Goal: Communication & Community: Answer question/provide support

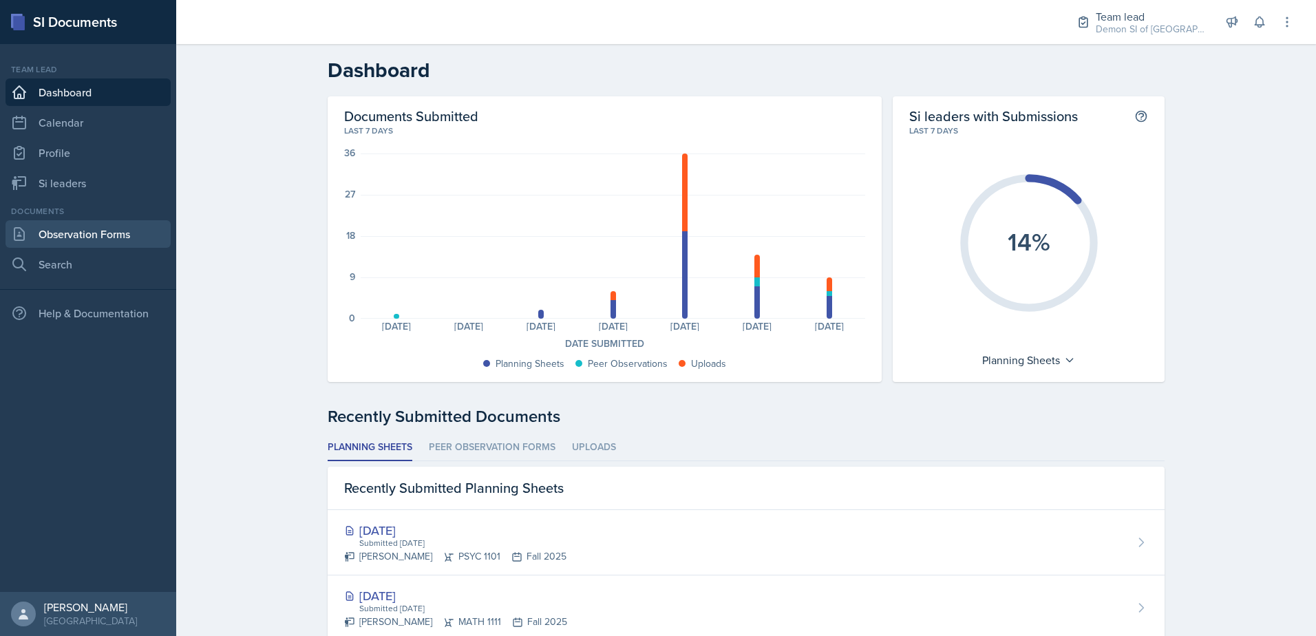
click at [113, 235] on link "Observation Forms" at bounding box center [88, 234] width 165 height 28
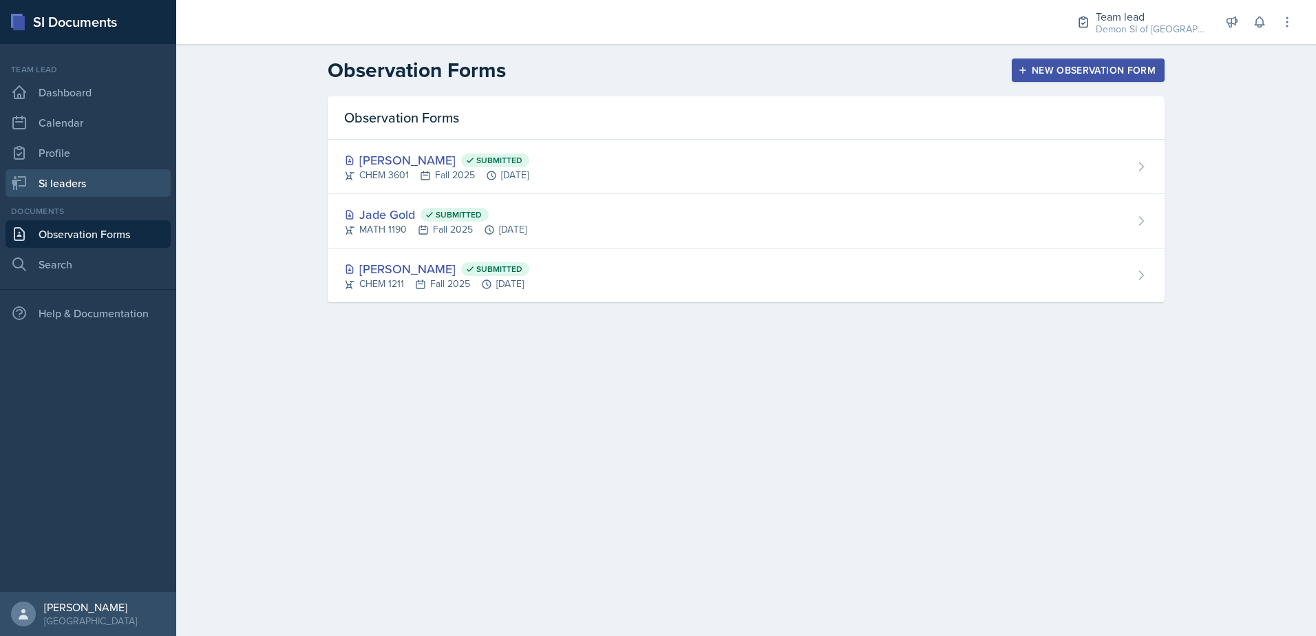
click at [83, 181] on link "Si leaders" at bounding box center [88, 183] width 165 height 28
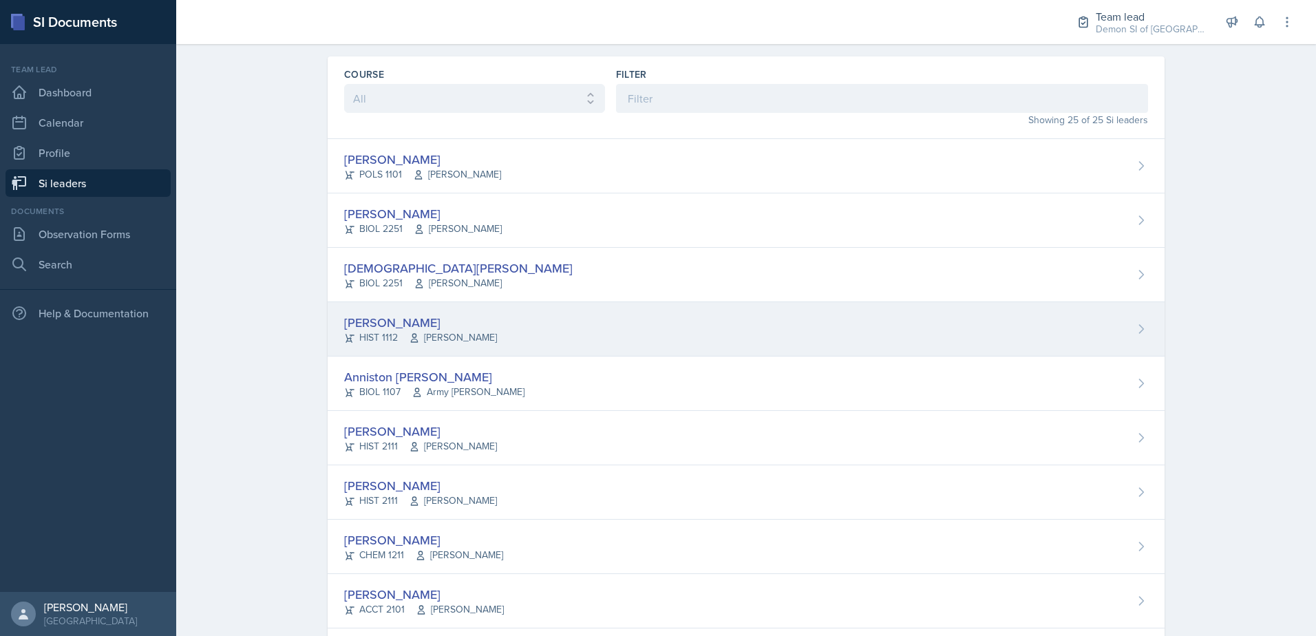
scroll to position [178, 0]
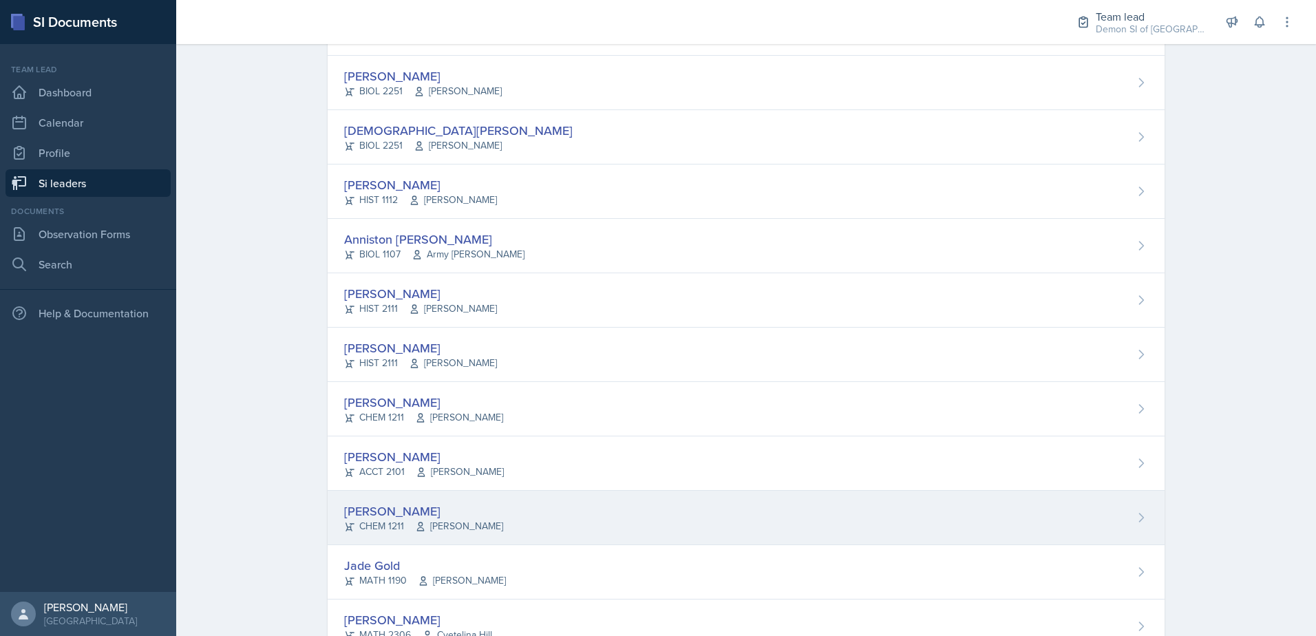
click at [375, 510] on div "[PERSON_NAME]" at bounding box center [423, 511] width 159 height 19
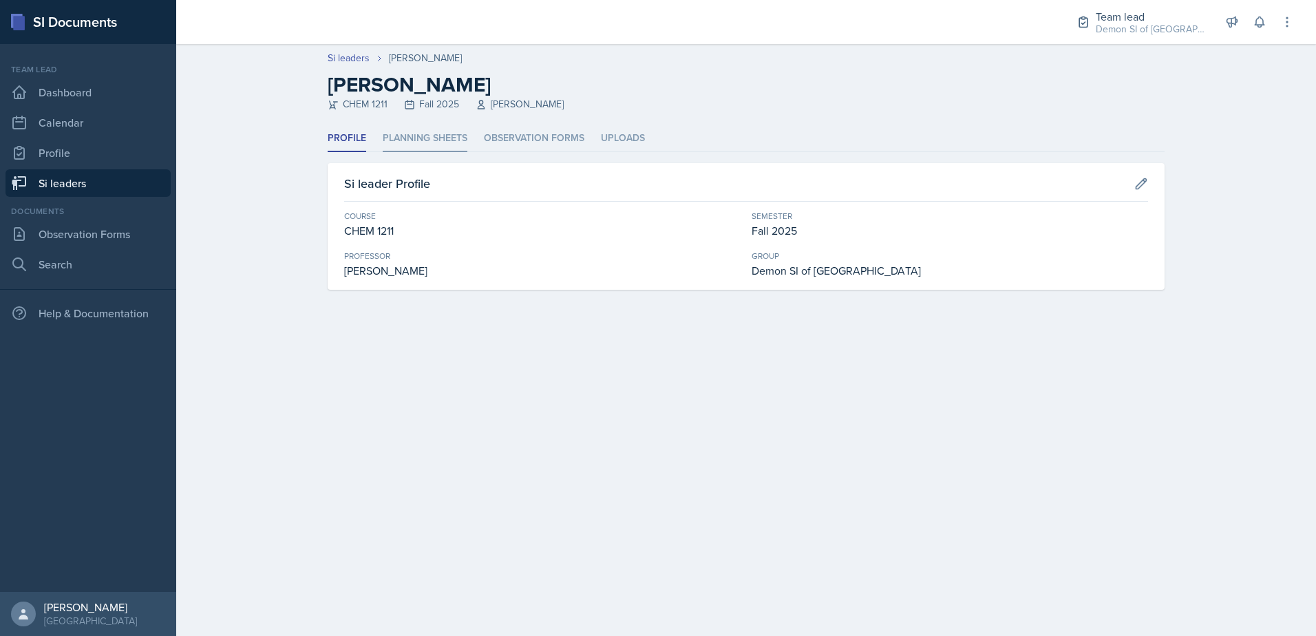
click at [406, 136] on li "Planning Sheets" at bounding box center [425, 138] width 85 height 27
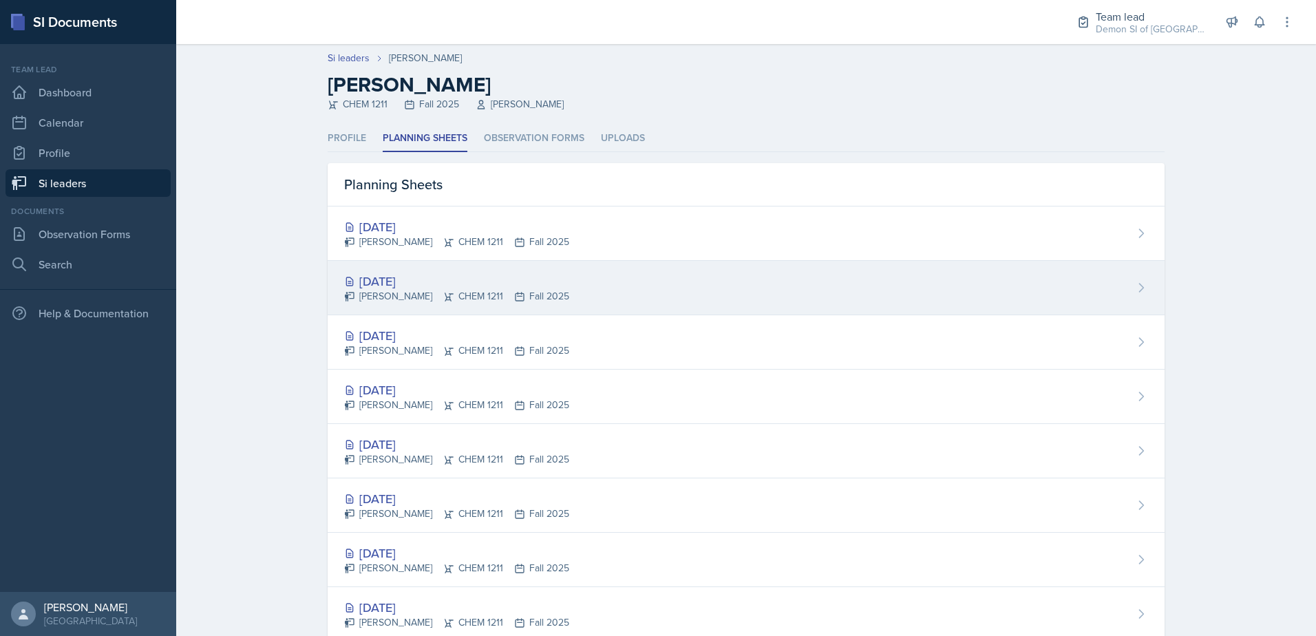
click at [398, 288] on div "[DATE]" at bounding box center [456, 281] width 225 height 19
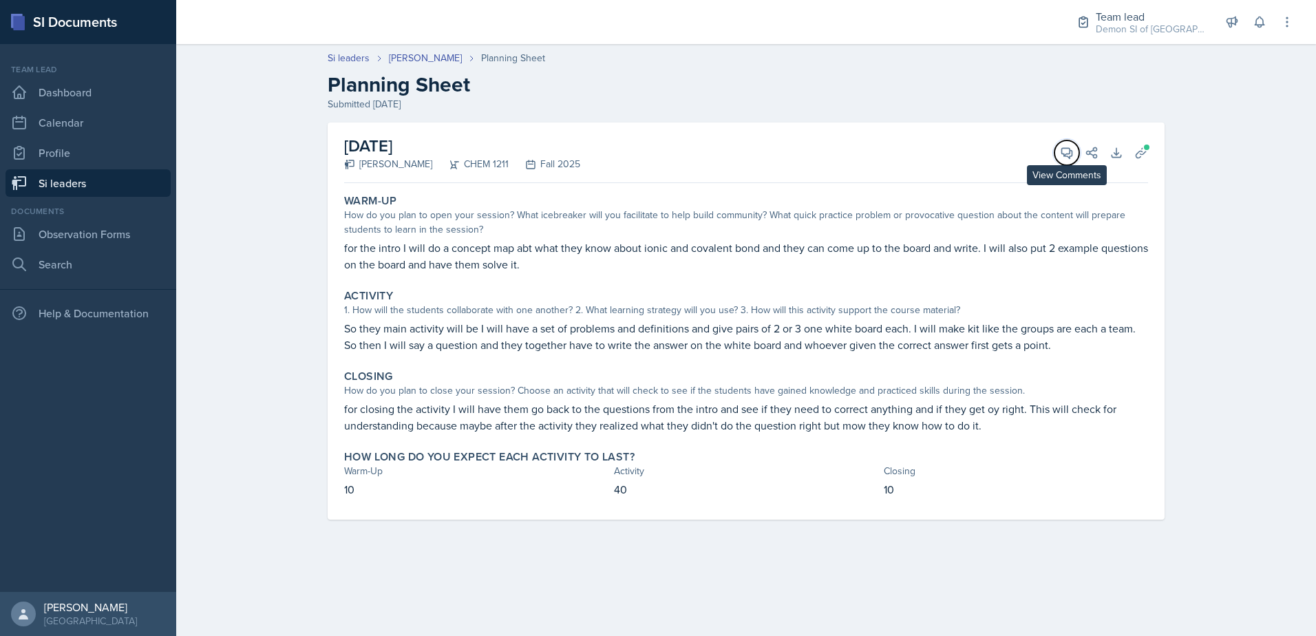
click at [1071, 146] on span at bounding box center [1072, 148] width 7 height 7
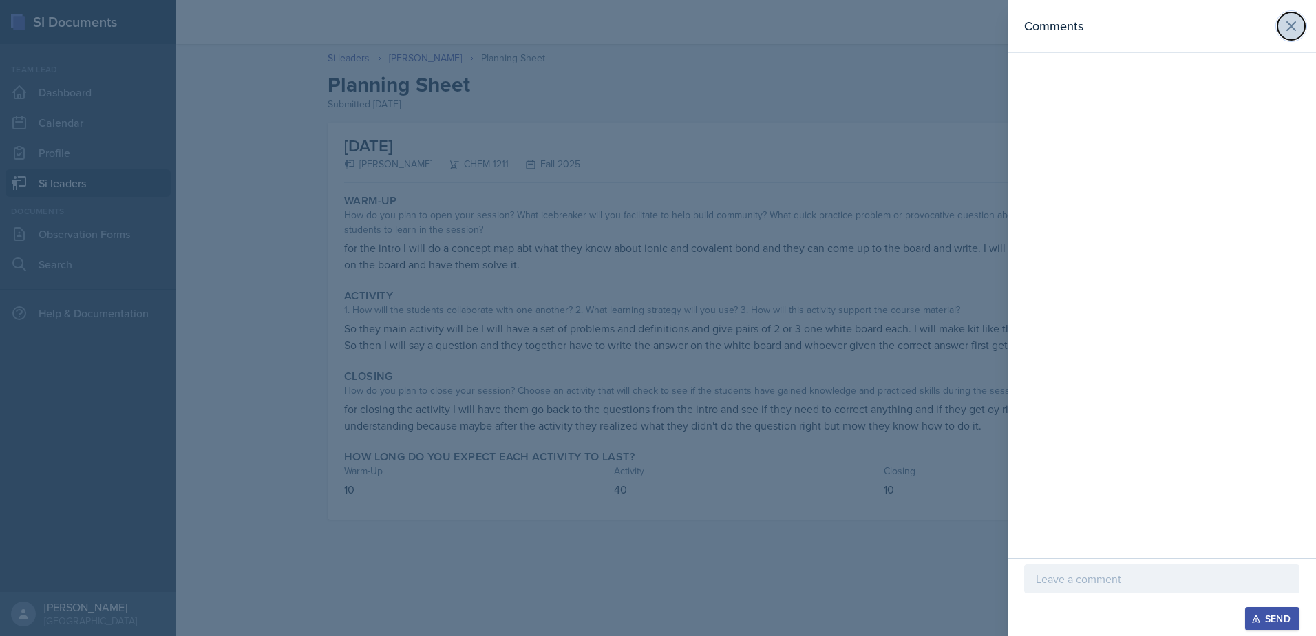
click at [1281, 28] on button at bounding box center [1292, 26] width 28 height 28
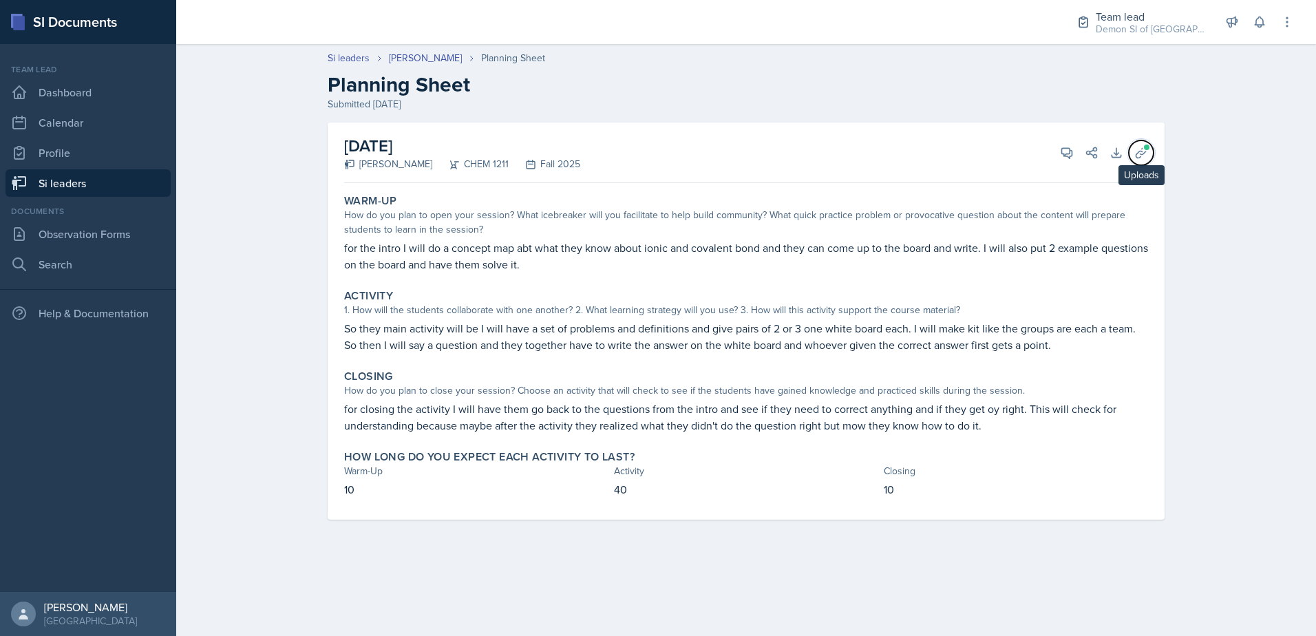
click at [1151, 158] on button "Uploads" at bounding box center [1141, 152] width 25 height 25
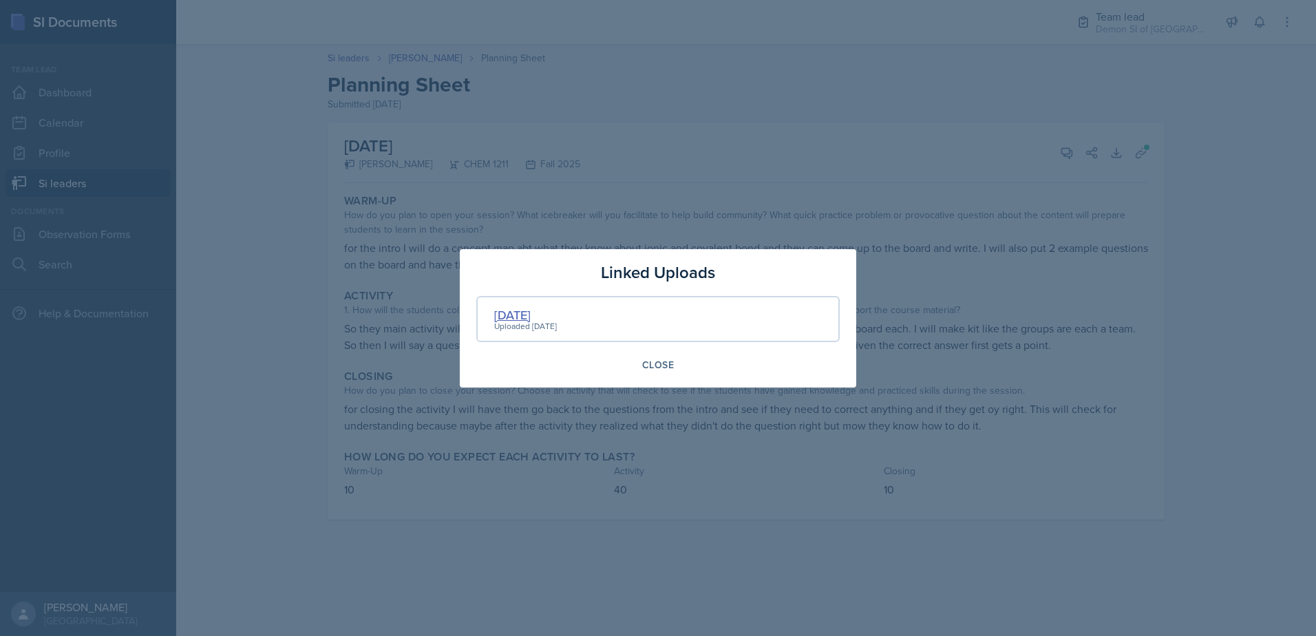
click at [540, 313] on div "[DATE]" at bounding box center [525, 315] width 63 height 19
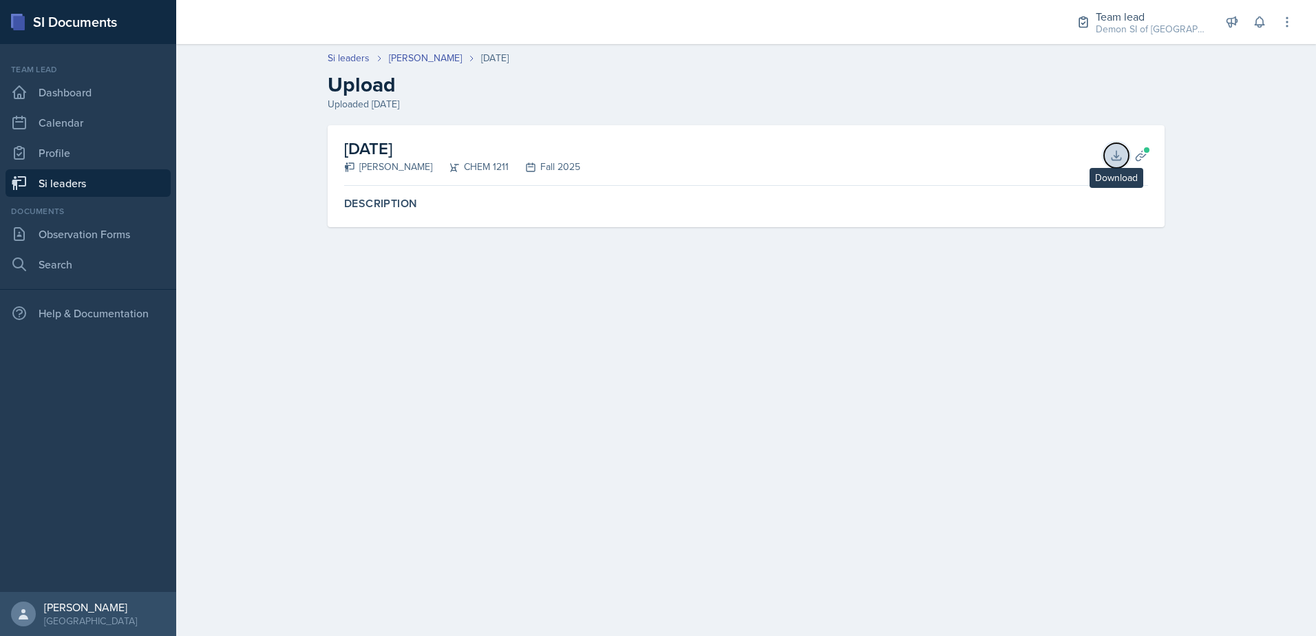
click at [1111, 156] on icon at bounding box center [1117, 156] width 14 height 14
click at [513, 503] on main "Si leaders [PERSON_NAME] [DATE] Upload Uploaded [DATE] [DATE] [PERSON_NAME] CHE…" at bounding box center [746, 340] width 1140 height 592
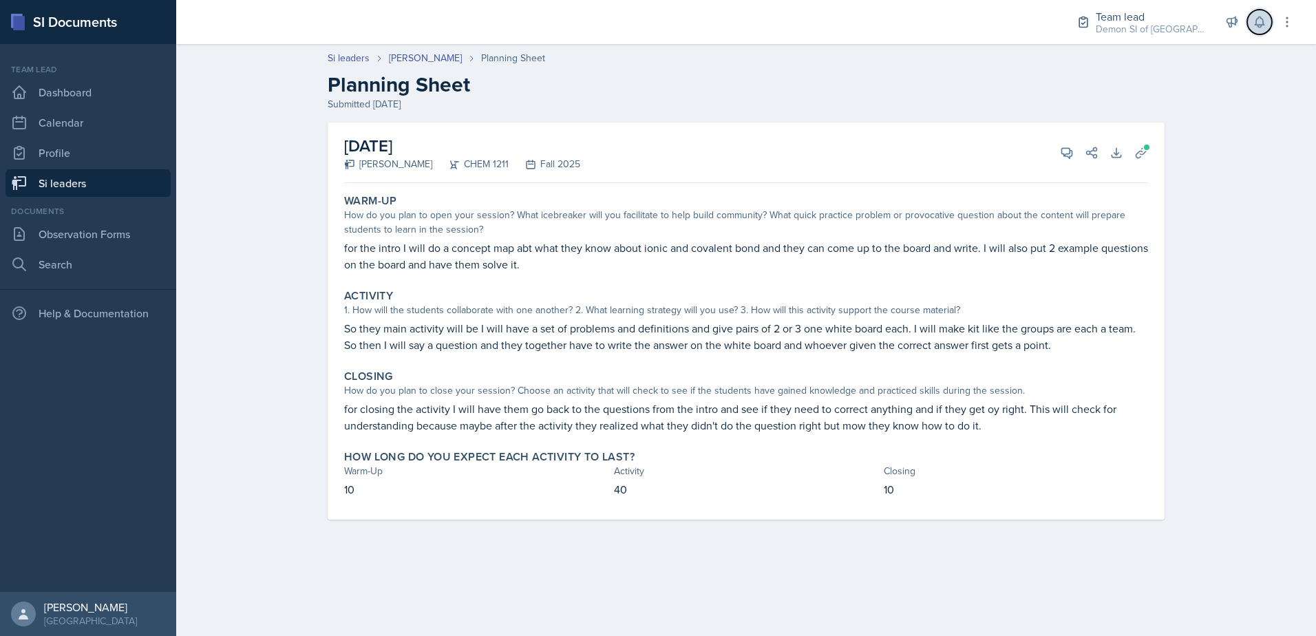
click at [1266, 31] on button at bounding box center [1260, 22] width 25 height 25
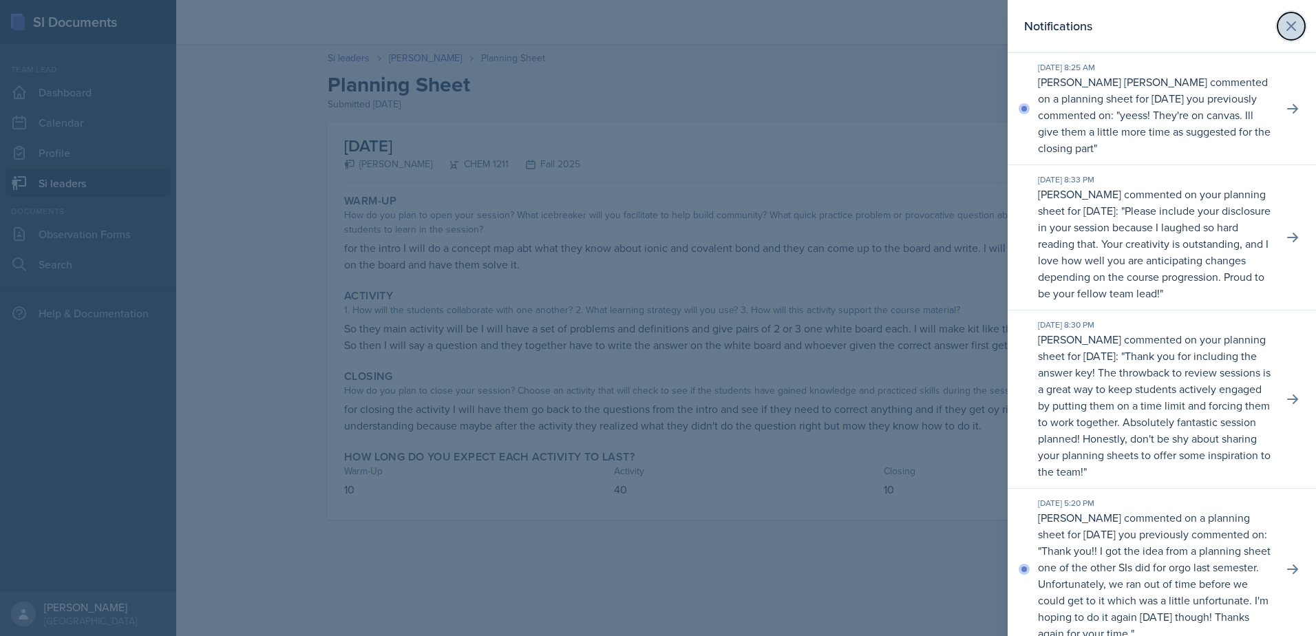
click at [1285, 24] on icon at bounding box center [1291, 26] width 17 height 17
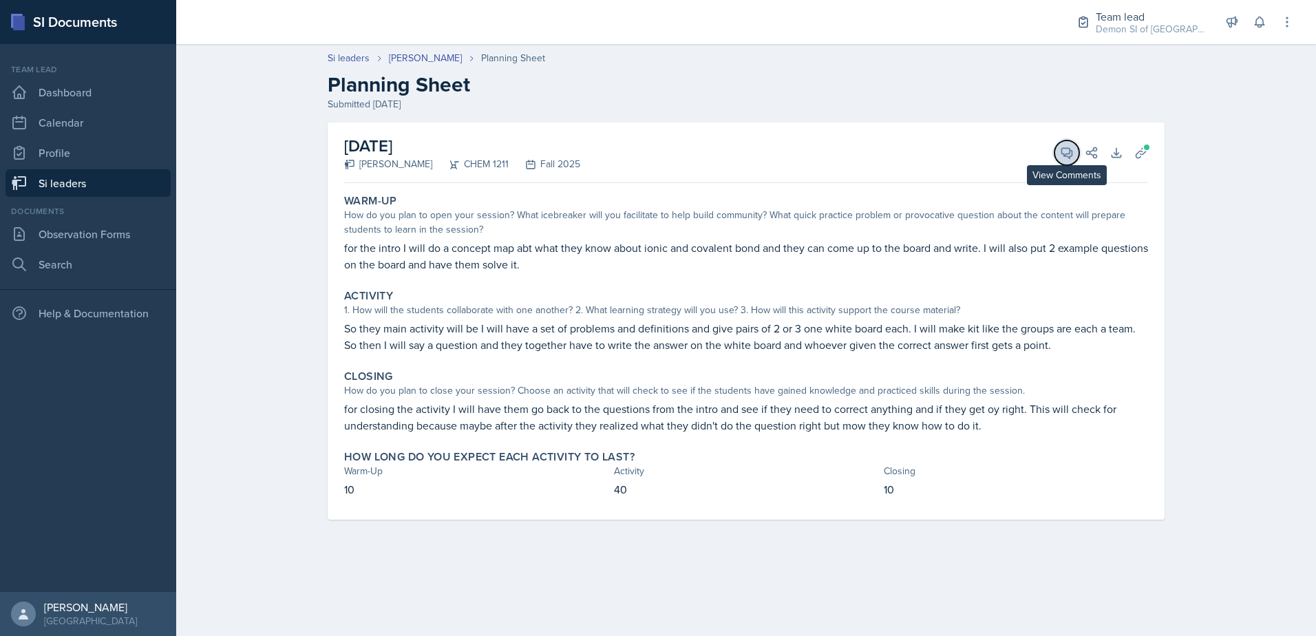
click at [1075, 156] on button "View Comments" at bounding box center [1067, 152] width 25 height 25
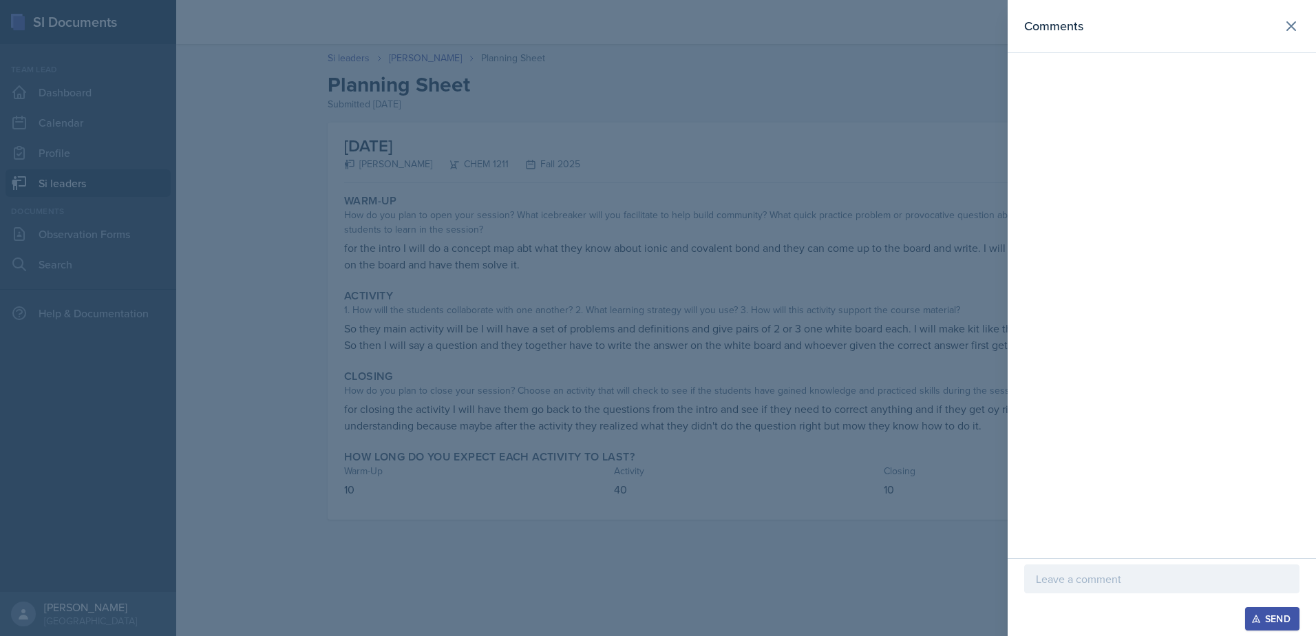
click at [1126, 590] on div at bounding box center [1162, 579] width 275 height 29
click at [828, 449] on div at bounding box center [658, 318] width 1316 height 636
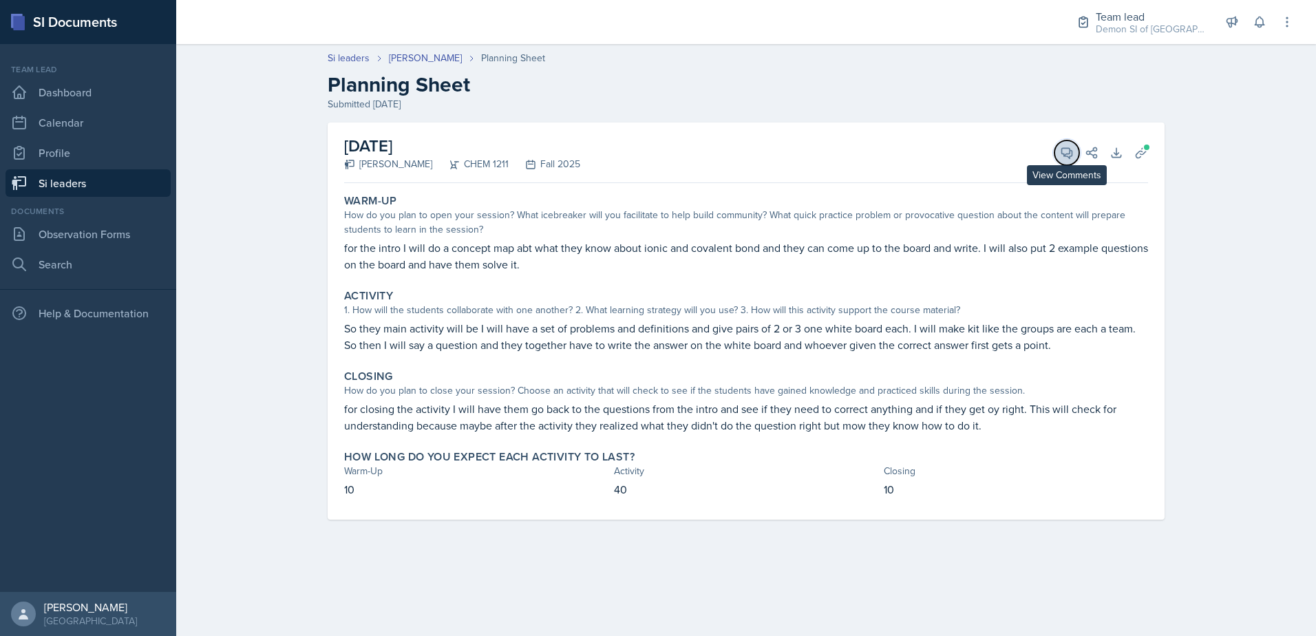
click at [1071, 146] on span at bounding box center [1072, 148] width 7 height 7
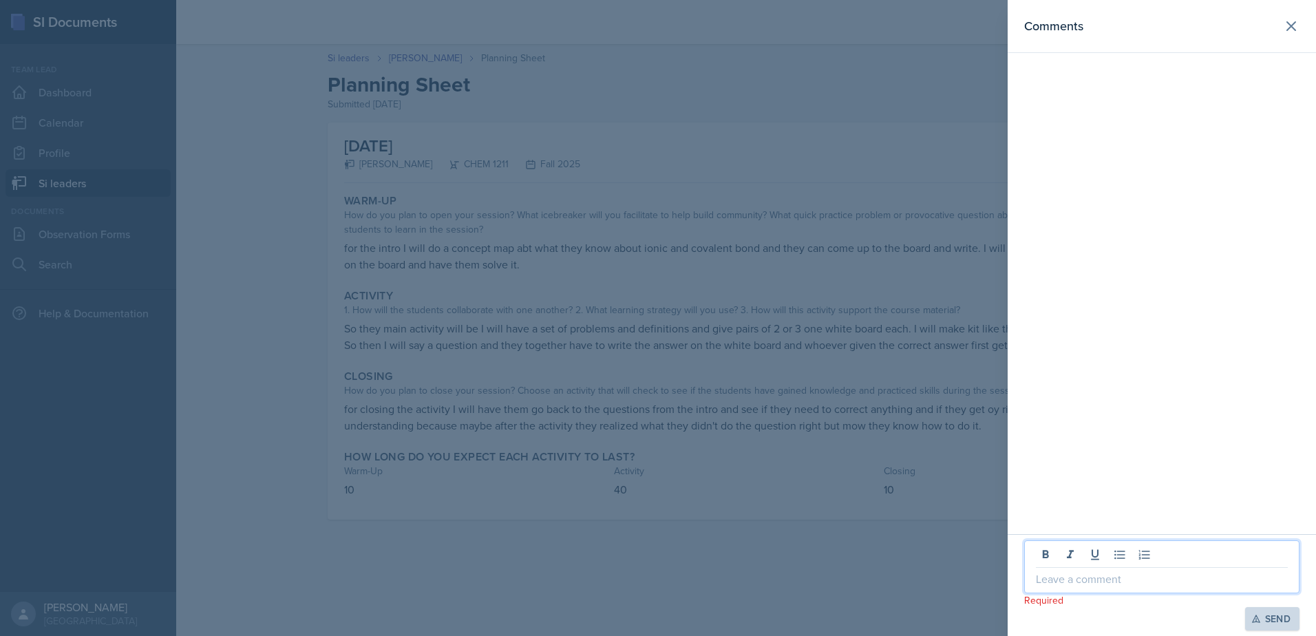
click at [1104, 580] on p at bounding box center [1162, 579] width 252 height 17
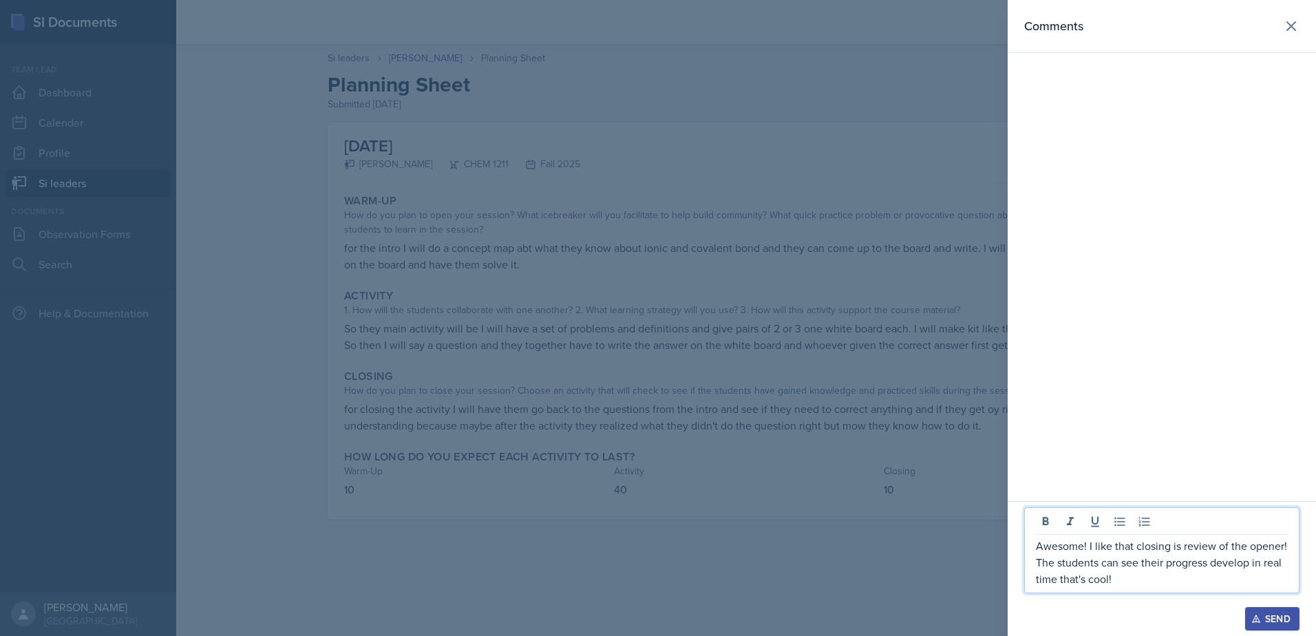
click at [1111, 580] on p "Awesome! I like that closing is review of the opener! The students can see thei…" at bounding box center [1162, 563] width 252 height 50
click at [1210, 565] on p "Awesome! I like that closing is review of the opener! The students can see thei…" at bounding box center [1162, 563] width 252 height 50
click at [1235, 580] on p "Awesome! I like that closing is review of the opener! The students can see thei…" at bounding box center [1162, 563] width 252 height 50
click at [1088, 546] on p "Awesome! I like that closing is review of the opener! The students can see thei…" at bounding box center [1162, 563] width 252 height 50
click at [1203, 587] on p "Awesome I like that closing is review of the opener! The students can see their…" at bounding box center [1162, 563] width 252 height 50
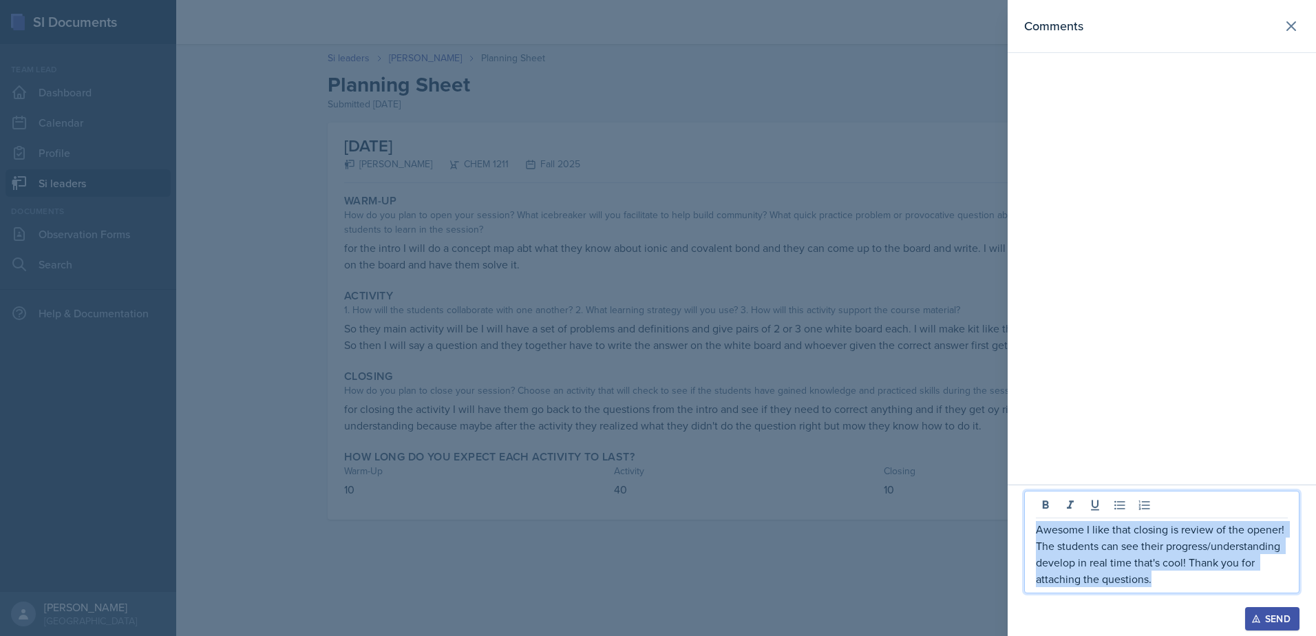
drag, startPoint x: 1163, startPoint y: 582, endPoint x: 1031, endPoint y: 524, distance: 144.3
click at [1031, 524] on div "Awesome I like that closing is review of the opener! The students can see their…" at bounding box center [1162, 542] width 275 height 103
copy p "Awesome I like that closing is review of the opener! The students can see their…"
click at [1268, 619] on div "Send" at bounding box center [1272, 618] width 36 height 11
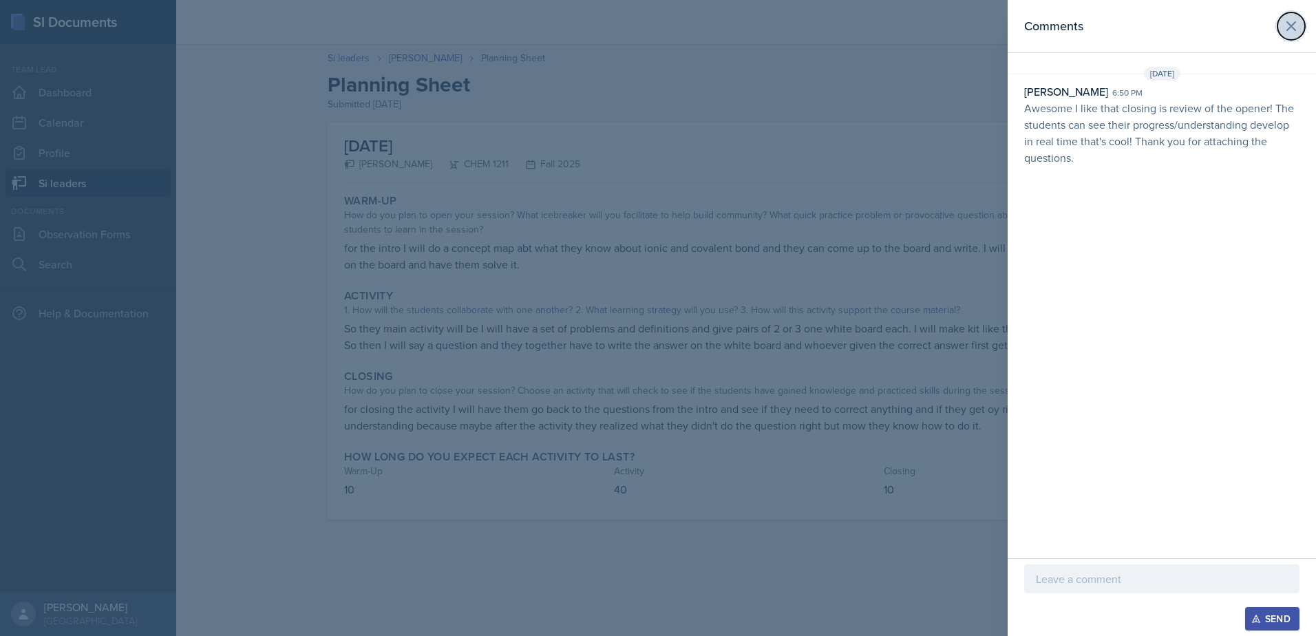
click at [1296, 19] on icon at bounding box center [1291, 26] width 17 height 17
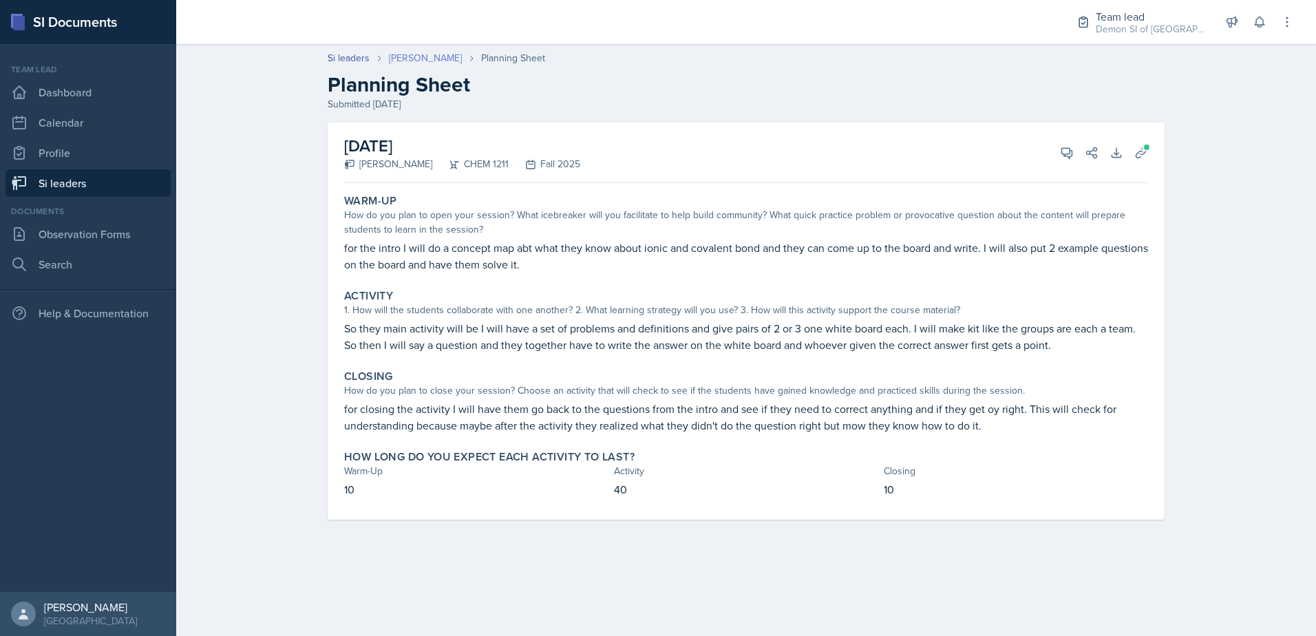
click at [399, 54] on link "[PERSON_NAME]" at bounding box center [425, 58] width 73 height 14
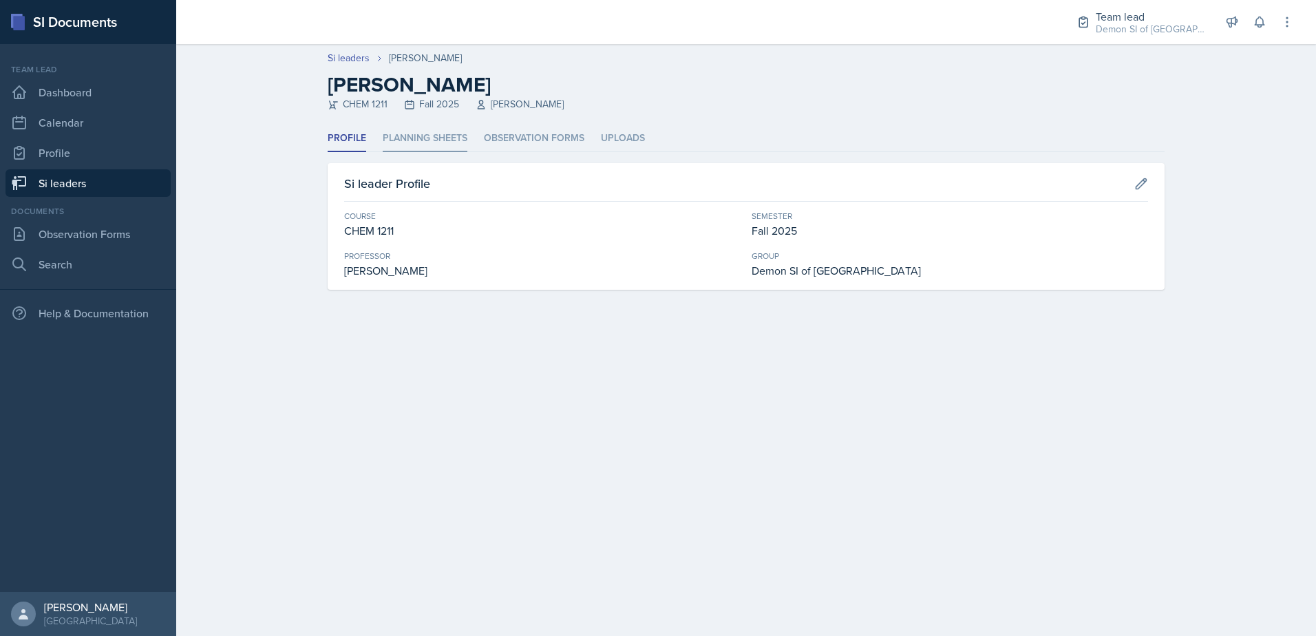
click at [423, 132] on li "Planning Sheets" at bounding box center [425, 138] width 85 height 27
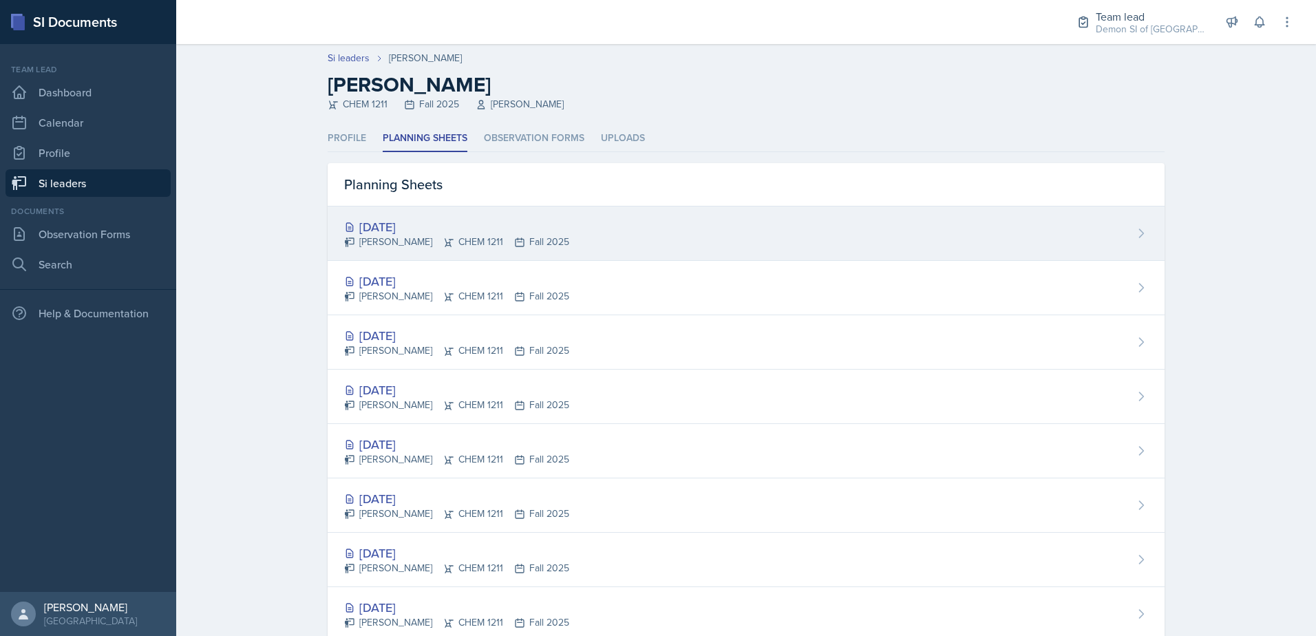
click at [392, 242] on div "[PERSON_NAME] CHEM 1211 Fall 2025" at bounding box center [456, 242] width 225 height 14
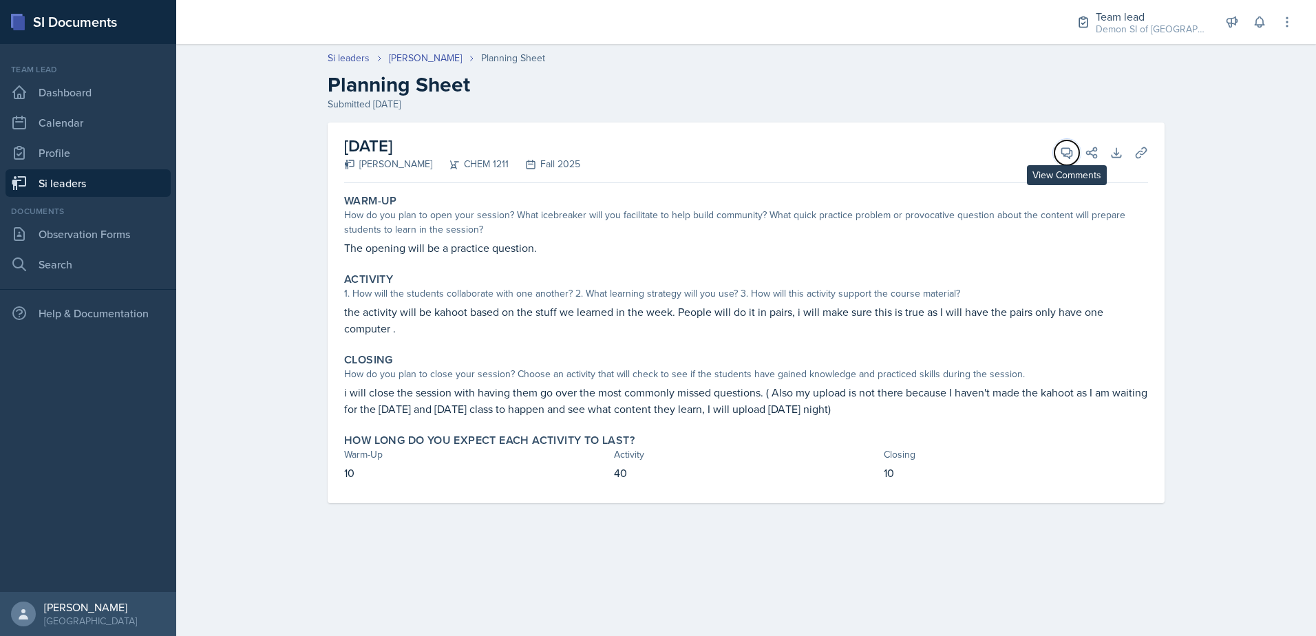
drag, startPoint x: 1058, startPoint y: 154, endPoint x: 1034, endPoint y: 155, distance: 24.1
click at [1056, 154] on button "View Comments" at bounding box center [1067, 152] width 25 height 25
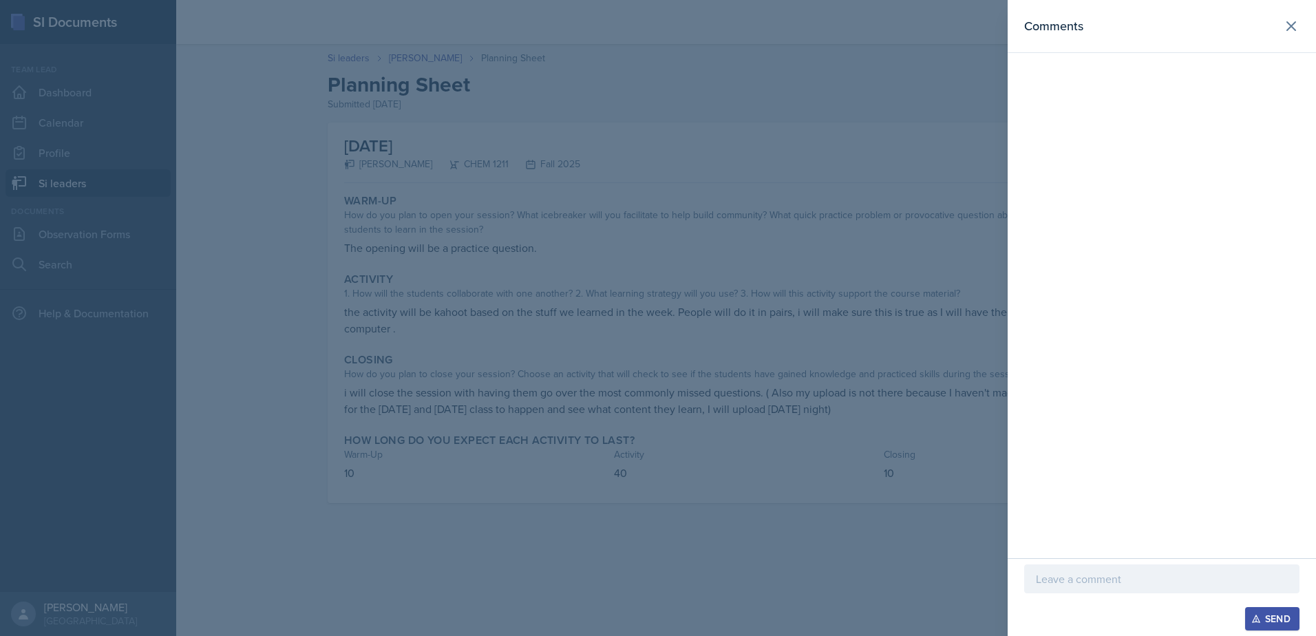
click at [659, 255] on div at bounding box center [658, 318] width 1316 height 636
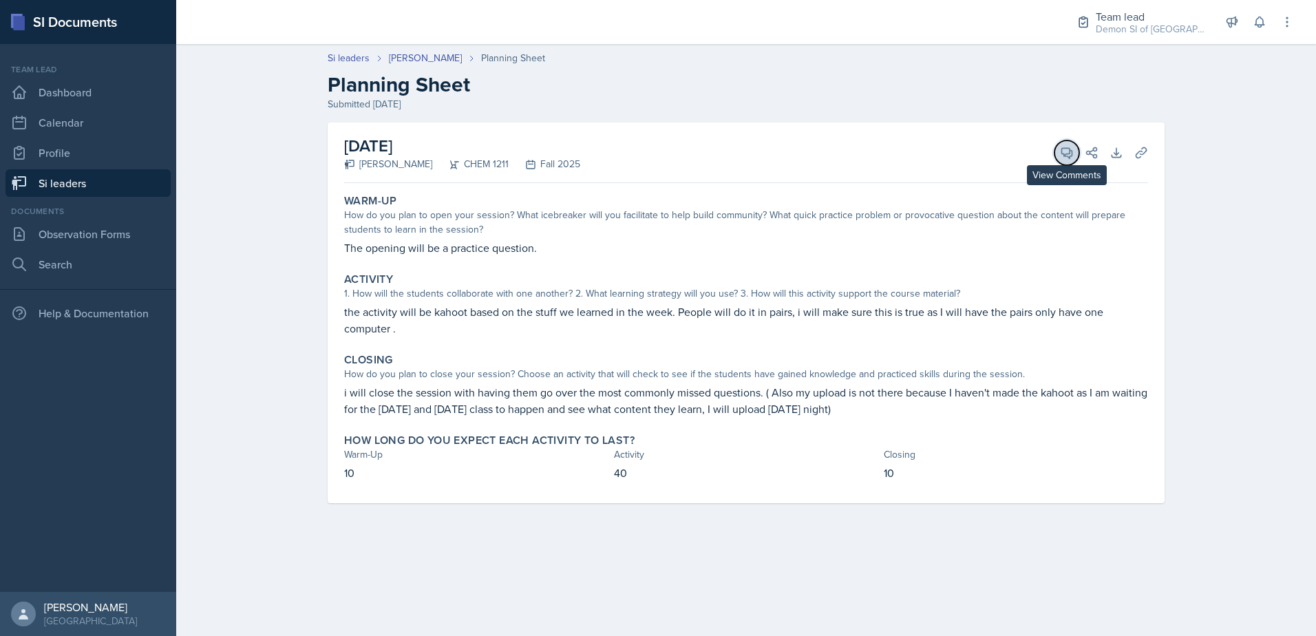
click at [1065, 149] on icon at bounding box center [1067, 153] width 14 height 14
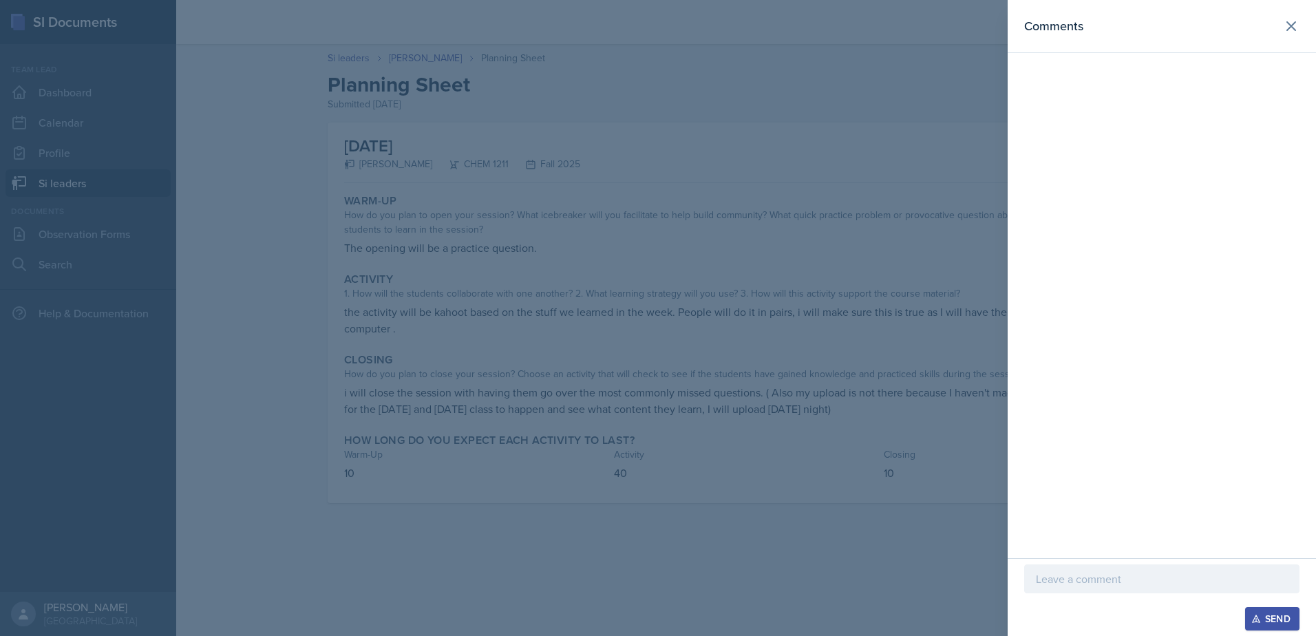
click at [1158, 583] on p at bounding box center [1162, 579] width 252 height 17
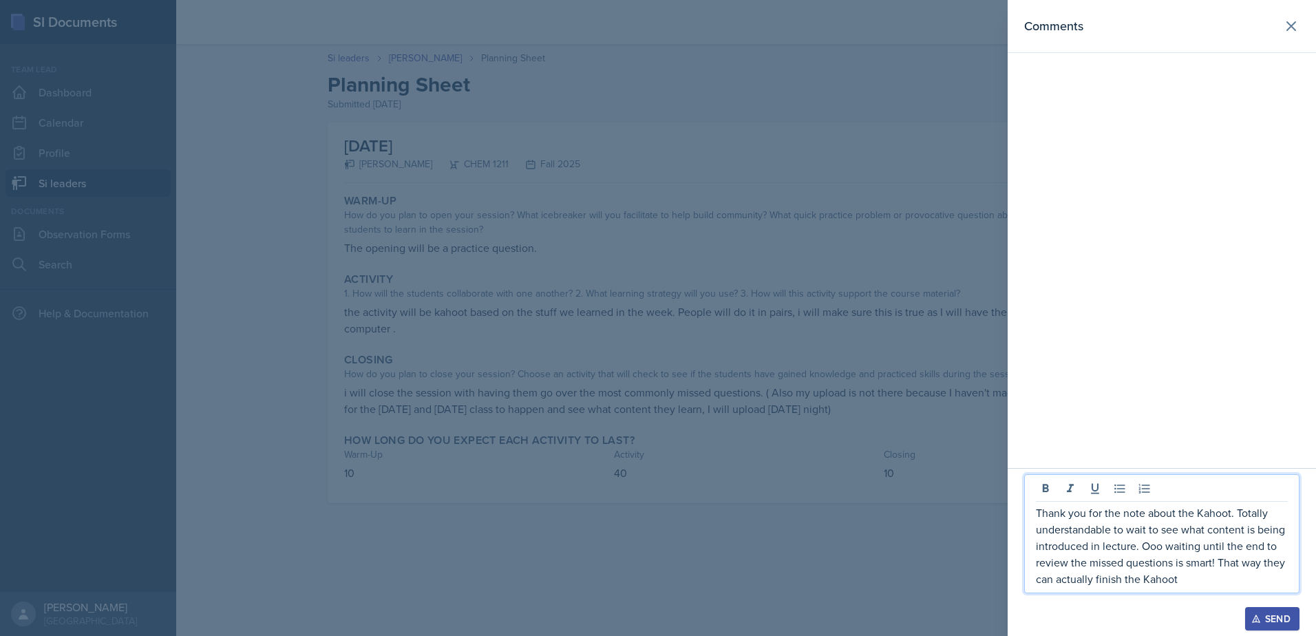
drag, startPoint x: 1183, startPoint y: 582, endPoint x: 1174, endPoint y: 576, distance: 10.9
click at [1174, 576] on p "Thank you for the note about the Kahoot. Totally understandable to wait to see …" at bounding box center [1162, 546] width 252 height 83
click at [1199, 587] on p "Thank you for the note about the Kahoot. Totally understandable to wait to see …" at bounding box center [1162, 546] width 252 height 83
click at [1199, 578] on p "Thank you for the note about the Kahoot. Totally understandable to wait to see …" at bounding box center [1162, 546] width 252 height 83
click at [1215, 580] on p "Thank you for the note about the Kahoot. Totally understandable to wait to see …" at bounding box center [1162, 537] width 252 height 99
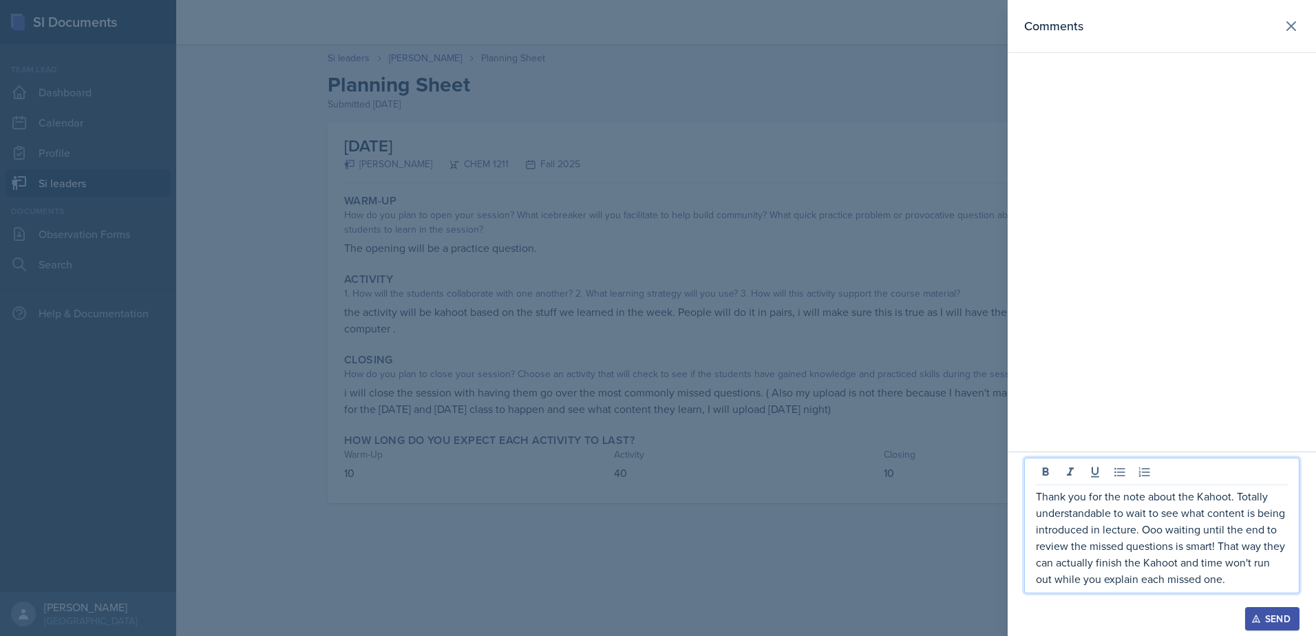
drag, startPoint x: 1224, startPoint y: 576, endPoint x: 1040, endPoint y: 492, distance: 202.1
click at [1040, 492] on p "Thank you for the note about the Kahoot. Totally understandable to wait to see …" at bounding box center [1162, 537] width 252 height 99
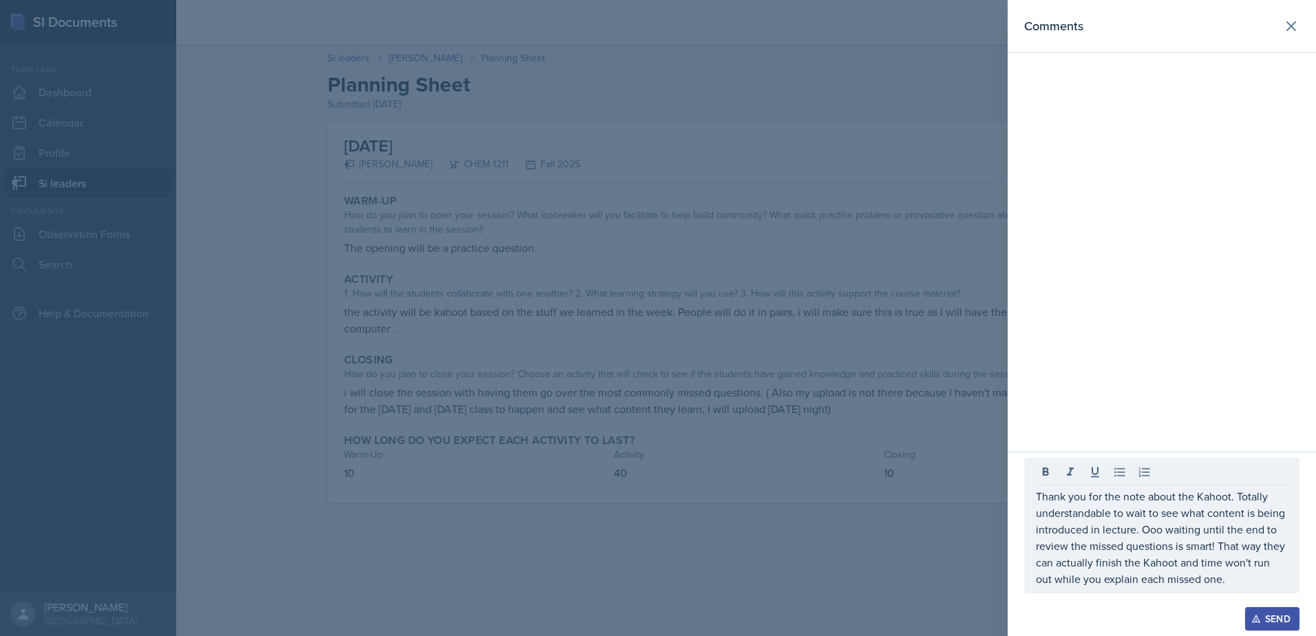
drag, startPoint x: 1035, startPoint y: 497, endPoint x: 1193, endPoint y: 552, distance: 167.4
click at [1182, 553] on div "Thank you for the note about the Kahoot. Totally understandable to wait to see …" at bounding box center [1162, 526] width 275 height 136
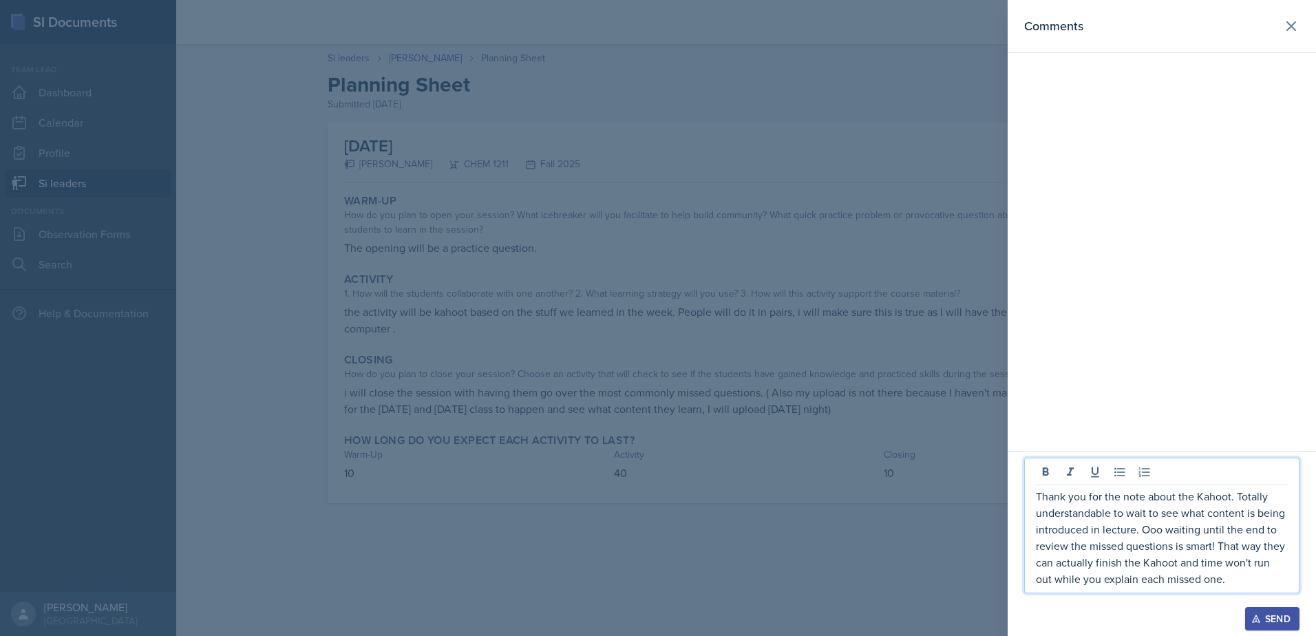
click at [1208, 580] on p "Thank you for the note about the Kahoot. Totally understandable to wait to see …" at bounding box center [1162, 537] width 252 height 99
drag, startPoint x: 1215, startPoint y: 586, endPoint x: 1034, endPoint y: 492, distance: 203.9
click at [1031, 494] on div "Thank you for the note about the Kahoot. Totally understandable to wait to see …" at bounding box center [1162, 526] width 275 height 136
copy p "Thank you for the note about the Kahoot. Totally understandable to wait to see …"
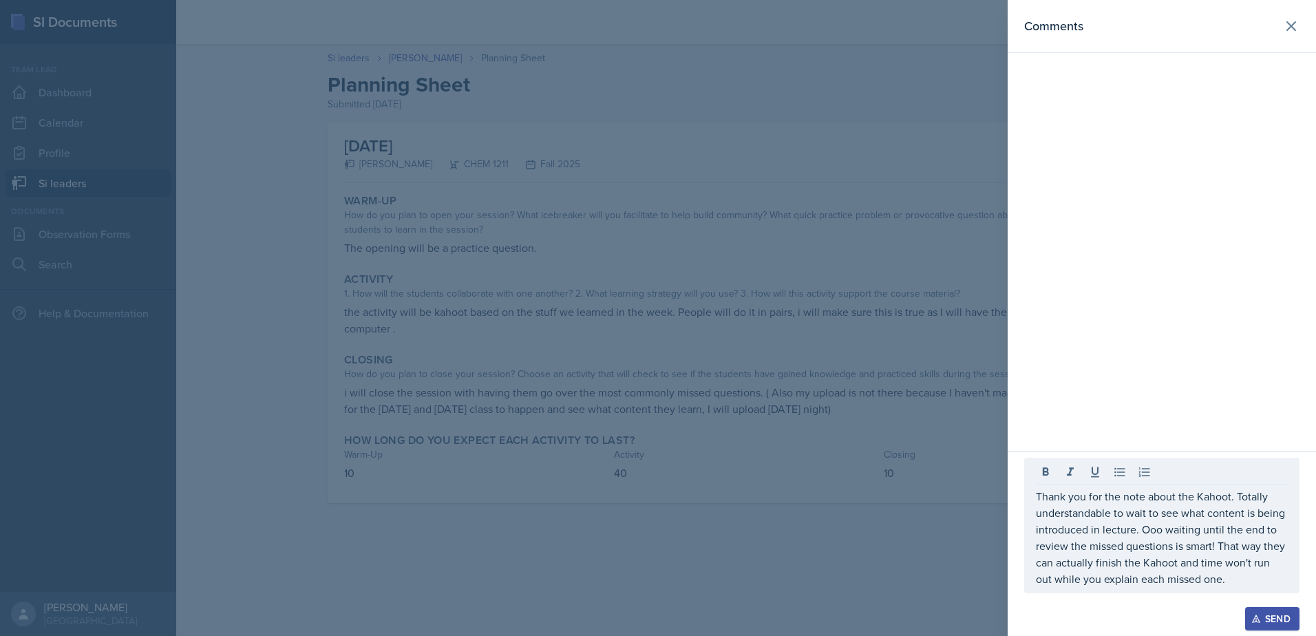
click at [1255, 616] on icon "button" at bounding box center [1256, 620] width 8 height 8
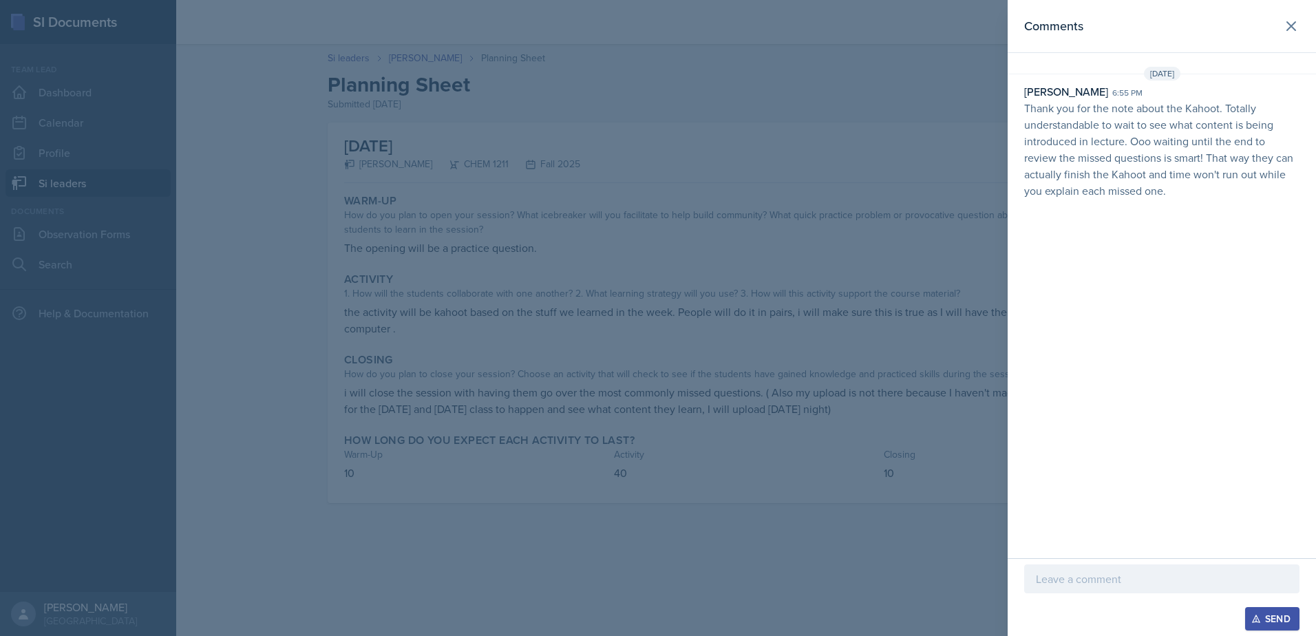
click at [1301, 39] on header "Comments" at bounding box center [1162, 26] width 308 height 53
click at [1298, 32] on icon at bounding box center [1291, 26] width 17 height 17
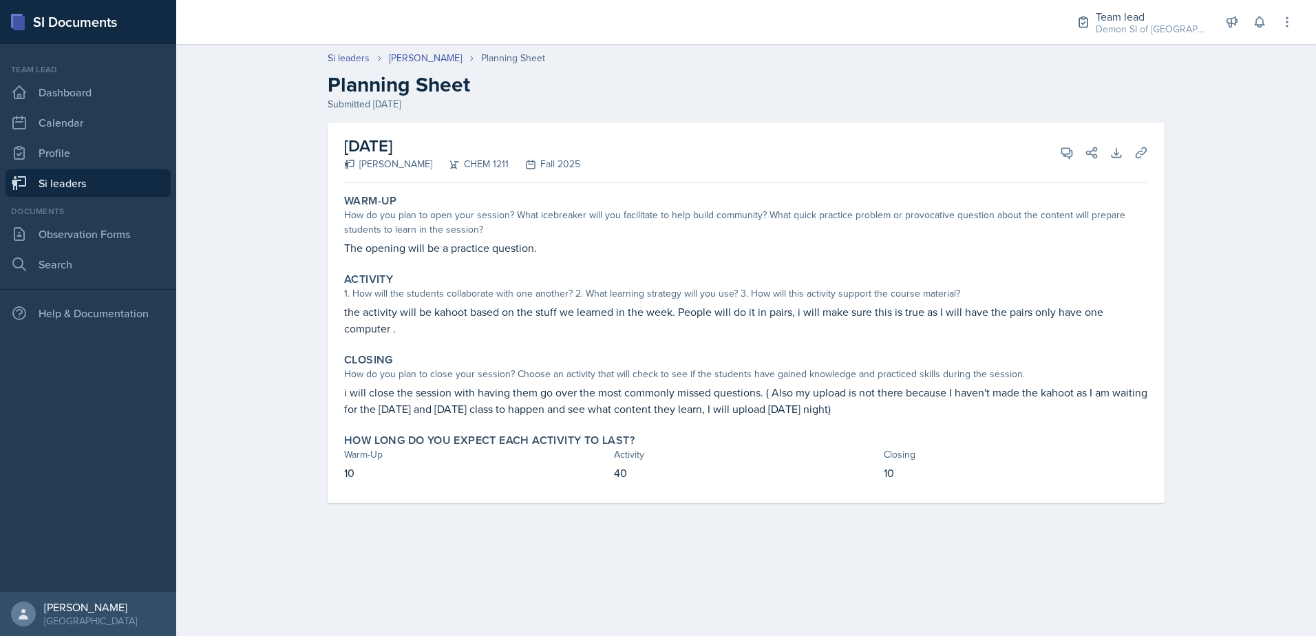
click at [125, 183] on link "Si leaders" at bounding box center [88, 183] width 165 height 28
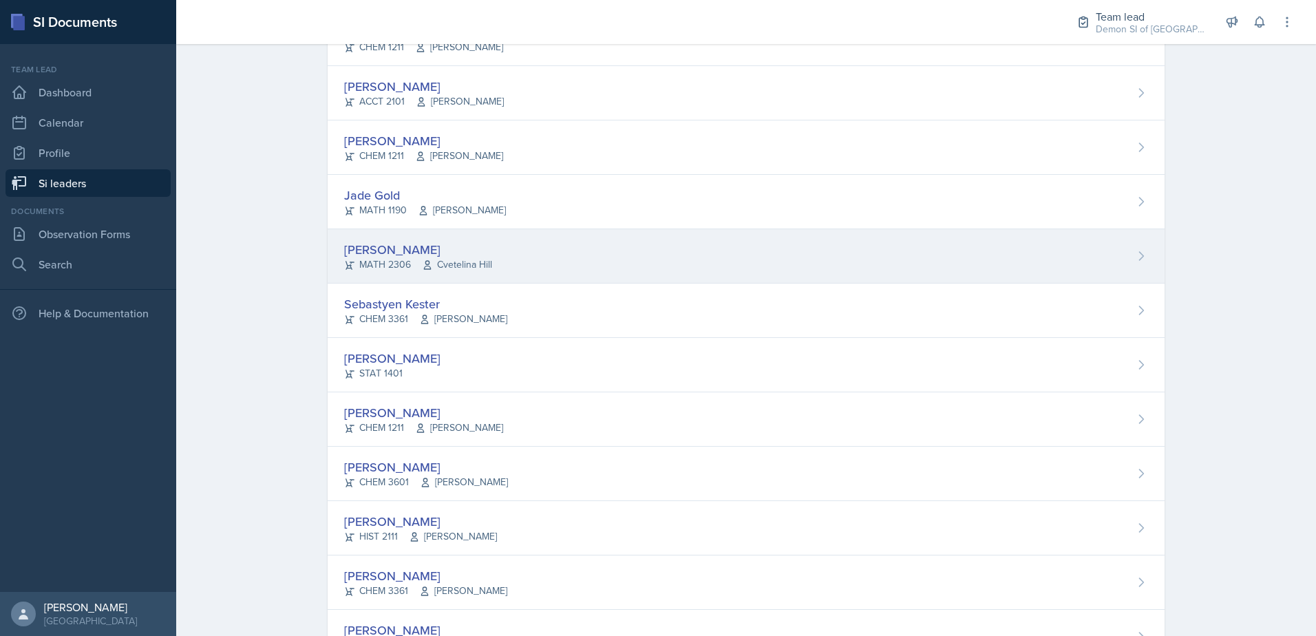
scroll to position [689, 0]
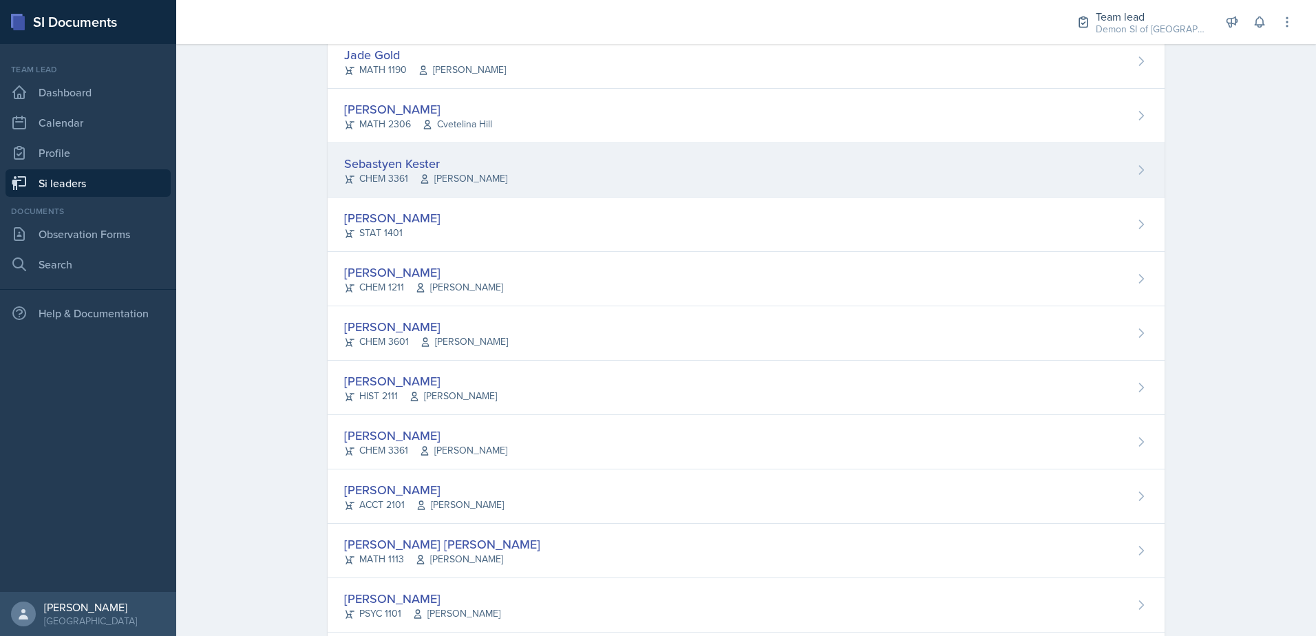
click at [383, 182] on div "CHEM 3361 [PERSON_NAME]" at bounding box center [425, 178] width 163 height 14
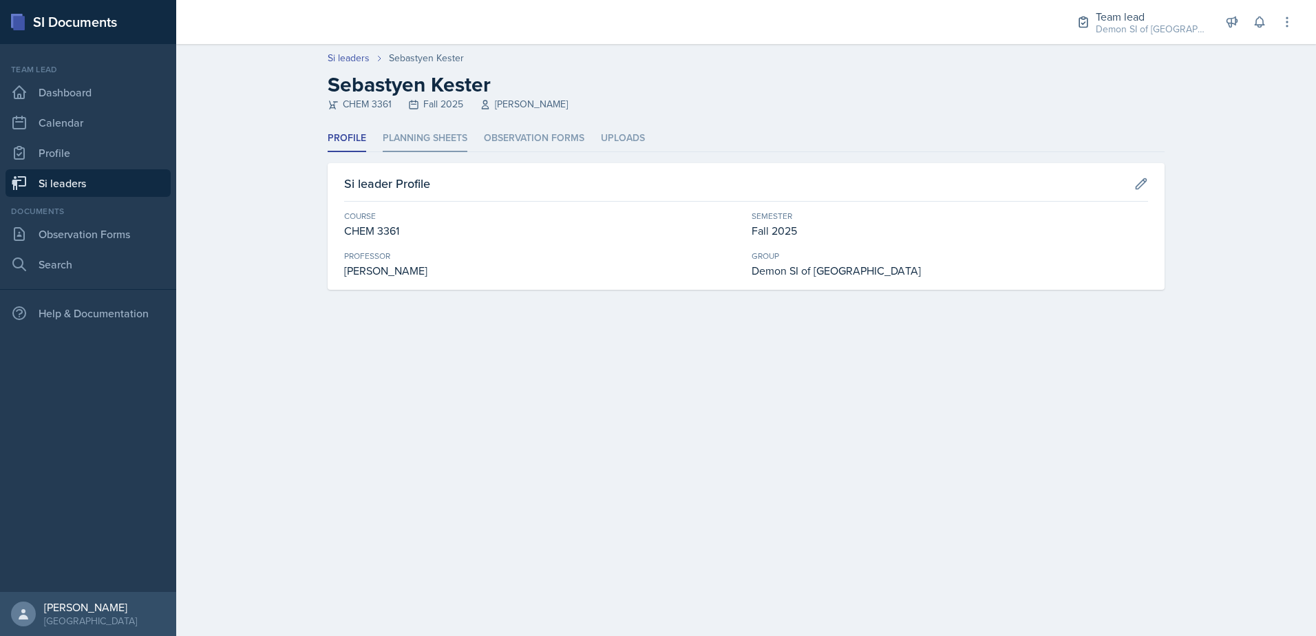
click at [406, 143] on li "Planning Sheets" at bounding box center [425, 138] width 85 height 27
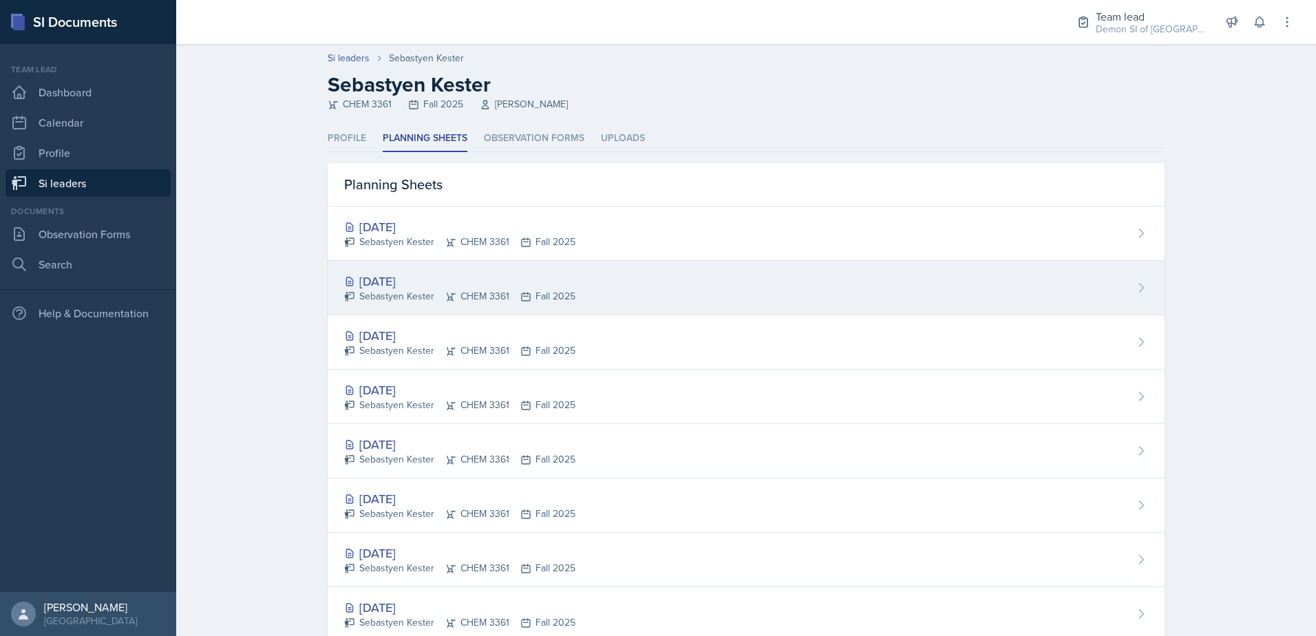
click at [410, 276] on div "[DATE]" at bounding box center [459, 281] width 231 height 19
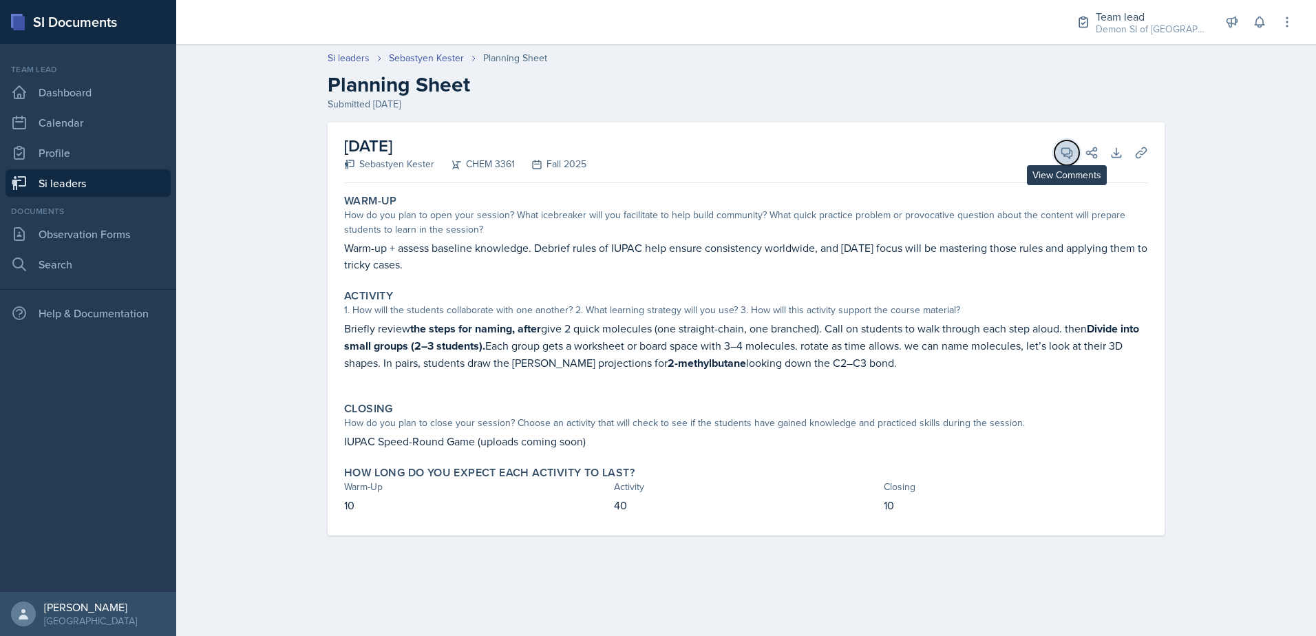
click at [1057, 154] on button "View Comments" at bounding box center [1067, 152] width 25 height 25
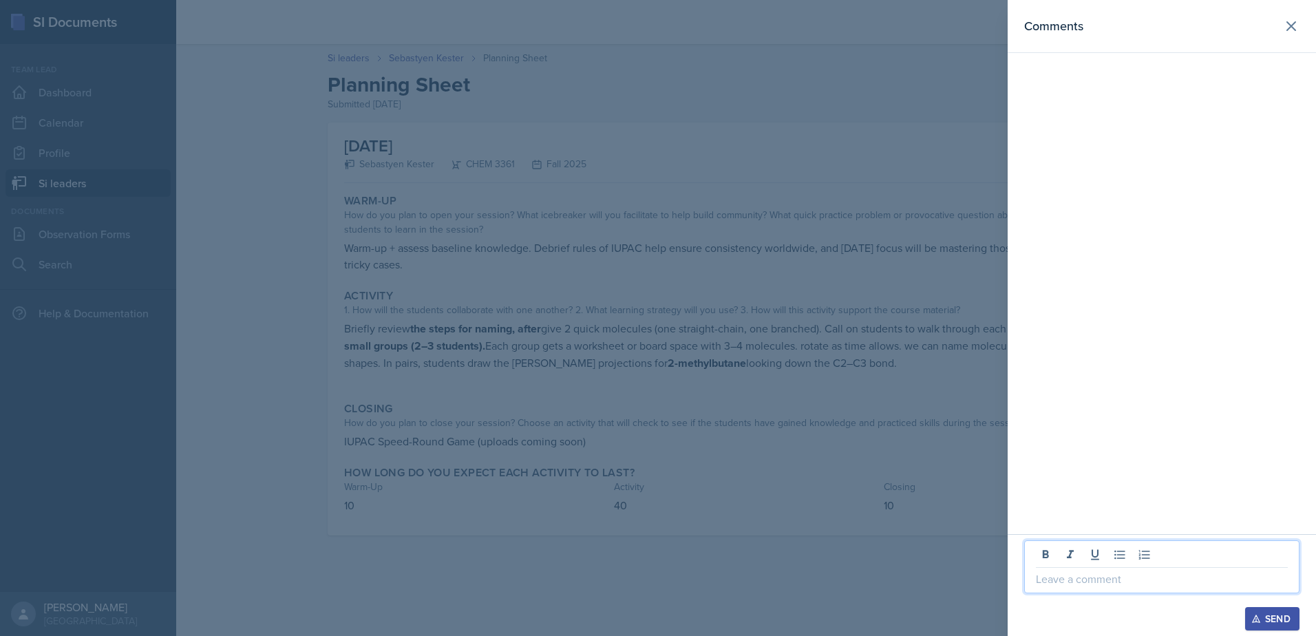
click at [1111, 572] on p at bounding box center [1162, 579] width 252 height 17
click at [575, 155] on div at bounding box center [658, 318] width 1316 height 636
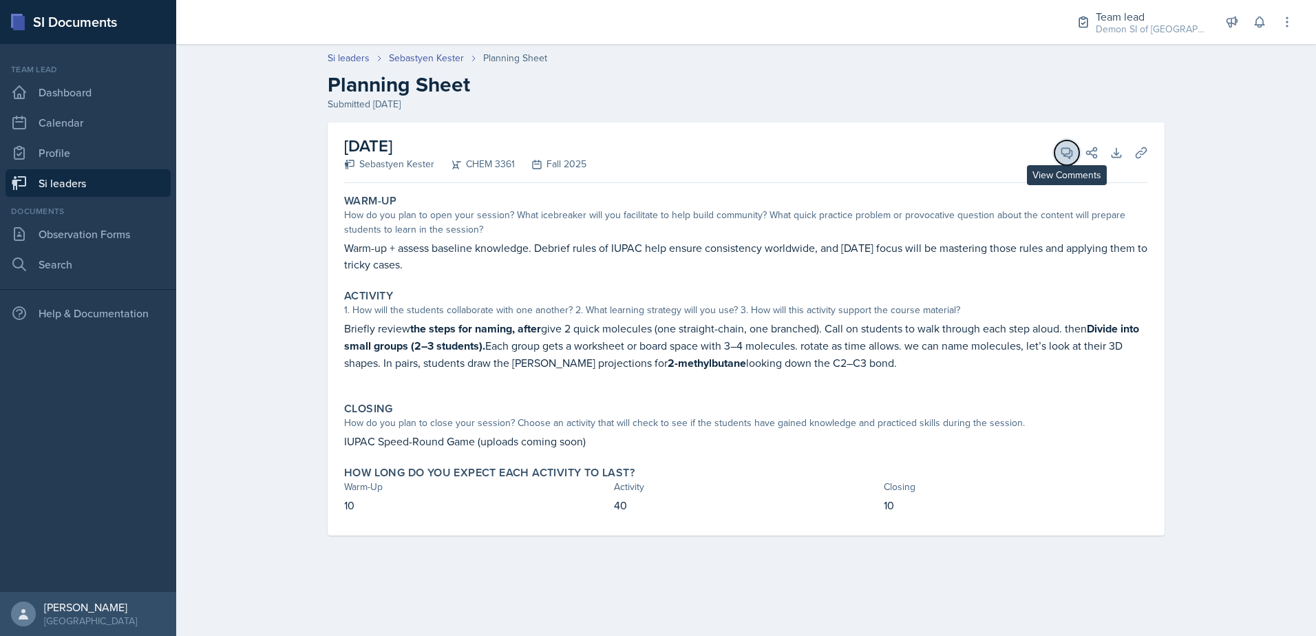
click at [1064, 147] on icon at bounding box center [1067, 153] width 14 height 14
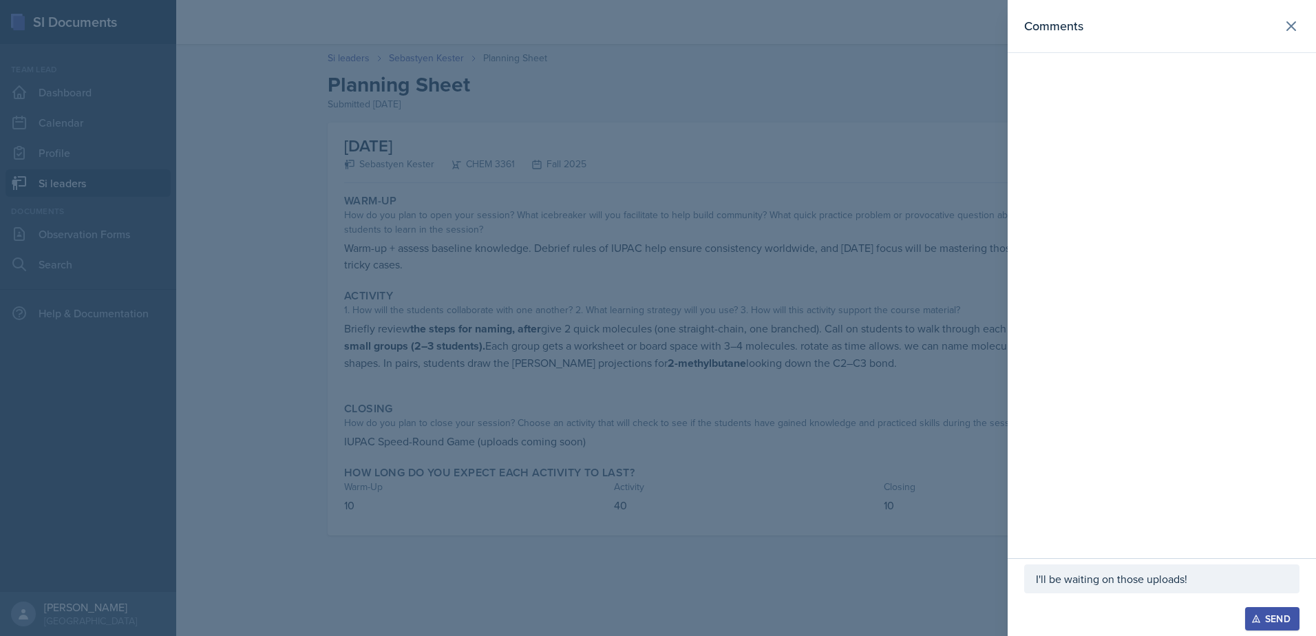
click at [1207, 579] on p "I'll be waiting on those uploads!" at bounding box center [1162, 579] width 252 height 17
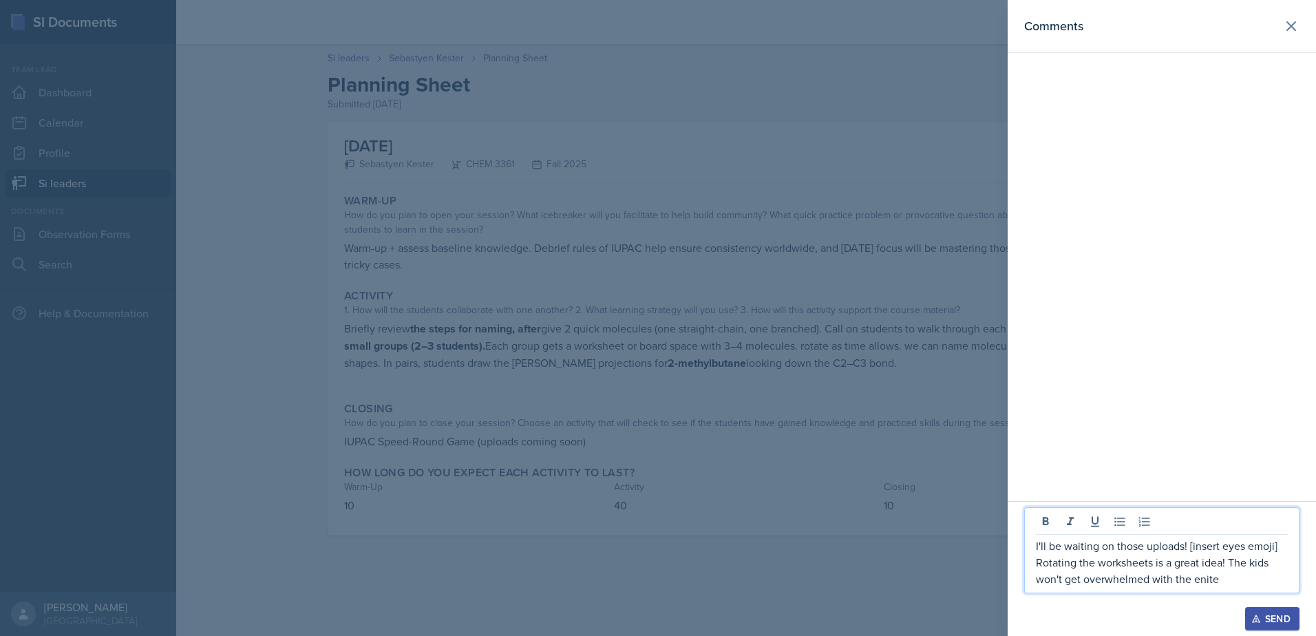
click at [831, 306] on div at bounding box center [658, 318] width 1316 height 636
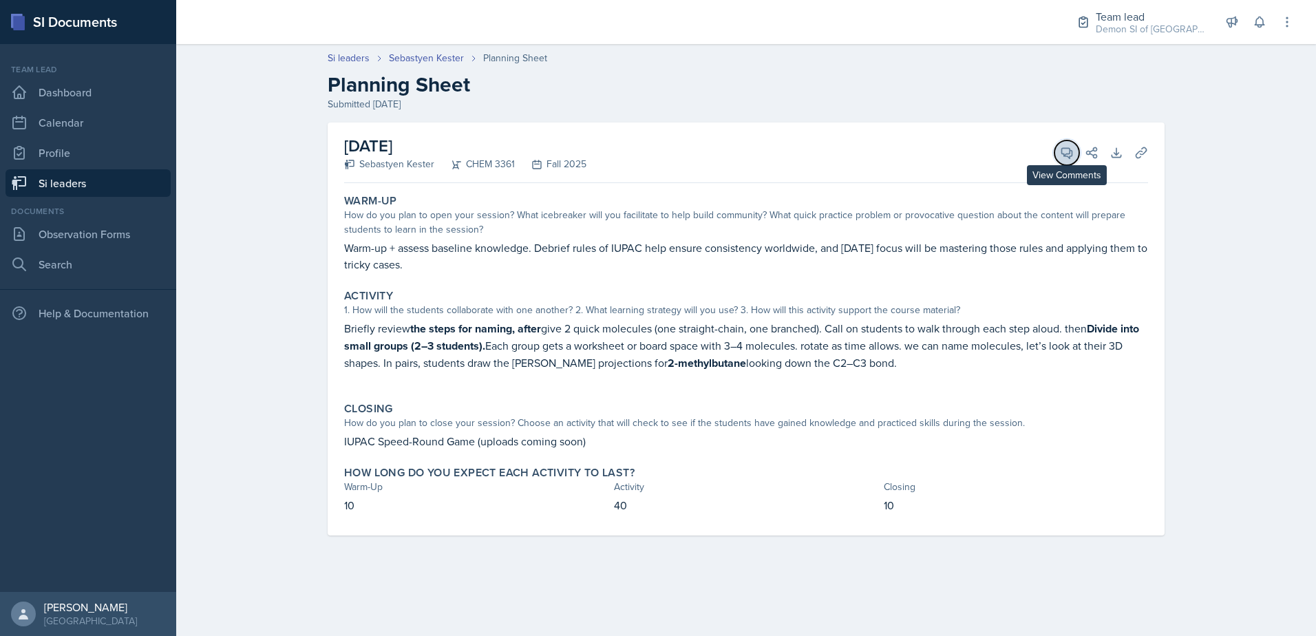
click at [1062, 148] on icon at bounding box center [1067, 153] width 10 height 10
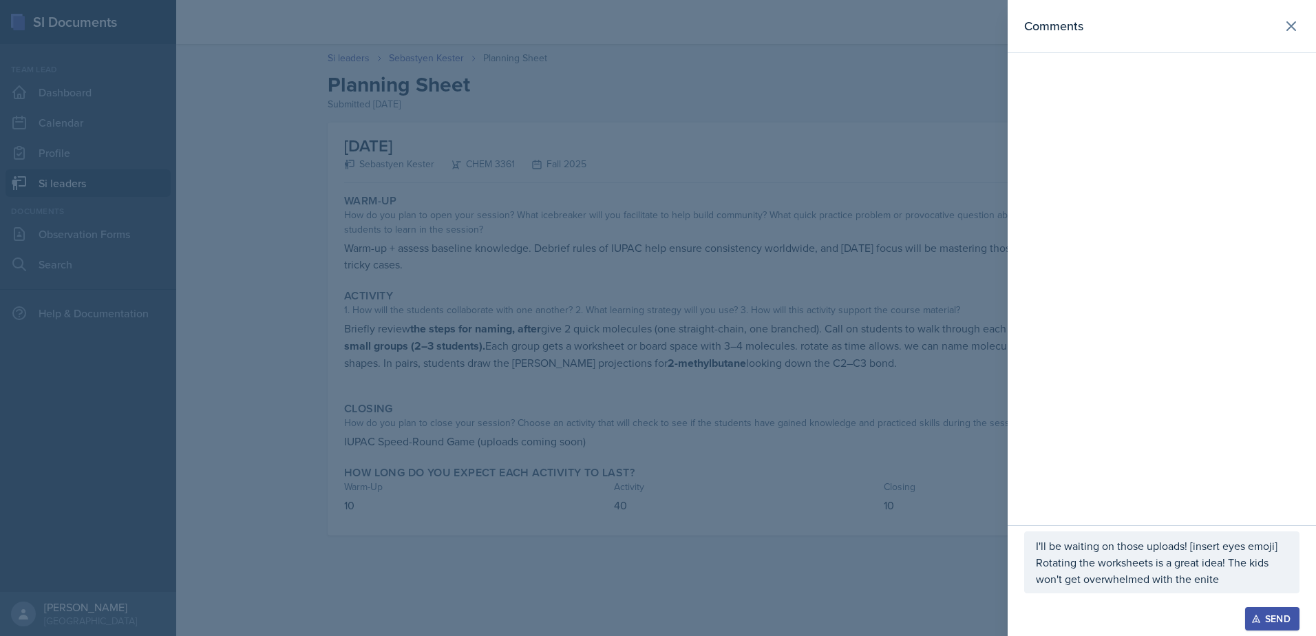
click at [1212, 589] on div "I'll be waiting on those uploads! [insert eyes emoji] Rotating the worksheets i…" at bounding box center [1162, 563] width 275 height 62
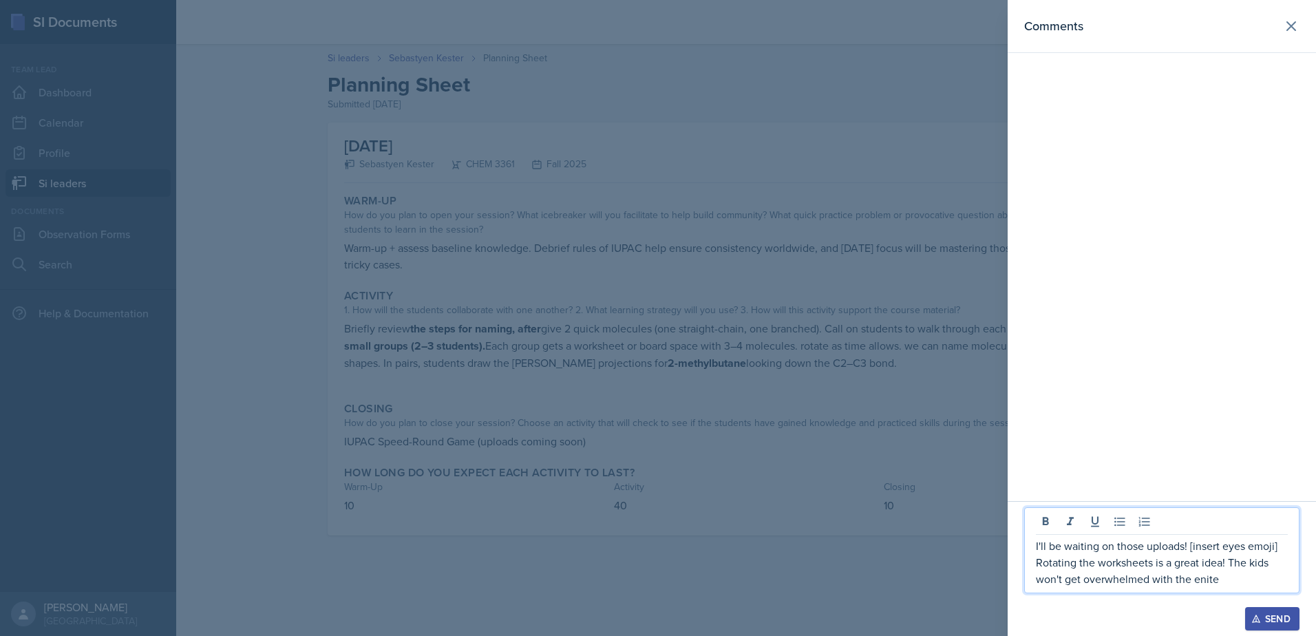
drag, startPoint x: 1198, startPoint y: 580, endPoint x: 1212, endPoint y: 580, distance: 13.8
click at [1201, 580] on p "I'll be waiting on those uploads! [insert eyes emoji] Rotating the worksheets i…" at bounding box center [1162, 563] width 252 height 50
click at [1224, 580] on p "I'll be waiting on those uploads! [insert eyes emoji] Rotating the worksheets i…" at bounding box center [1162, 563] width 252 height 50
drag, startPoint x: 1233, startPoint y: 527, endPoint x: 1137, endPoint y: 565, distance: 103.6
click at [1137, 565] on p "I'll be waiting on those uploads! [insert eyes emoji] Nice move having them rot…" at bounding box center [1162, 546] width 252 height 83
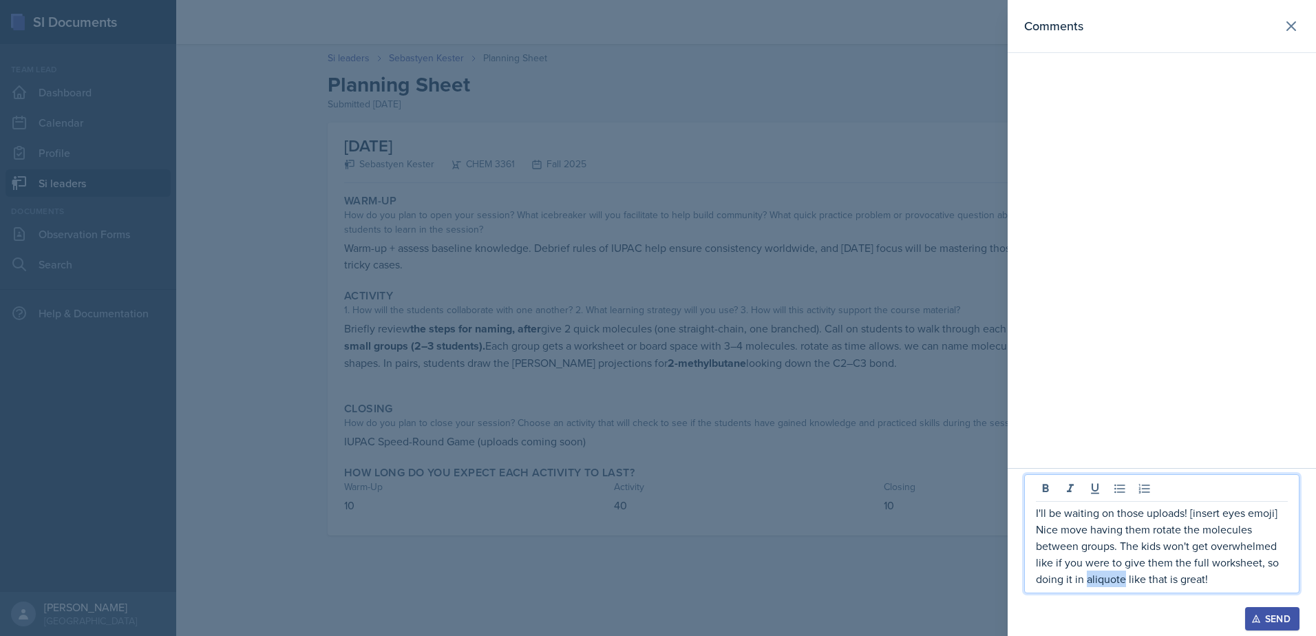
click at [1110, 578] on p "I'll be waiting on those uploads! [insert eyes emoji] Nice move having them rot…" at bounding box center [1162, 546] width 252 height 83
click at [1243, 580] on p "I'll be waiting on those uploads! [insert eyes emoji] Nice move having them rot…" at bounding box center [1162, 546] width 252 height 83
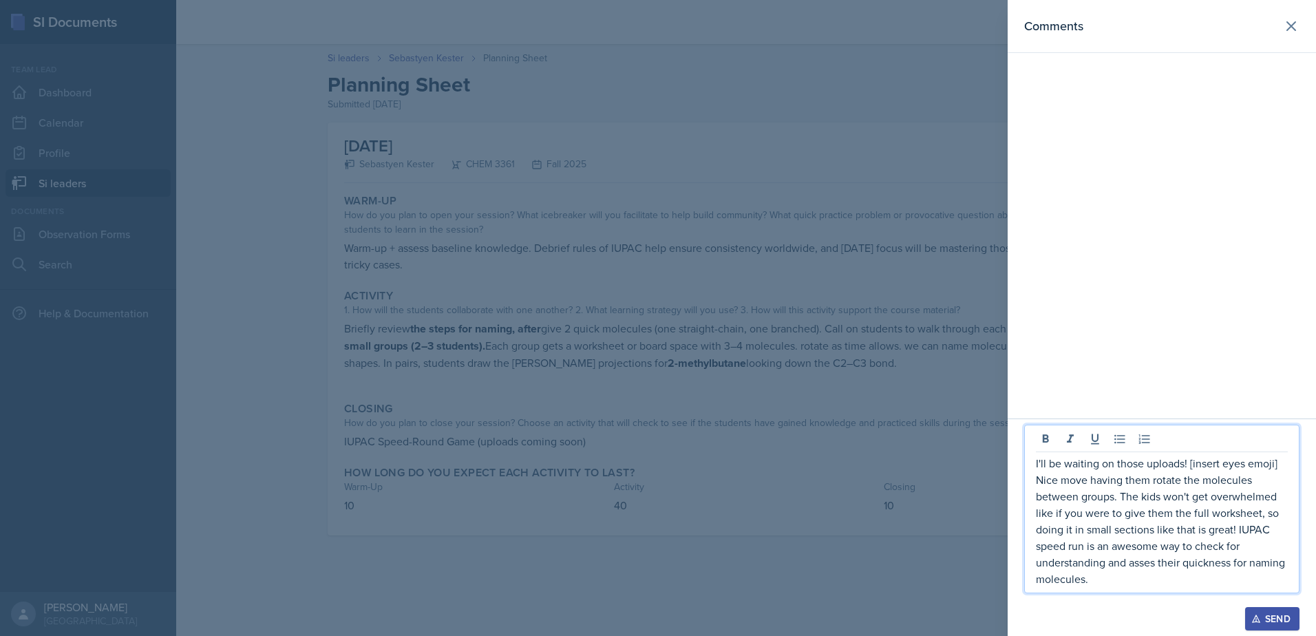
click at [1137, 565] on p "I'll be waiting on those uploads! [insert eyes emoji] Nice move having them rot…" at bounding box center [1162, 521] width 252 height 132
click at [1128, 563] on p "I'll be waiting on those uploads! [insert eyes emoji] Nice move having them rot…" at bounding box center [1162, 521] width 252 height 132
click at [1158, 571] on p "I'll be waiting on those uploads! [insert eyes emoji] Nice move having them rot…" at bounding box center [1162, 521] width 252 height 132
click at [1247, 563] on p "I'll be waiting on those uploads! [insert eyes emoji] Nice move having them rot…" at bounding box center [1162, 521] width 252 height 132
click at [1253, 568] on p "I'll be waiting on those uploads! [insert eyes emoji] Nice move having them rot…" at bounding box center [1162, 521] width 252 height 132
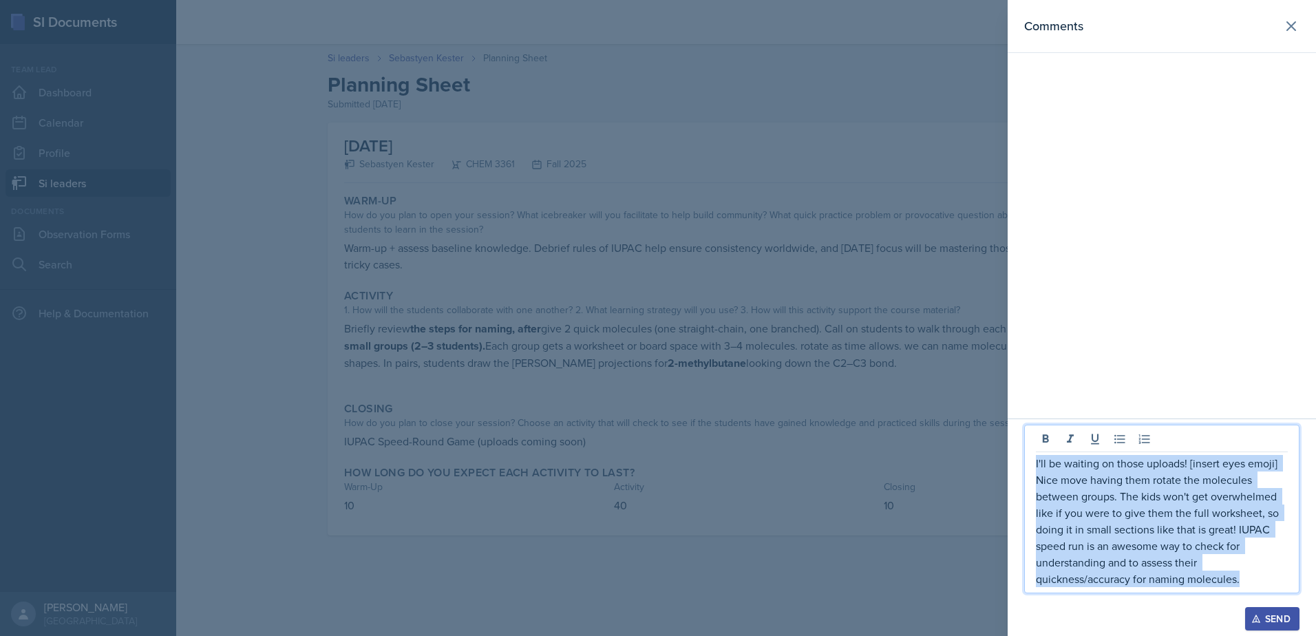
drag, startPoint x: 1259, startPoint y: 583, endPoint x: 1023, endPoint y: 464, distance: 264.5
click at [1023, 464] on div "I'll be waiting on those uploads! [insert eyes emoji] Nice move having them rot…" at bounding box center [1162, 528] width 308 height 218
copy p "I'll be waiting on those uploads! [insert eyes emoji] Nice move having them rot…"
click at [1157, 498] on p "I'll be waiting on those uploads! [insert eyes emoji] Nice move having them rot…" at bounding box center [1162, 521] width 252 height 132
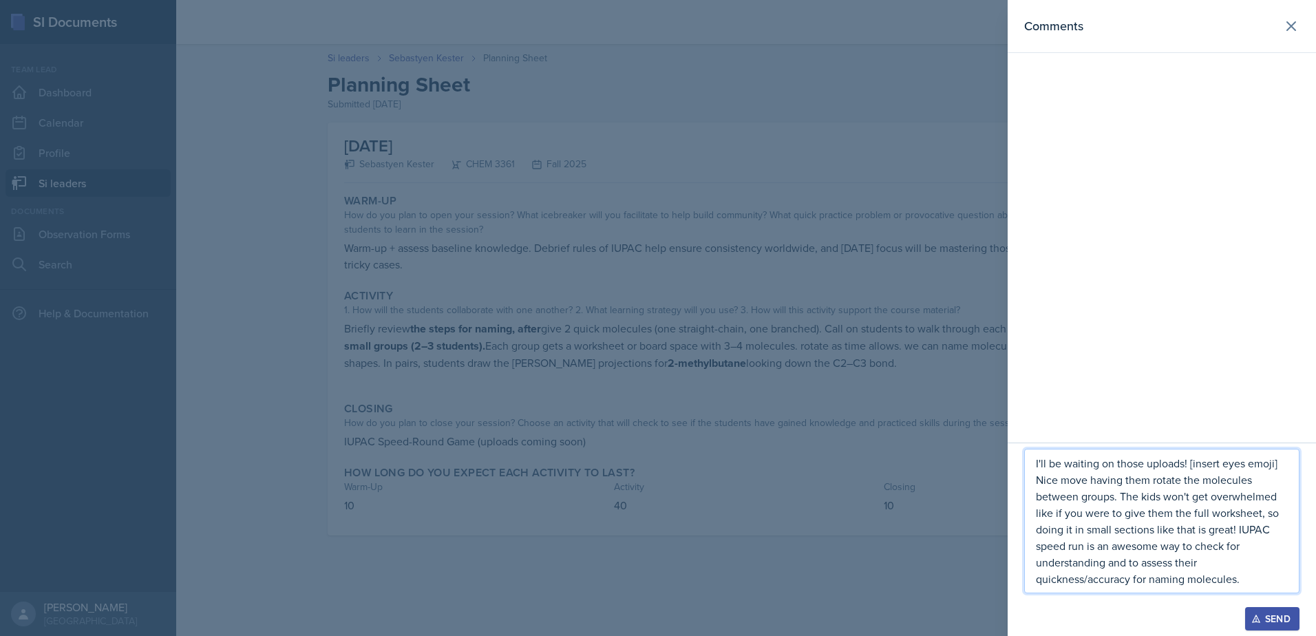
click at [1131, 513] on p "I'll be waiting on those uploads! [insert eyes emoji] Nice move having them rot…" at bounding box center [1162, 521] width 252 height 132
click at [1215, 500] on p "I'll be waiting on those uploads! [insert eyes emoji] Nice move having them rot…" at bounding box center [1162, 521] width 252 height 132
click at [1263, 631] on div "I'll be waiting on those uploads! [insert eyes emoji] Nice move having them rot…" at bounding box center [1162, 539] width 308 height 193
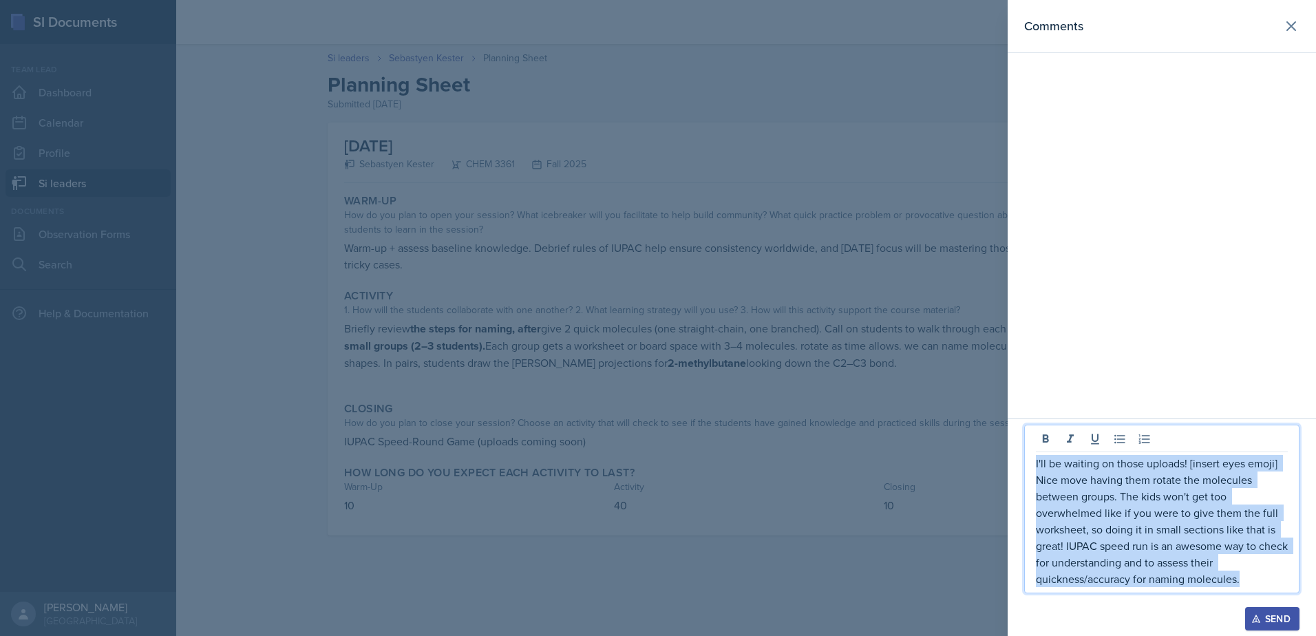
drag, startPoint x: 1195, startPoint y: 567, endPoint x: 1010, endPoint y: 446, distance: 220.8
click at [1010, 446] on div "I'll be waiting on those uploads! [insert eyes emoji] Nice move having them rot…" at bounding box center [1162, 528] width 308 height 218
copy p "I'll be waiting on those uploads! [insert eyes emoji] Nice move having them rot…"
click at [1280, 616] on div "Send" at bounding box center [1272, 618] width 36 height 11
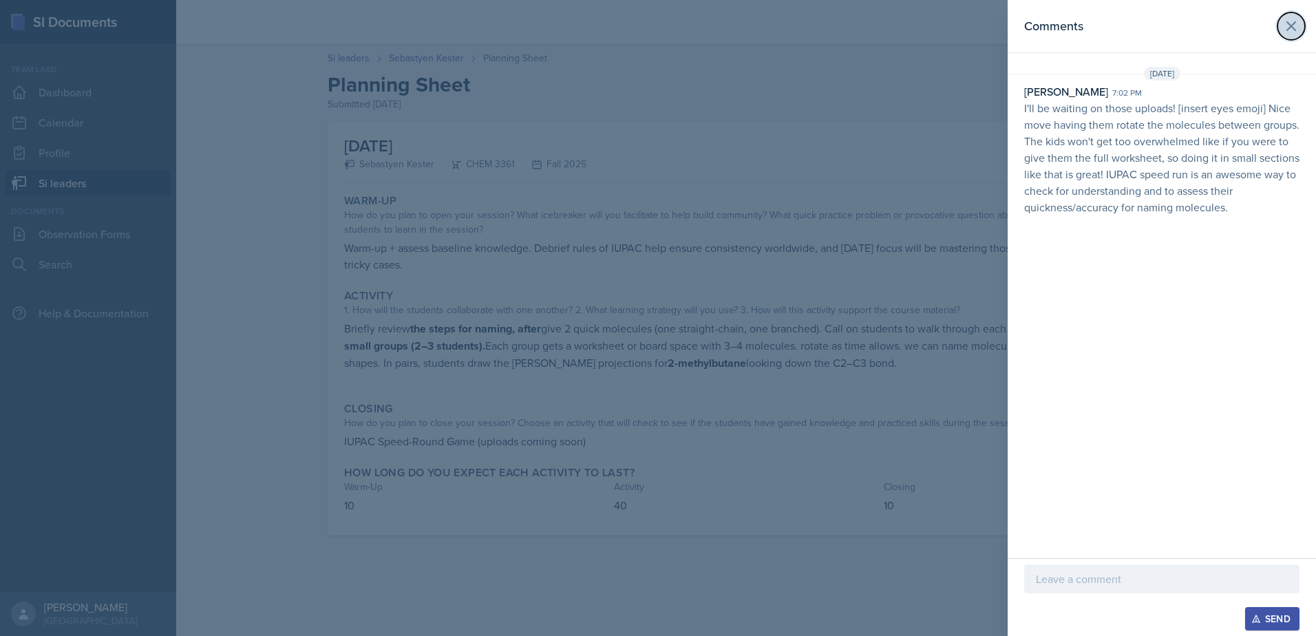
click at [1284, 23] on icon at bounding box center [1291, 26] width 17 height 17
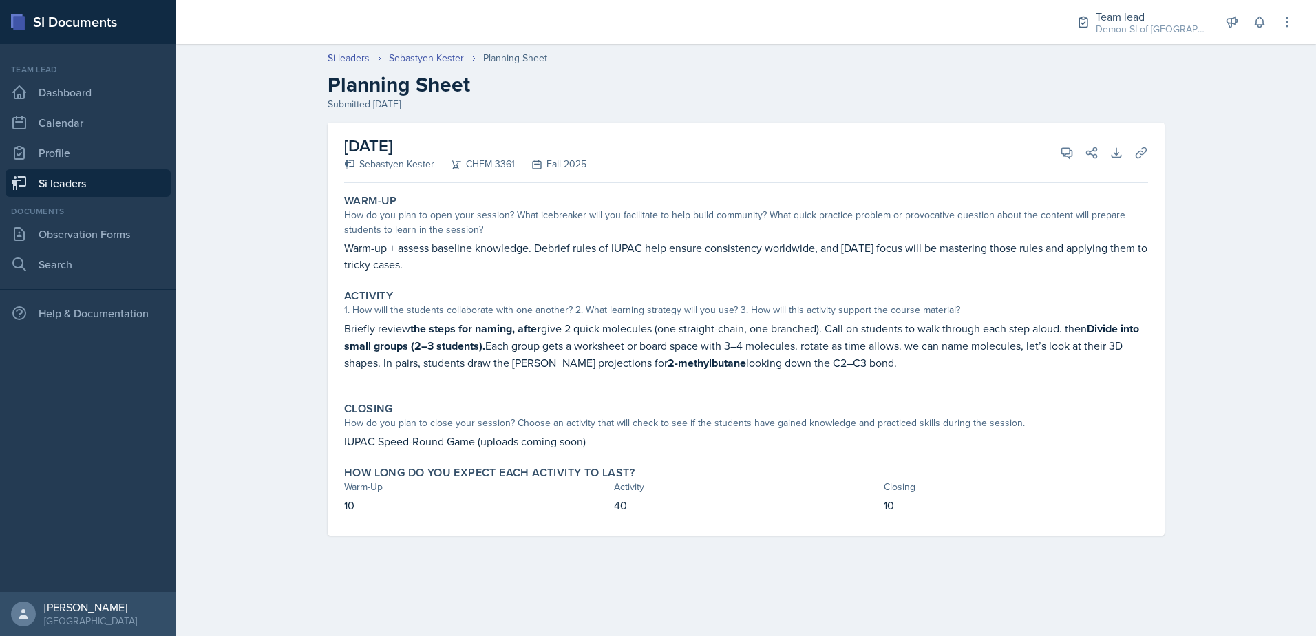
drag, startPoint x: 31, startPoint y: 191, endPoint x: 72, endPoint y: 189, distance: 41.4
click at [31, 191] on link "Si leaders" at bounding box center [88, 183] width 165 height 28
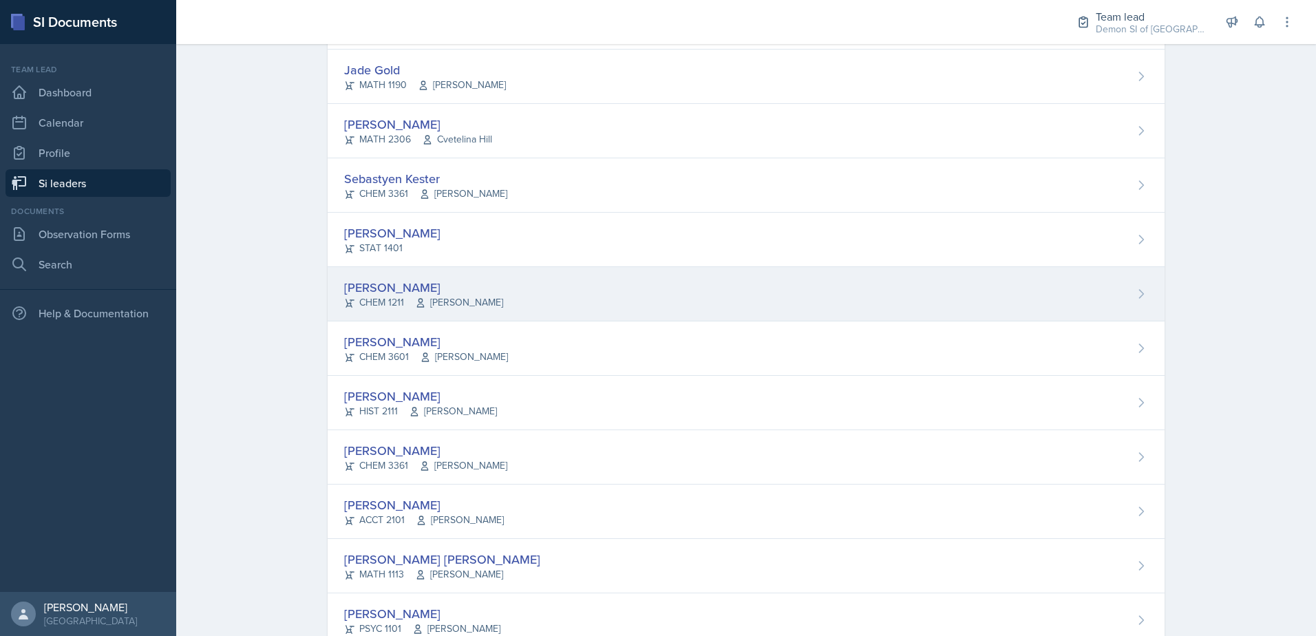
scroll to position [689, 0]
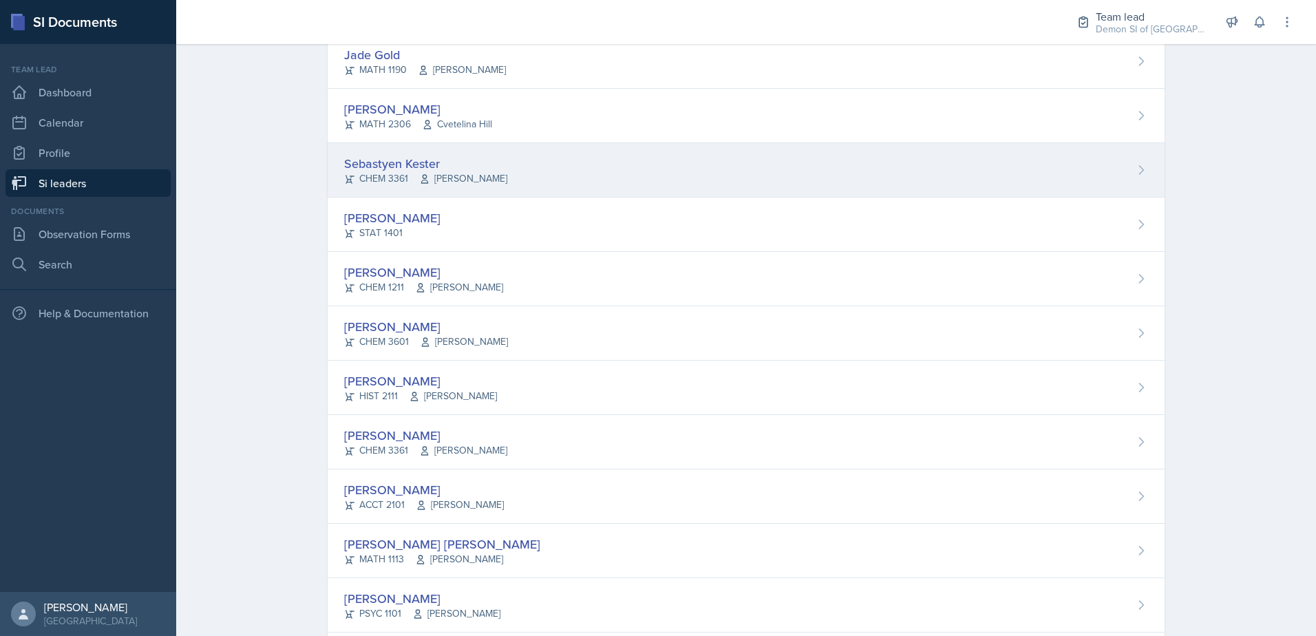
click at [408, 175] on div "CHEM 3361 [PERSON_NAME]" at bounding box center [425, 178] width 163 height 14
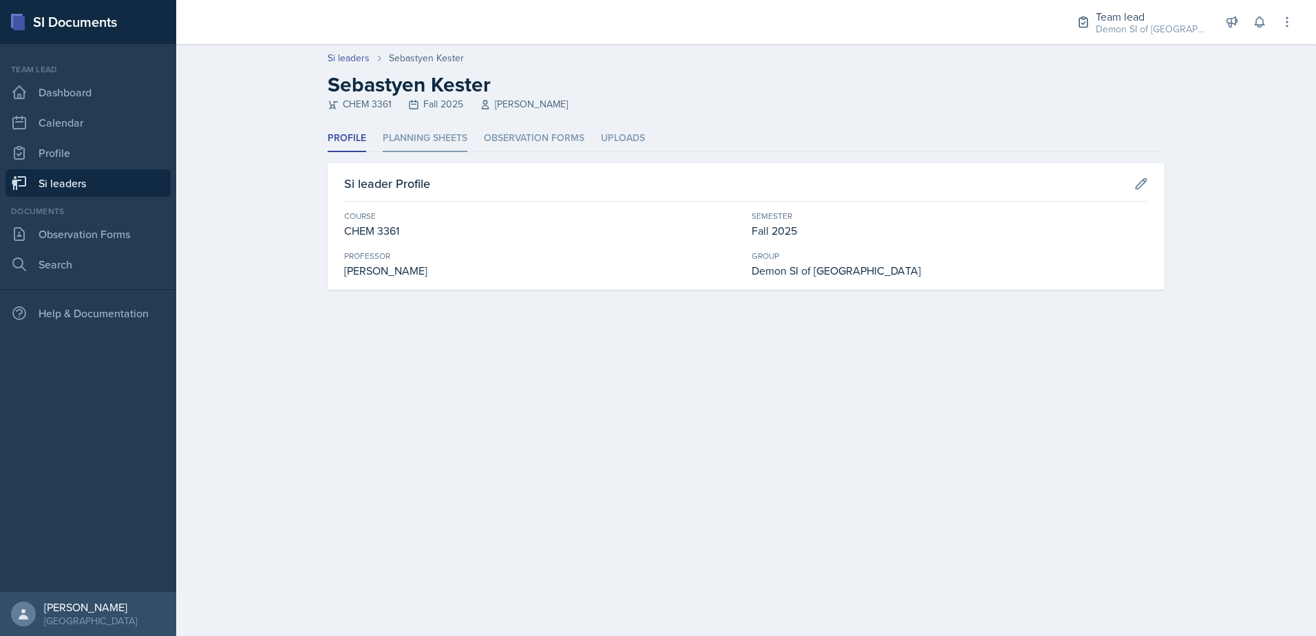
click at [419, 129] on li "Planning Sheets" at bounding box center [425, 138] width 85 height 27
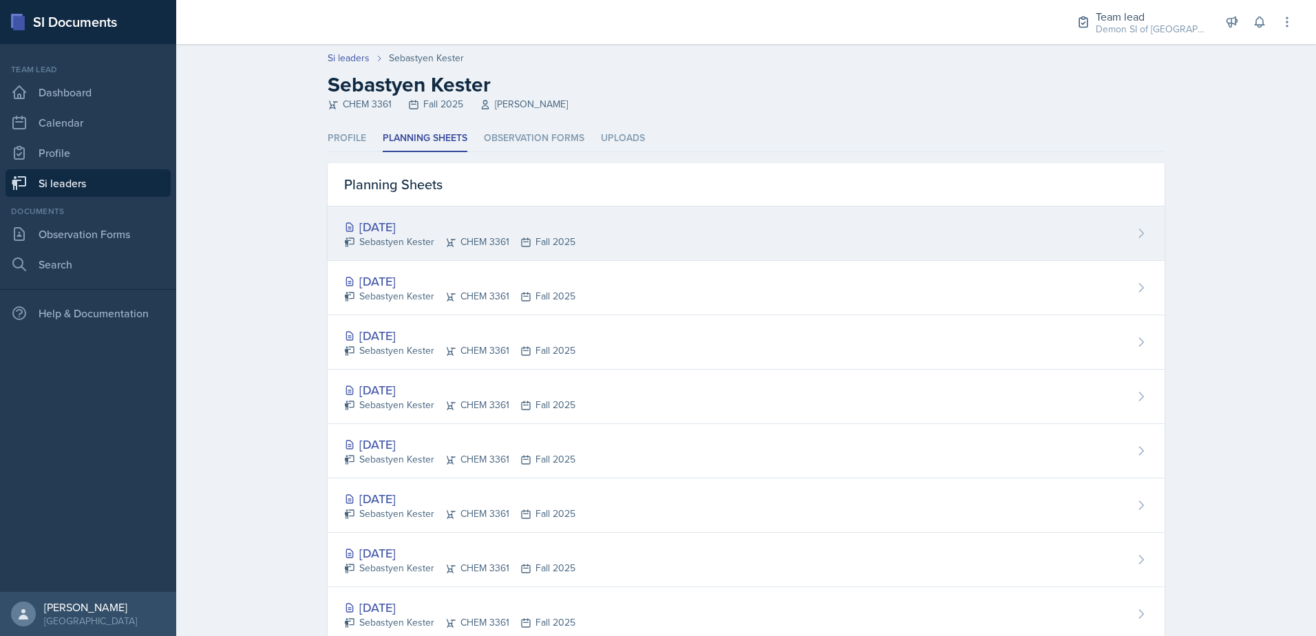
click at [421, 230] on div "[DATE]" at bounding box center [459, 227] width 231 height 19
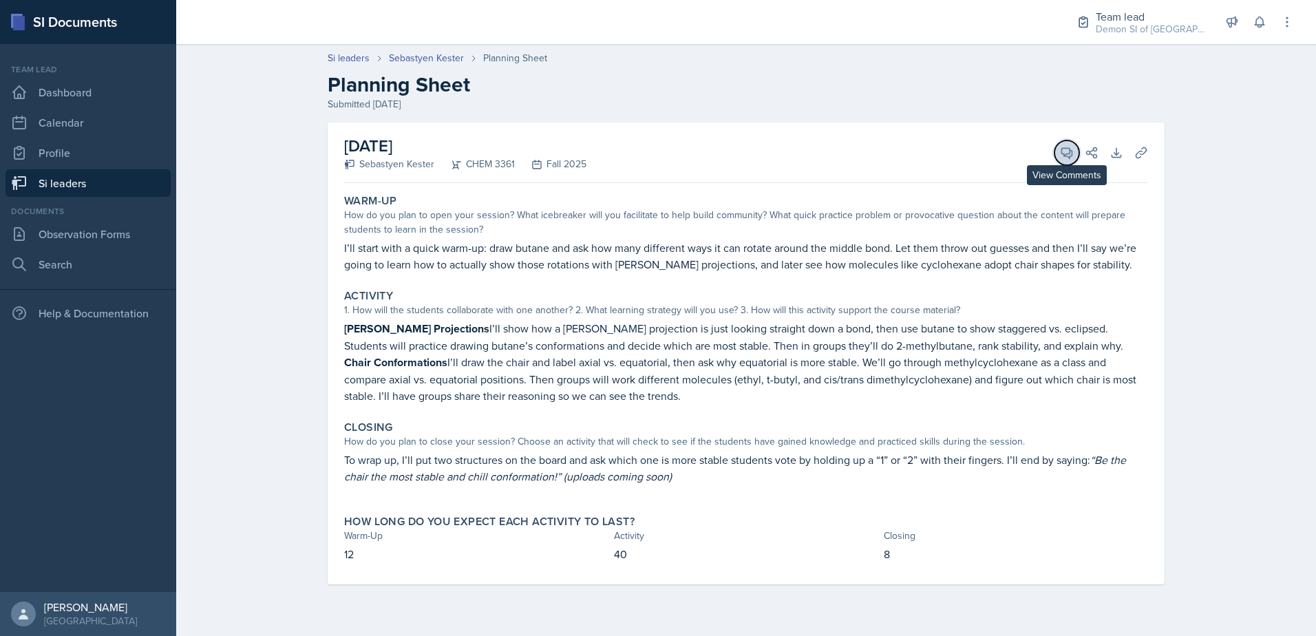
click at [1057, 151] on button "View Comments" at bounding box center [1067, 152] width 25 height 25
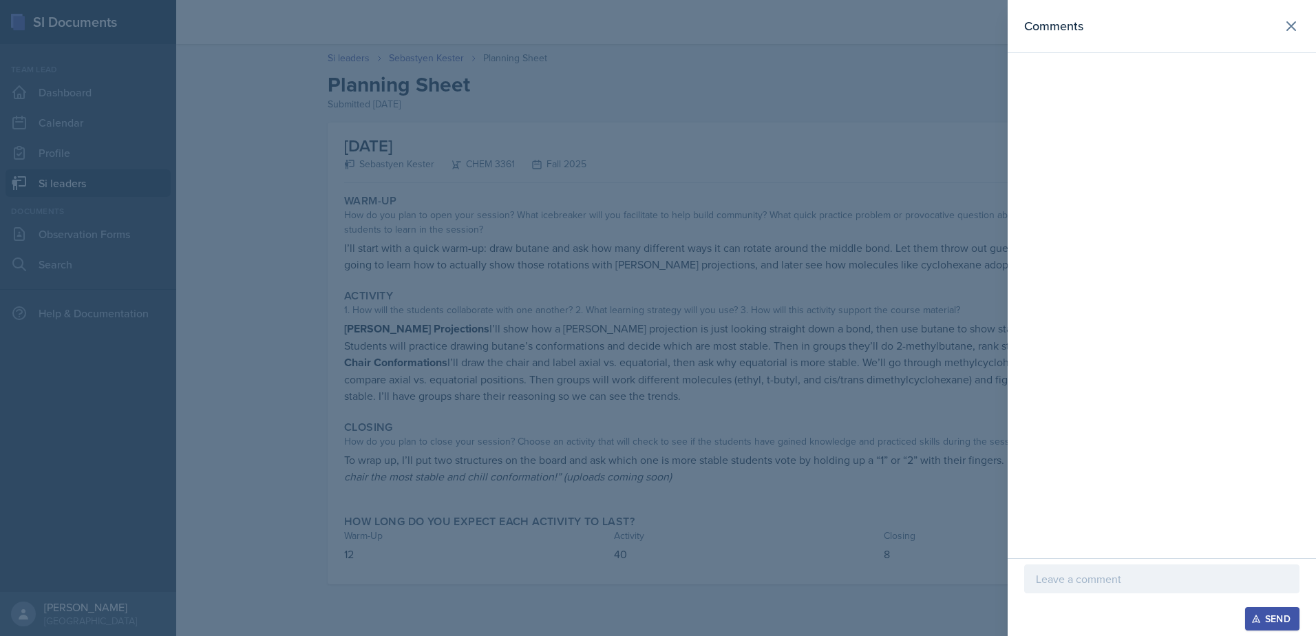
click at [232, 238] on div at bounding box center [658, 318] width 1316 height 636
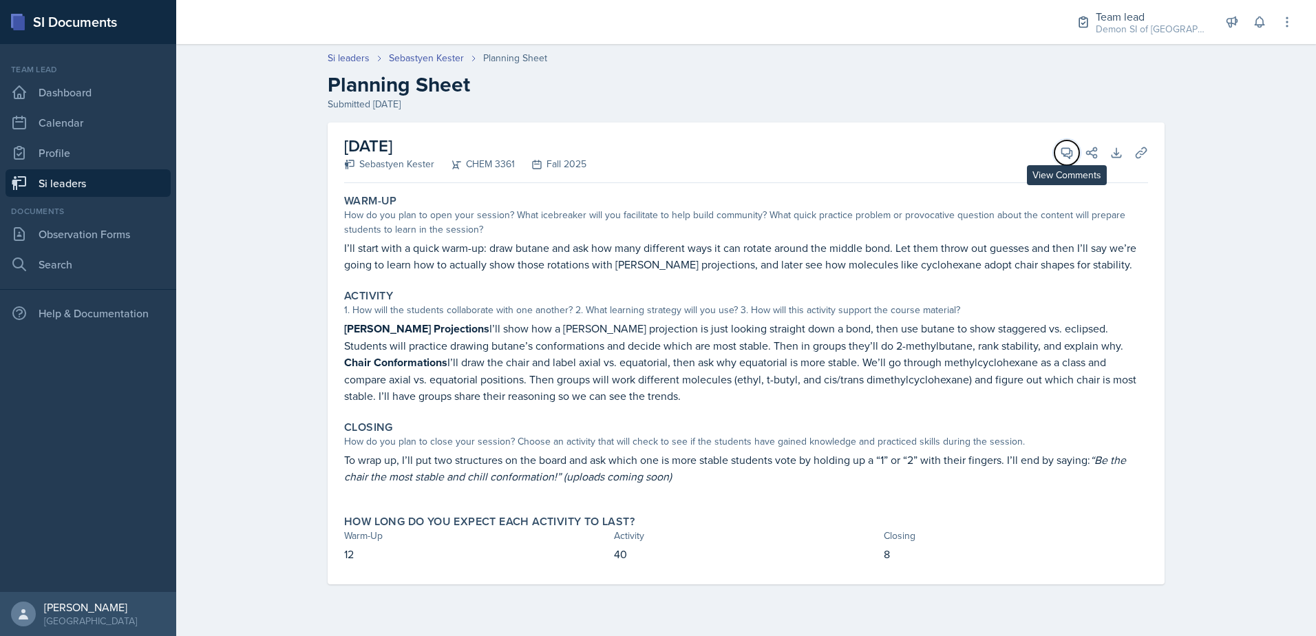
click at [1068, 146] on button "View Comments" at bounding box center [1067, 152] width 25 height 25
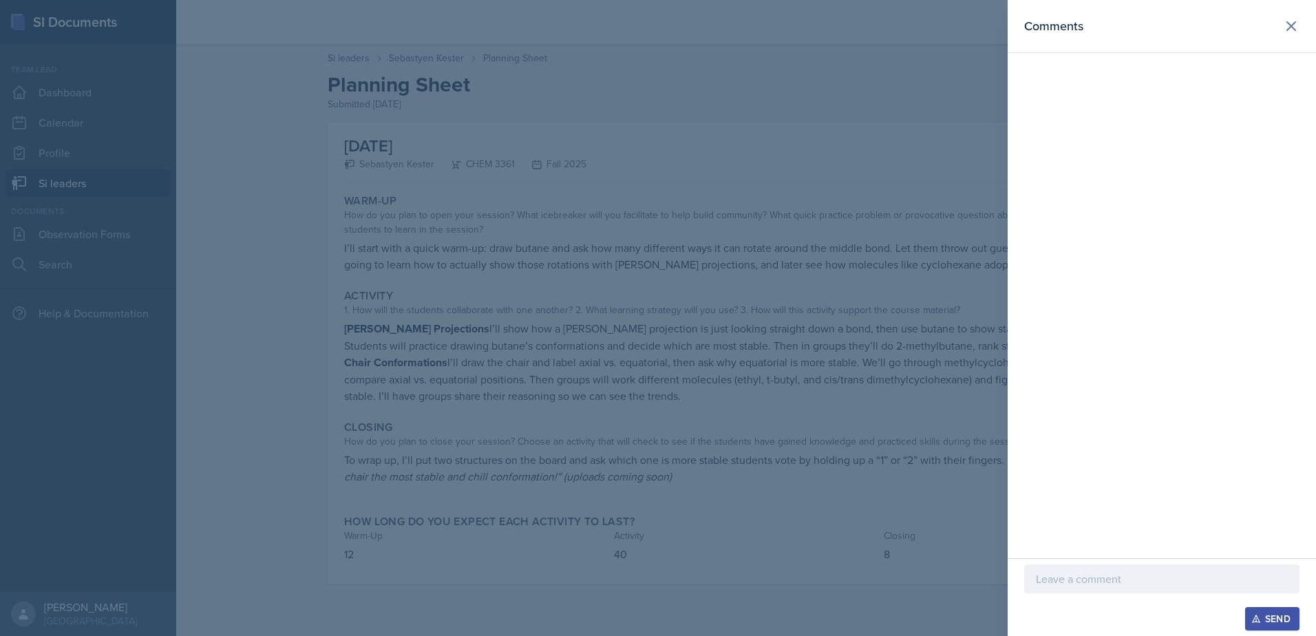
click at [1031, 592] on div at bounding box center [1162, 579] width 275 height 29
drag, startPoint x: 1217, startPoint y: 580, endPoint x: 1002, endPoint y: 586, distance: 214.9
click at [1002, 586] on div "Comments I like that you're letting the students Send" at bounding box center [658, 318] width 1316 height 636
click at [1229, 574] on p "This sounds like a great session!" at bounding box center [1162, 579] width 252 height 17
click at [801, 505] on div at bounding box center [658, 318] width 1316 height 636
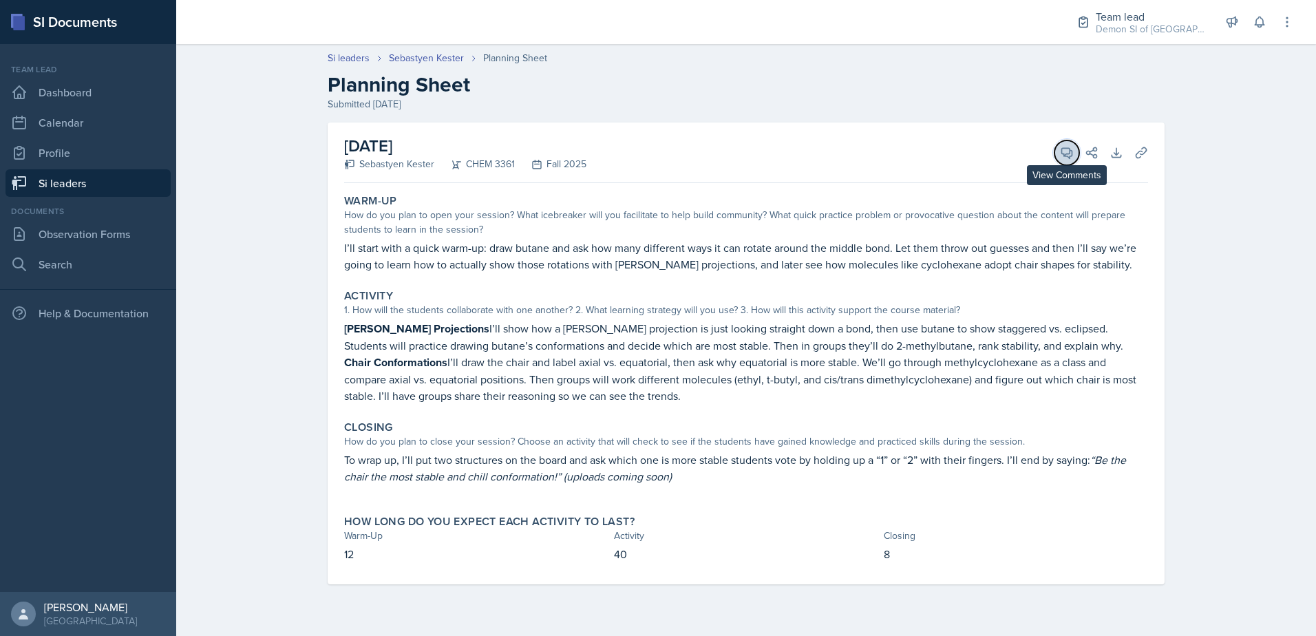
click at [1061, 148] on icon at bounding box center [1067, 153] width 14 height 14
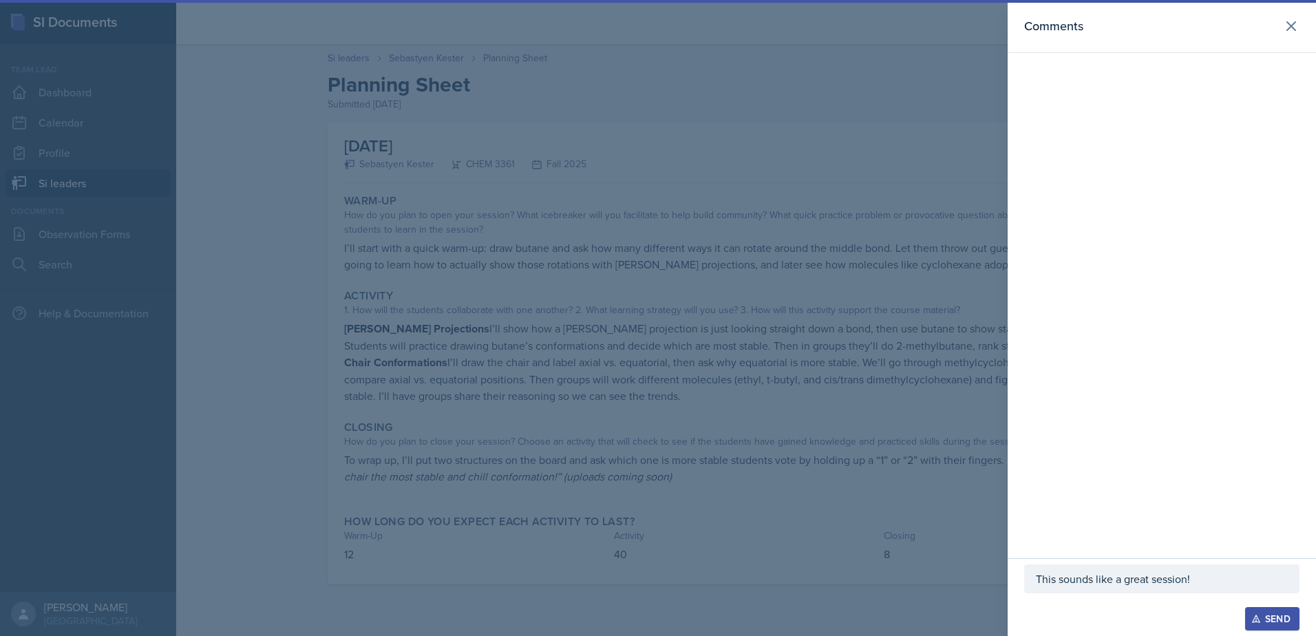
click at [1231, 575] on p "This sounds like a great session!" at bounding box center [1162, 579] width 252 height 17
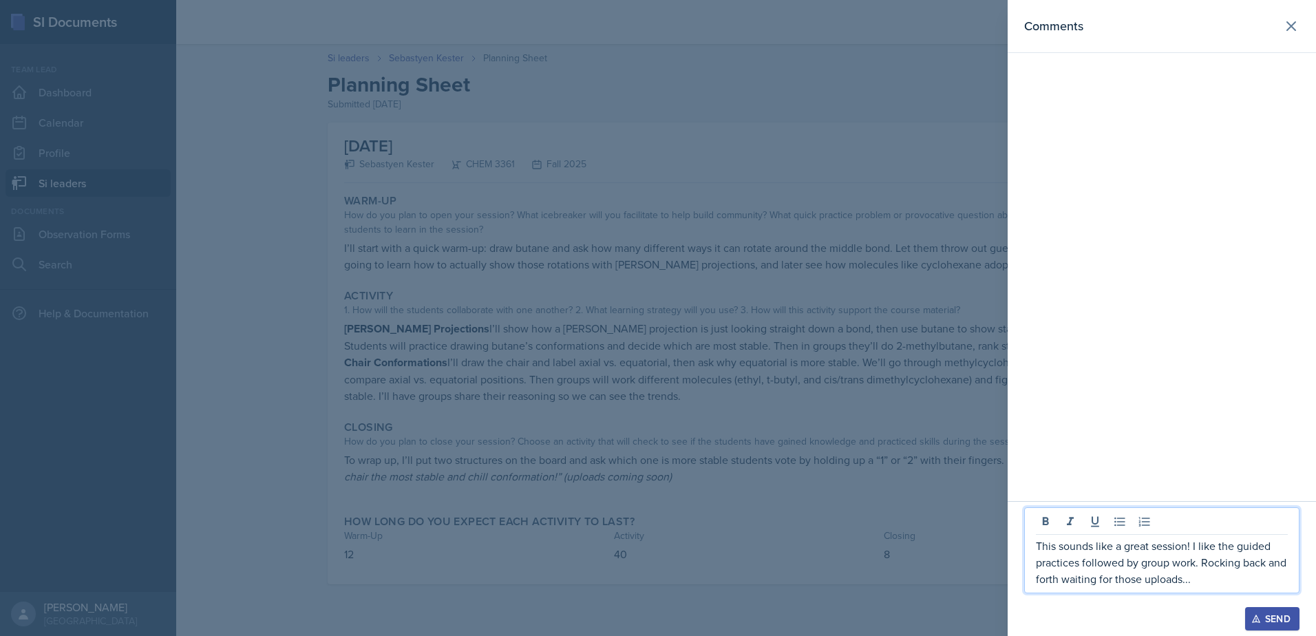
click at [1243, 569] on p "This sounds like a great session! I like the guided practices followed by group…" at bounding box center [1162, 563] width 252 height 50
click at [1206, 566] on p "This sounds like a great session! I like the guided practices followed by group…" at bounding box center [1162, 563] width 252 height 50
click at [1204, 569] on p "This sounds like a great session! I like the guided practices followed by group…" at bounding box center [1162, 563] width 252 height 50
click at [1084, 566] on p "This sounds like a great session! I like the guided practices followed by group…" at bounding box center [1162, 563] width 252 height 50
drag, startPoint x: 1223, startPoint y: 547, endPoint x: 1198, endPoint y: 564, distance: 30.2
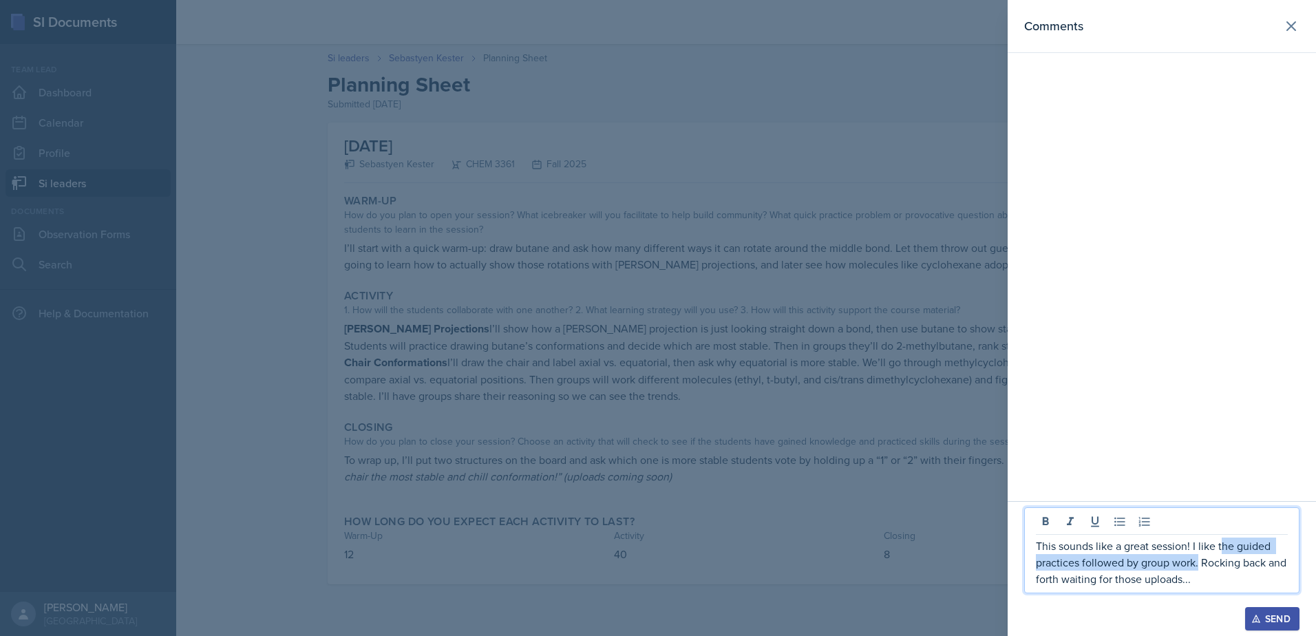
click at [1198, 564] on p "This sounds like a great session! I like the guided practices followed by group…" at bounding box center [1162, 563] width 252 height 50
click at [1196, 564] on p "This sounds like a great session! I like the guided practices followed by group…" at bounding box center [1162, 563] width 252 height 50
drag, startPoint x: 1222, startPoint y: 549, endPoint x: 1196, endPoint y: 556, distance: 27.2
click at [1196, 556] on p "This sounds like a great session! I like the guided practices followed by group…" at bounding box center [1162, 563] width 252 height 50
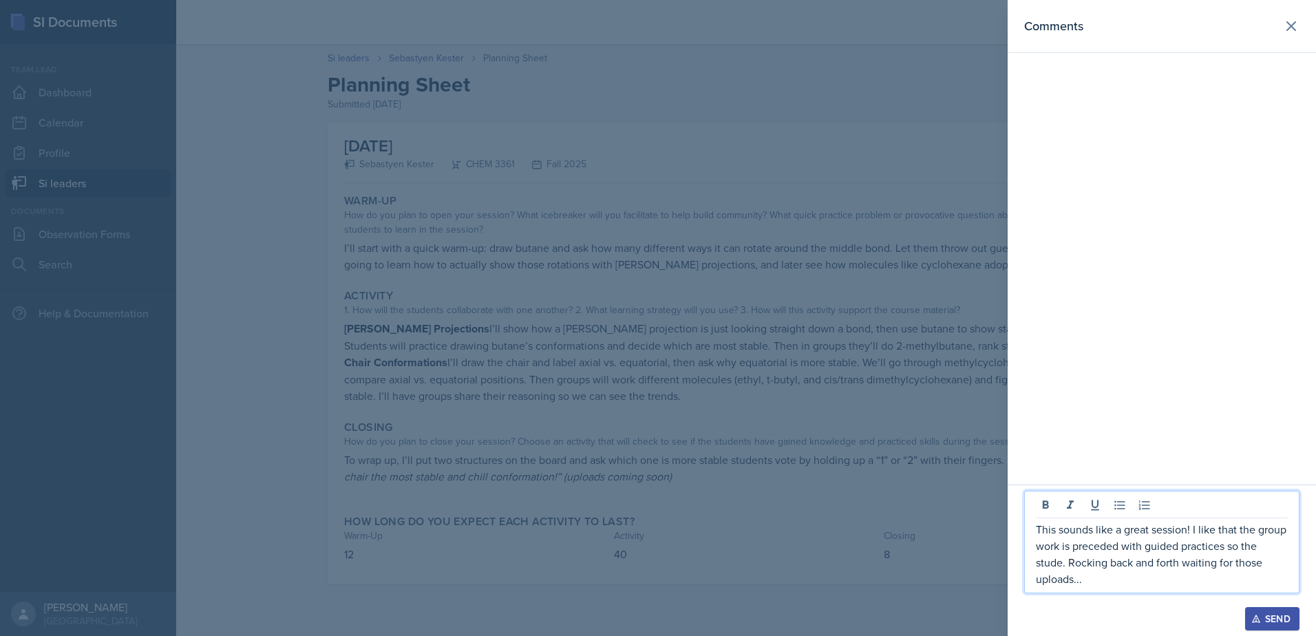
click at [1234, 545] on p "This sounds like a great session! I like that the group work is preceded with g…" at bounding box center [1162, 554] width 252 height 66
click at [1196, 527] on p "This sounds like a great session! I like that the group work is preceded with g…" at bounding box center [1162, 554] width 252 height 66
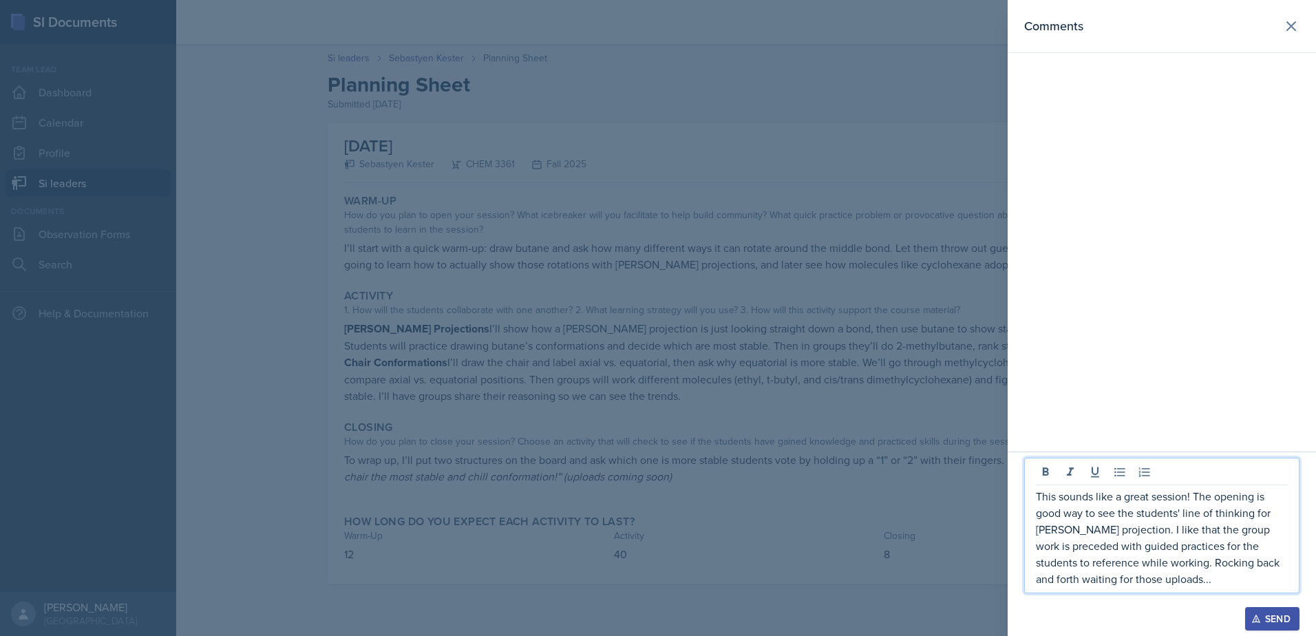
click at [1256, 510] on p "This sounds like a great session! The opening is good way to see the students' …" at bounding box center [1162, 537] width 252 height 99
drag, startPoint x: 1269, startPoint y: 510, endPoint x: 1283, endPoint y: 512, distance: 14.6
click at [1283, 512] on p "This sounds like a great session! The opening is good way to see the students' …" at bounding box center [1162, 530] width 252 height 116
drag, startPoint x: 1131, startPoint y: 525, endPoint x: 1129, endPoint y: 596, distance: 70.3
click at [1131, 528] on p "This sounds like a great session! The opening is good way to see the students' …" at bounding box center [1162, 530] width 252 height 116
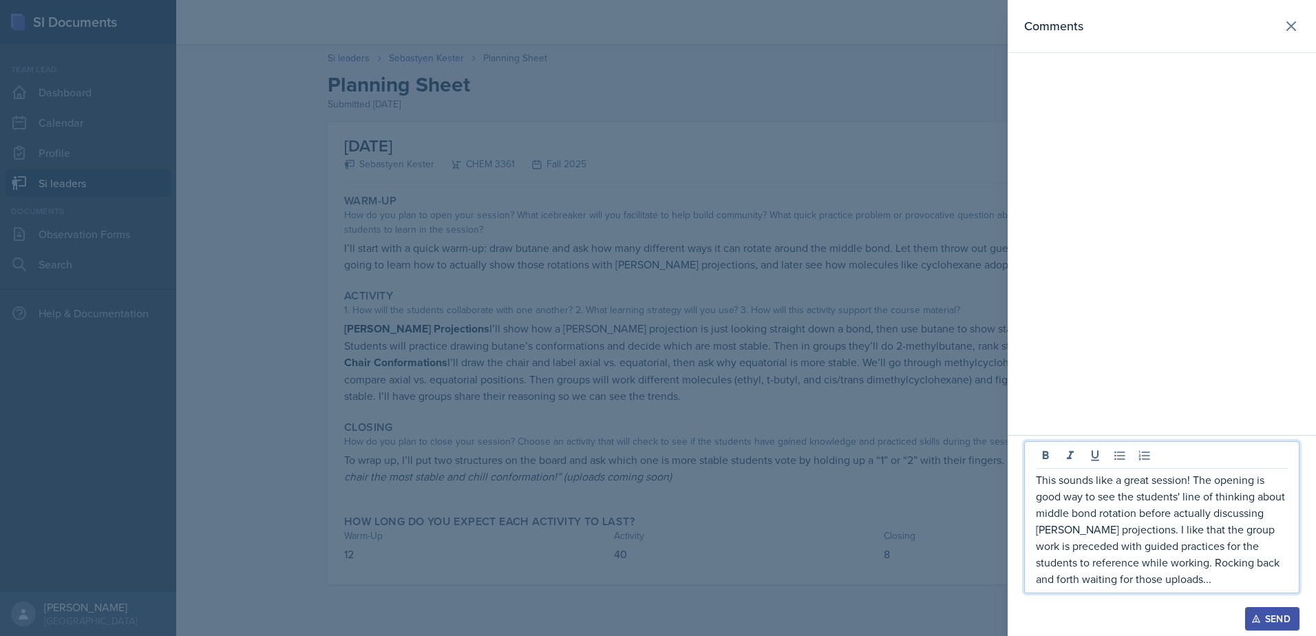
click at [1170, 581] on p "This sounds like a great session! The opening is good way to see the students' …" at bounding box center [1162, 530] width 252 height 116
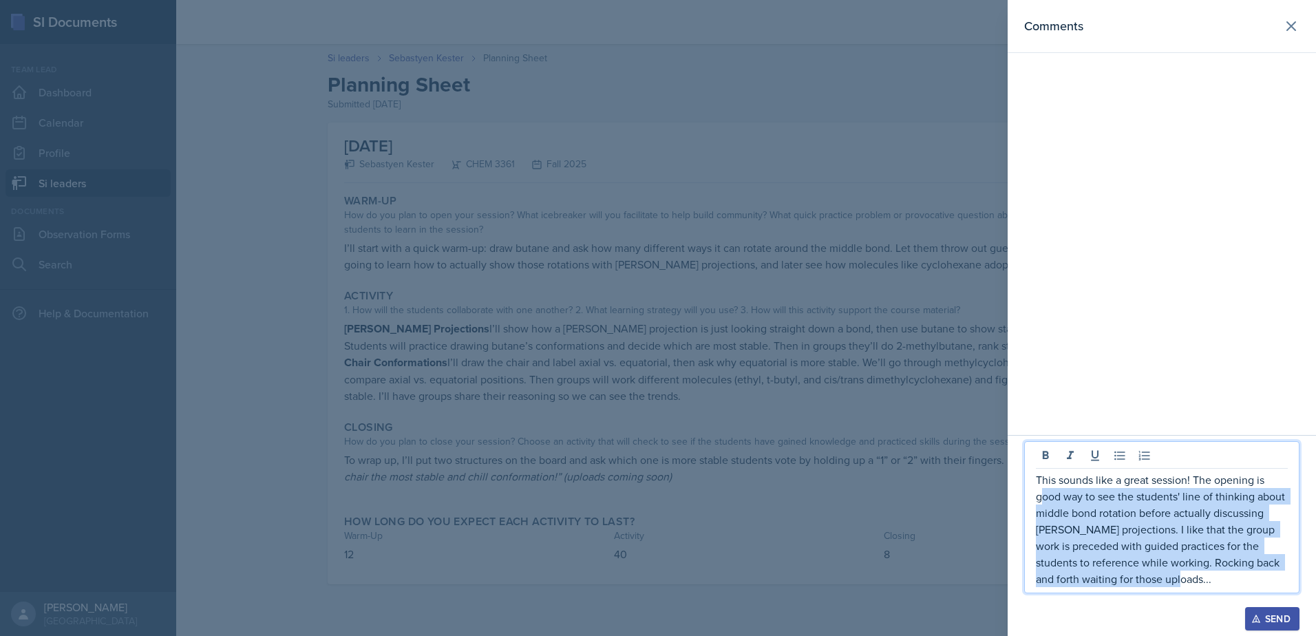
drag, startPoint x: 1195, startPoint y: 583, endPoint x: 1042, endPoint y: 485, distance: 180.9
click at [1042, 485] on p "This sounds like a great session! The opening is good way to see the students' …" at bounding box center [1162, 530] width 252 height 116
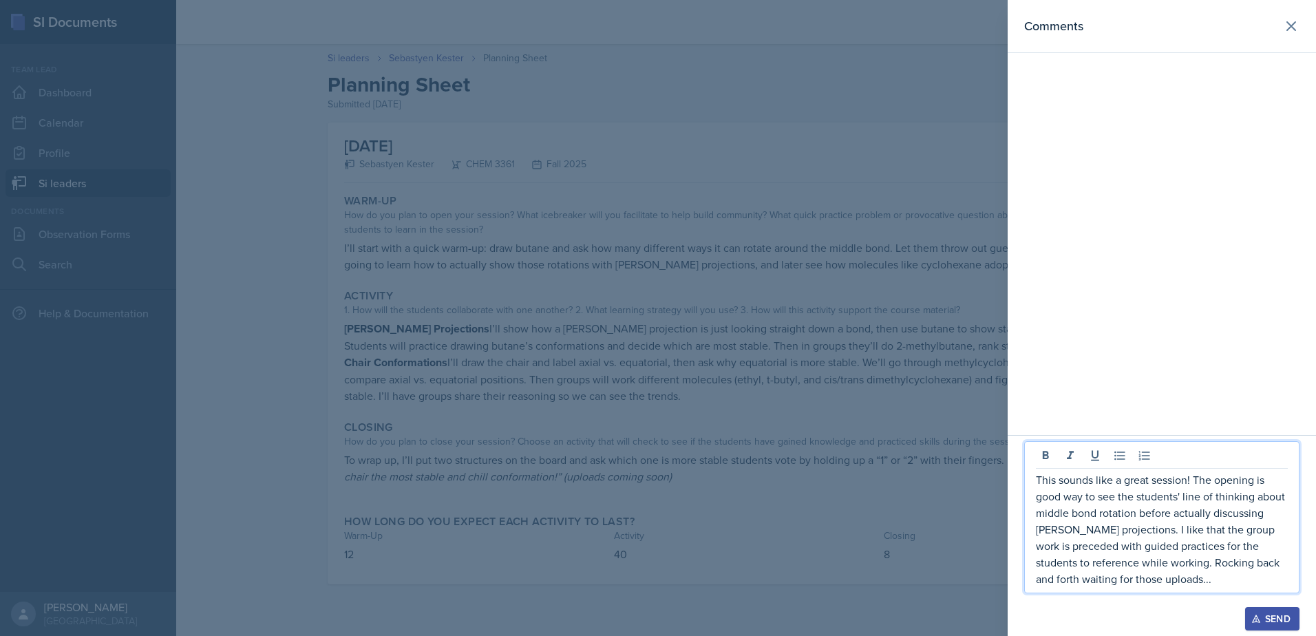
click at [1039, 478] on p "This sounds like a great session! The opening is good way to see the students' …" at bounding box center [1162, 530] width 252 height 116
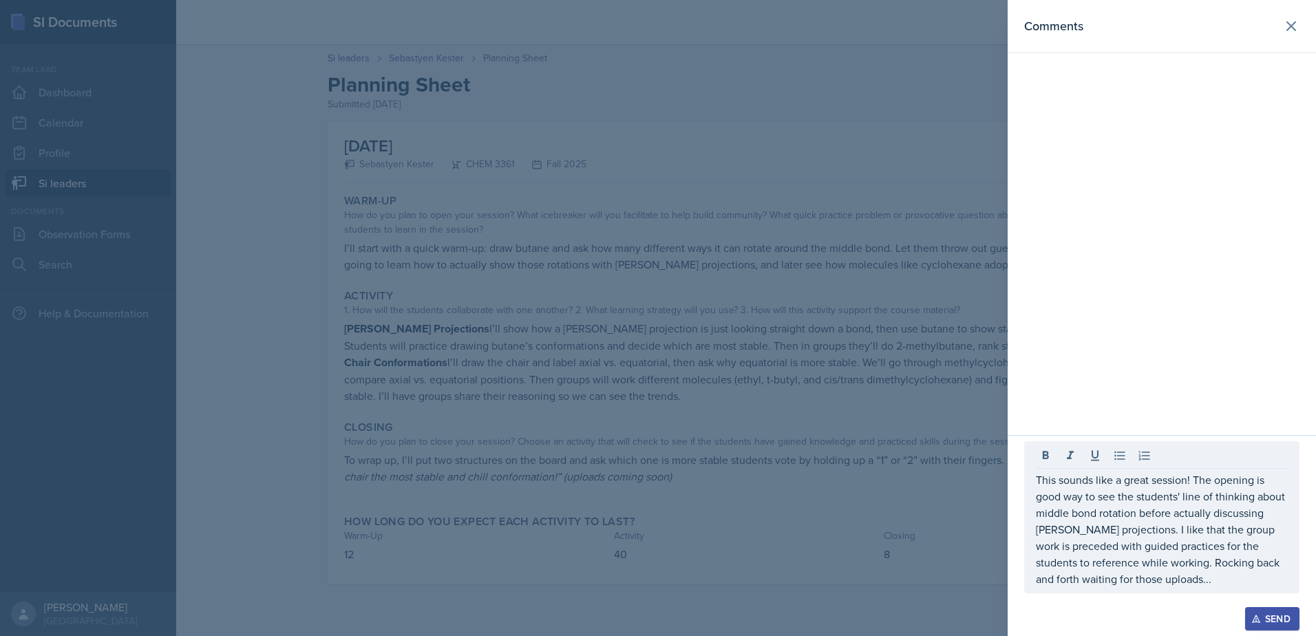
drag, startPoint x: 1035, startPoint y: 476, endPoint x: 1164, endPoint y: 547, distance: 147.0
click at [1166, 548] on div "This sounds like a great session! The opening is good way to see the students' …" at bounding box center [1162, 517] width 275 height 152
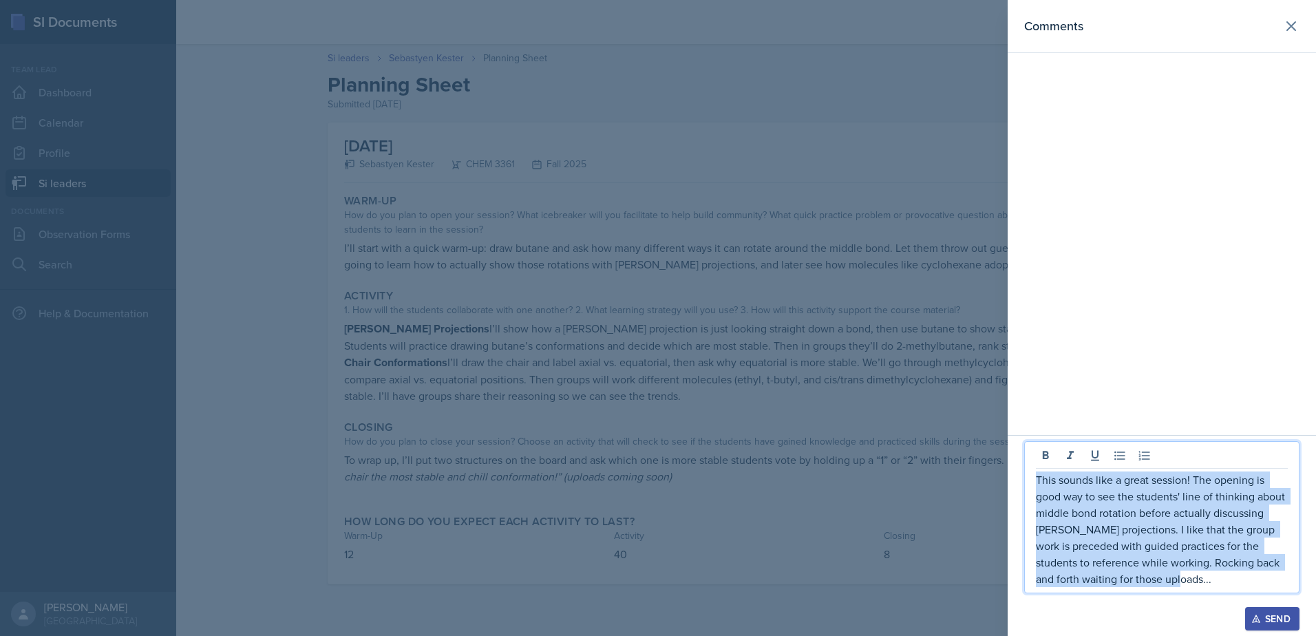
drag, startPoint x: 1178, startPoint y: 579, endPoint x: 1036, endPoint y: 473, distance: 177.6
click at [1036, 473] on div "This sounds like a great session! The opening is good way to see the students' …" at bounding box center [1162, 517] width 275 height 152
copy p "This sounds like a great session! The opening is good way to see the students' …"
click at [1255, 629] on button "Send" at bounding box center [1273, 618] width 54 height 23
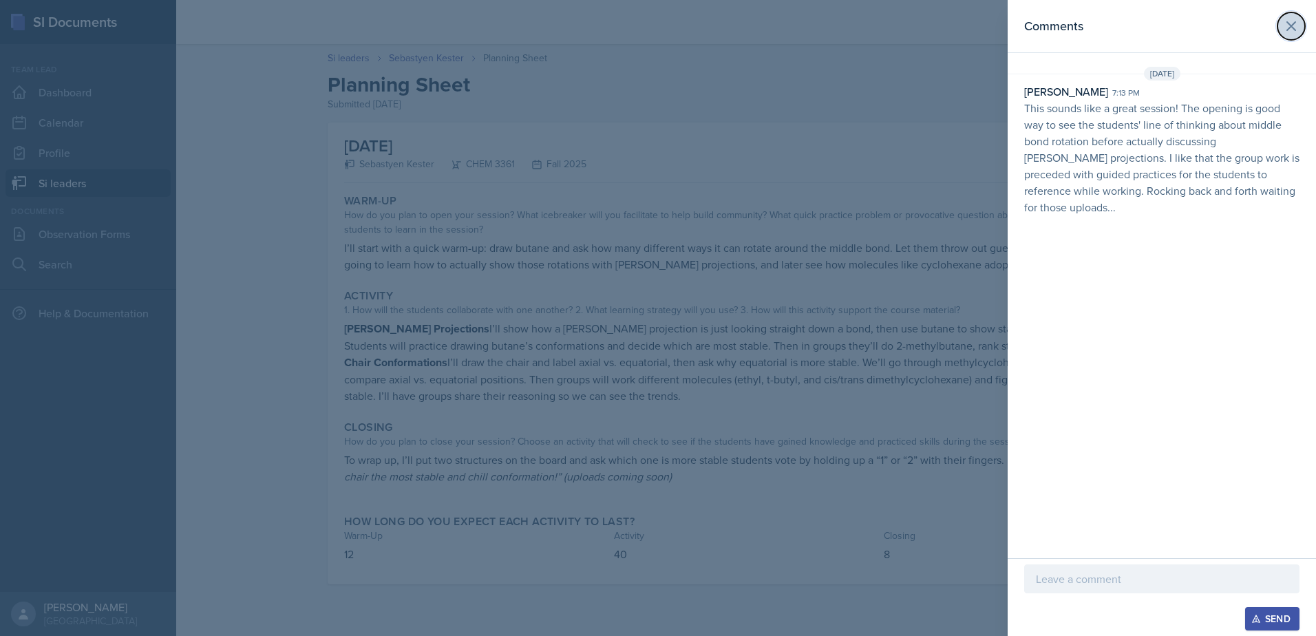
click at [1285, 36] on button at bounding box center [1292, 26] width 28 height 28
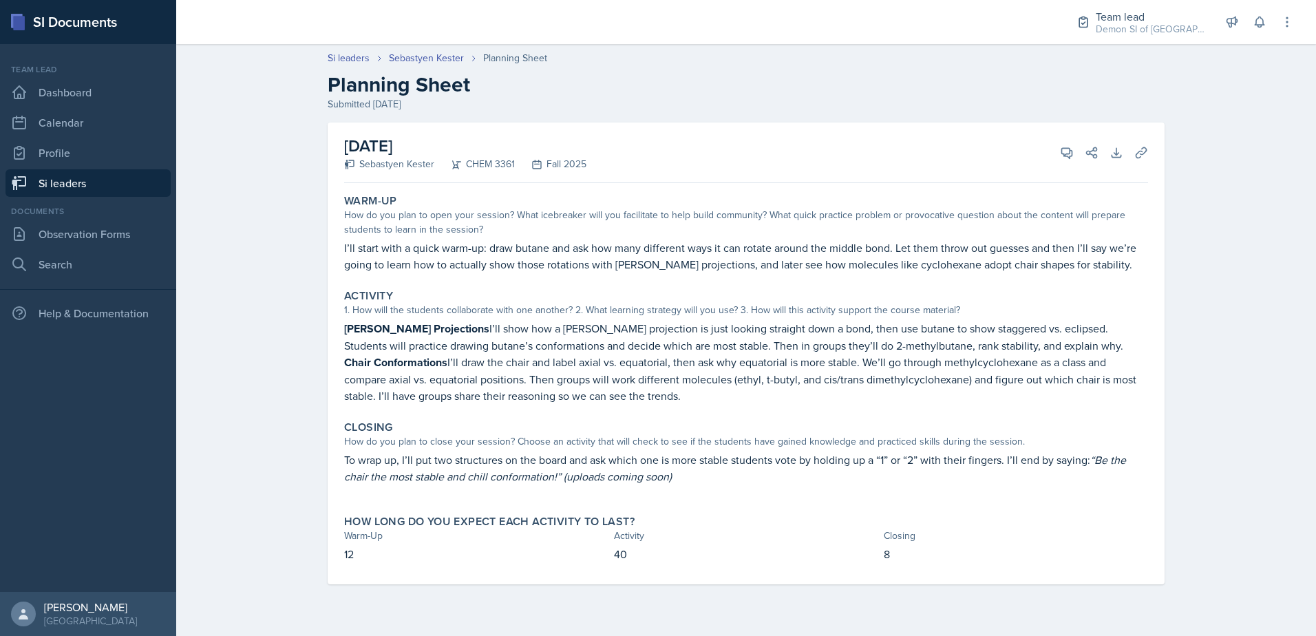
click at [80, 188] on link "Si leaders" at bounding box center [88, 183] width 165 height 28
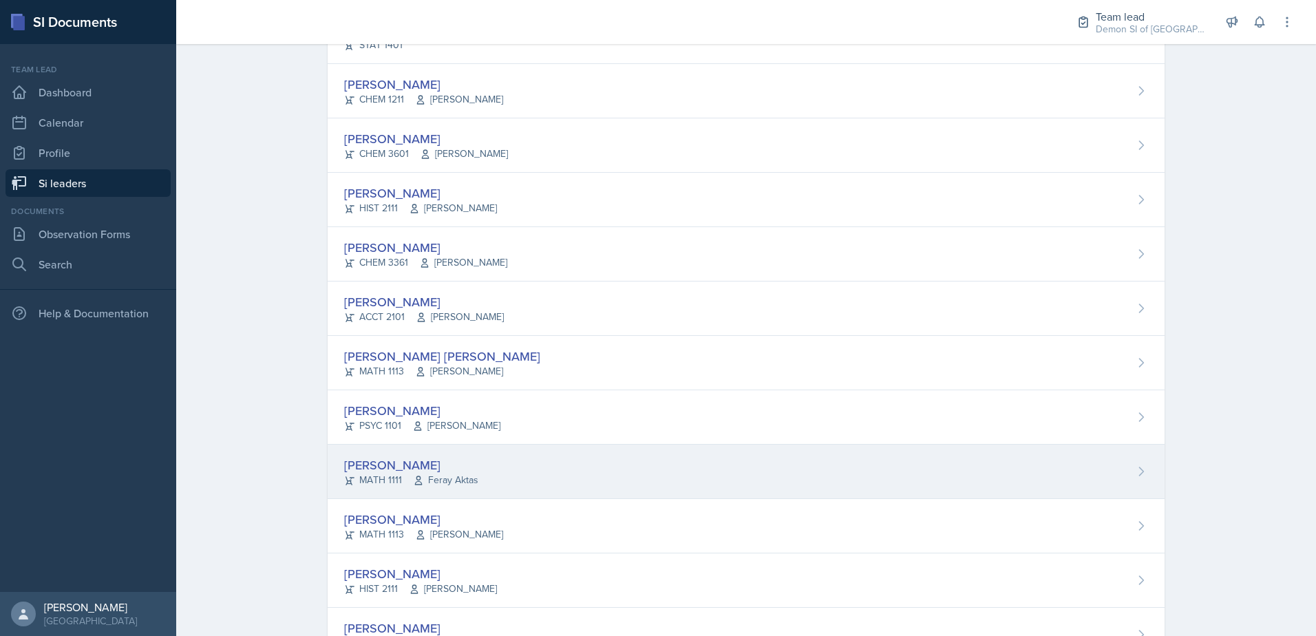
scroll to position [935, 0]
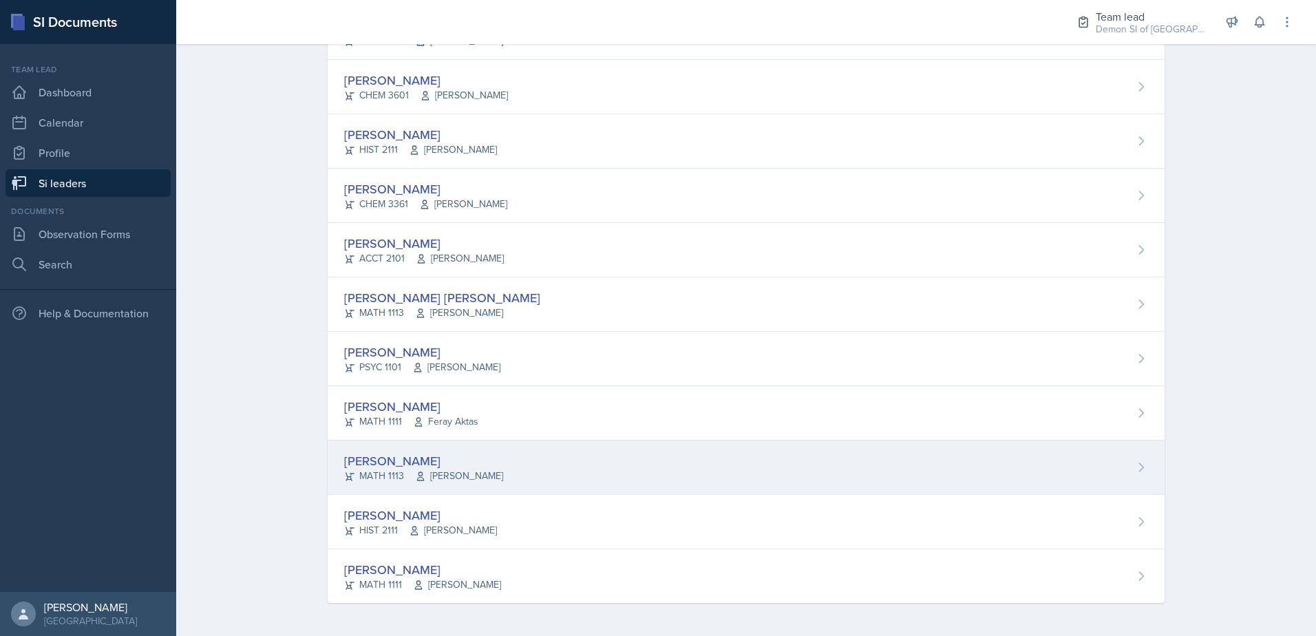
click at [428, 465] on div "[PERSON_NAME]" at bounding box center [423, 461] width 159 height 19
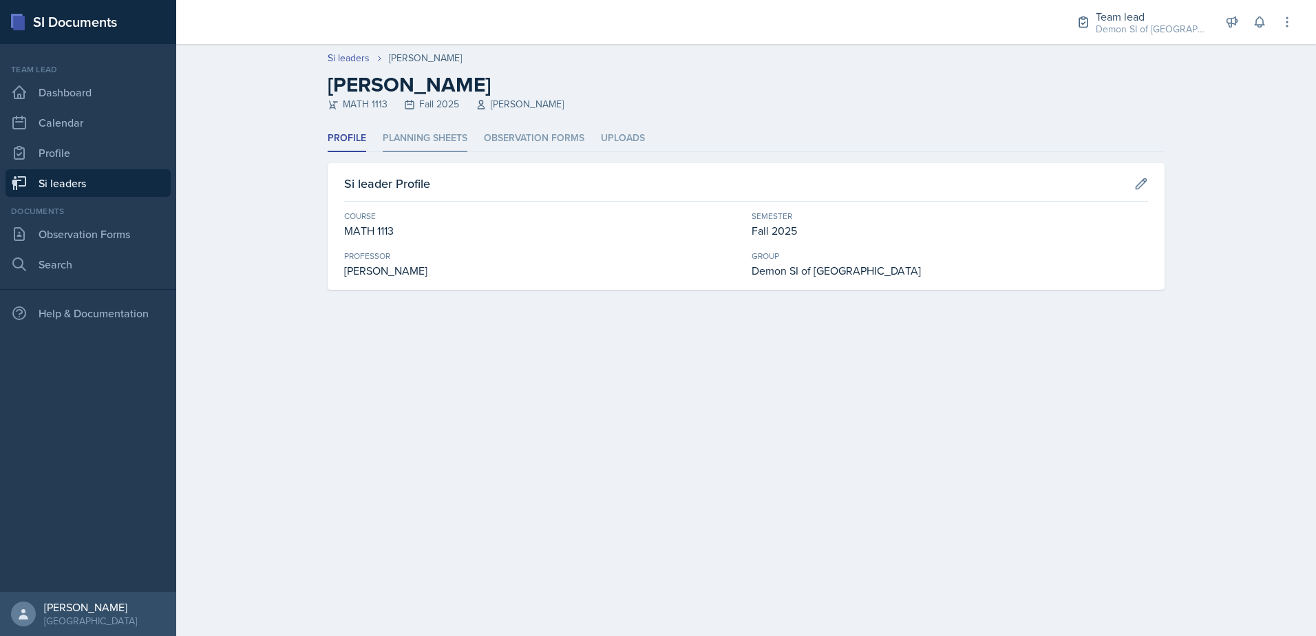
click at [398, 146] on li "Planning Sheets" at bounding box center [425, 138] width 85 height 27
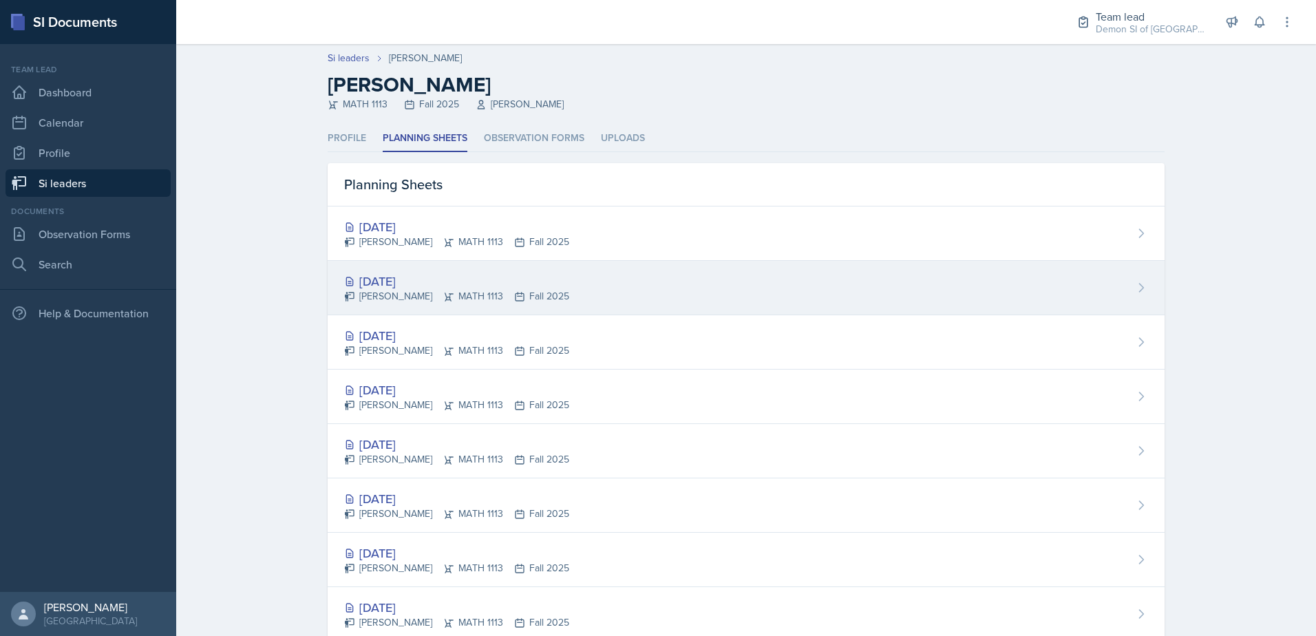
click at [402, 288] on div "[DATE]" at bounding box center [456, 281] width 225 height 19
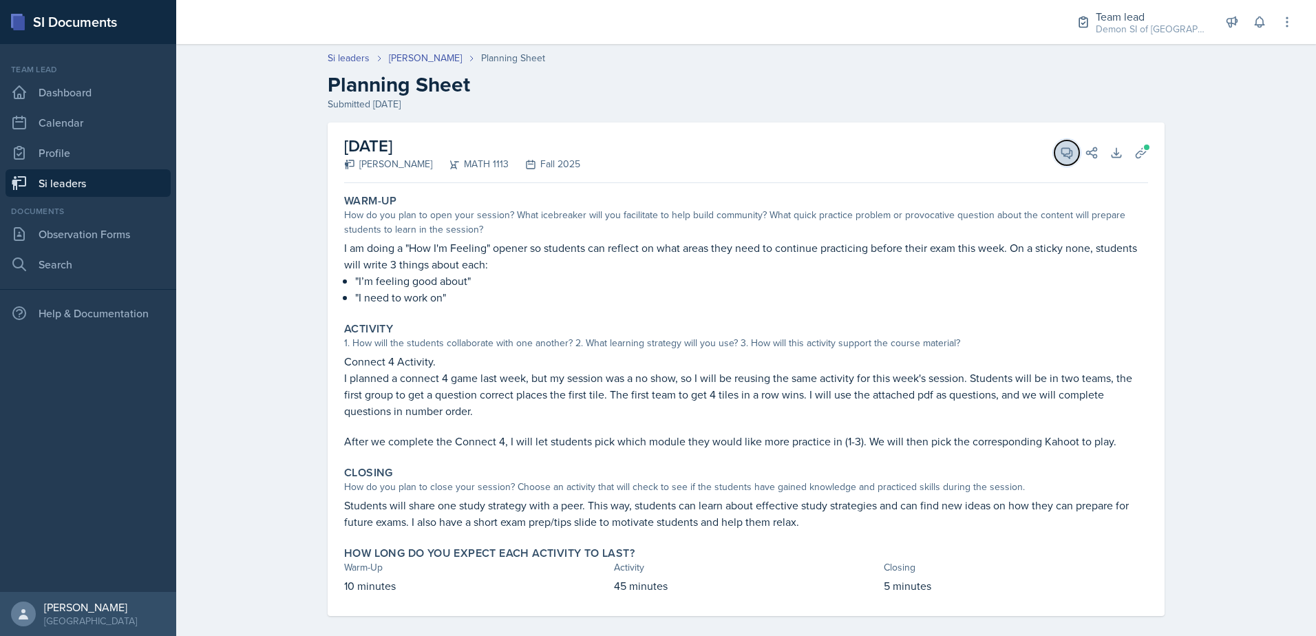
click at [1069, 145] on span at bounding box center [1072, 148] width 7 height 7
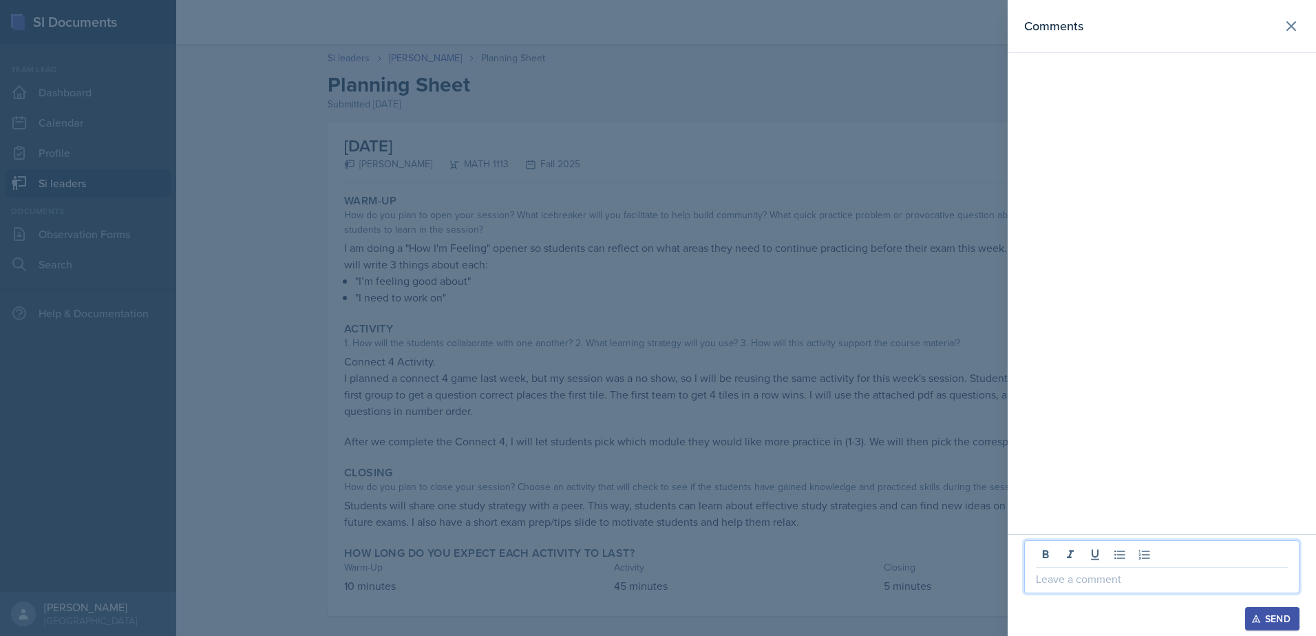
click at [1078, 580] on p at bounding box center [1162, 579] width 252 height 17
click at [928, 474] on div at bounding box center [658, 318] width 1316 height 636
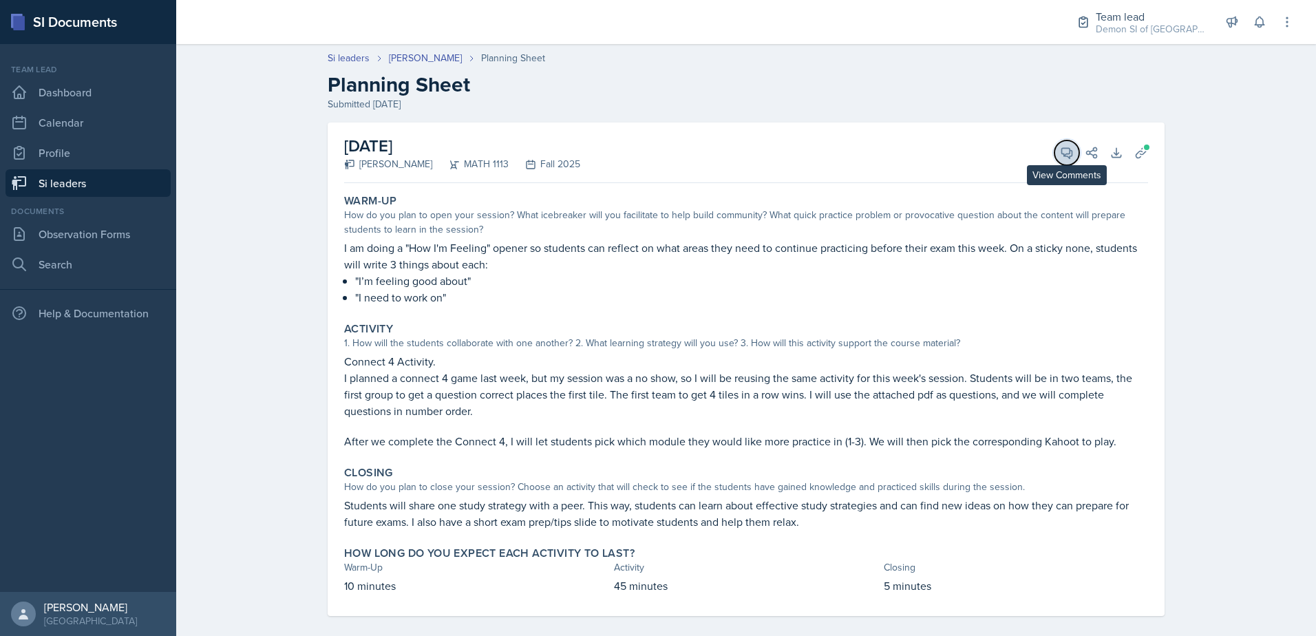
click at [1055, 154] on button "View Comments" at bounding box center [1067, 152] width 25 height 25
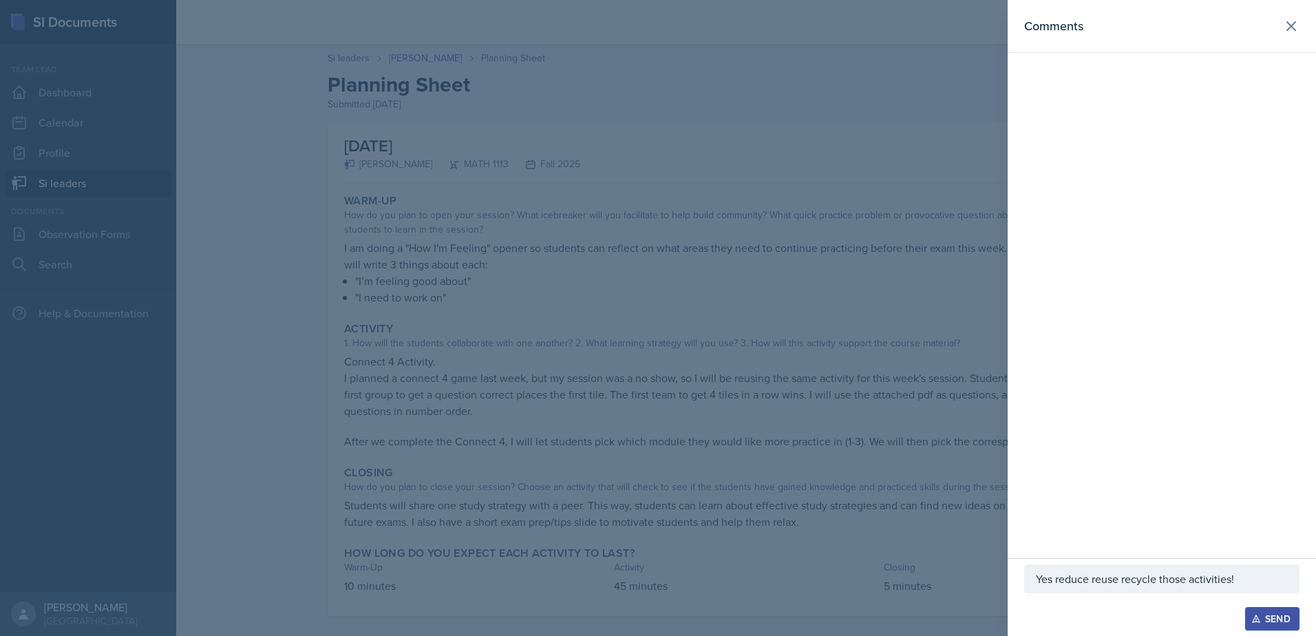
click at [1248, 574] on p "Yes reduce reuse recycle those activities!" at bounding box center [1162, 579] width 252 height 17
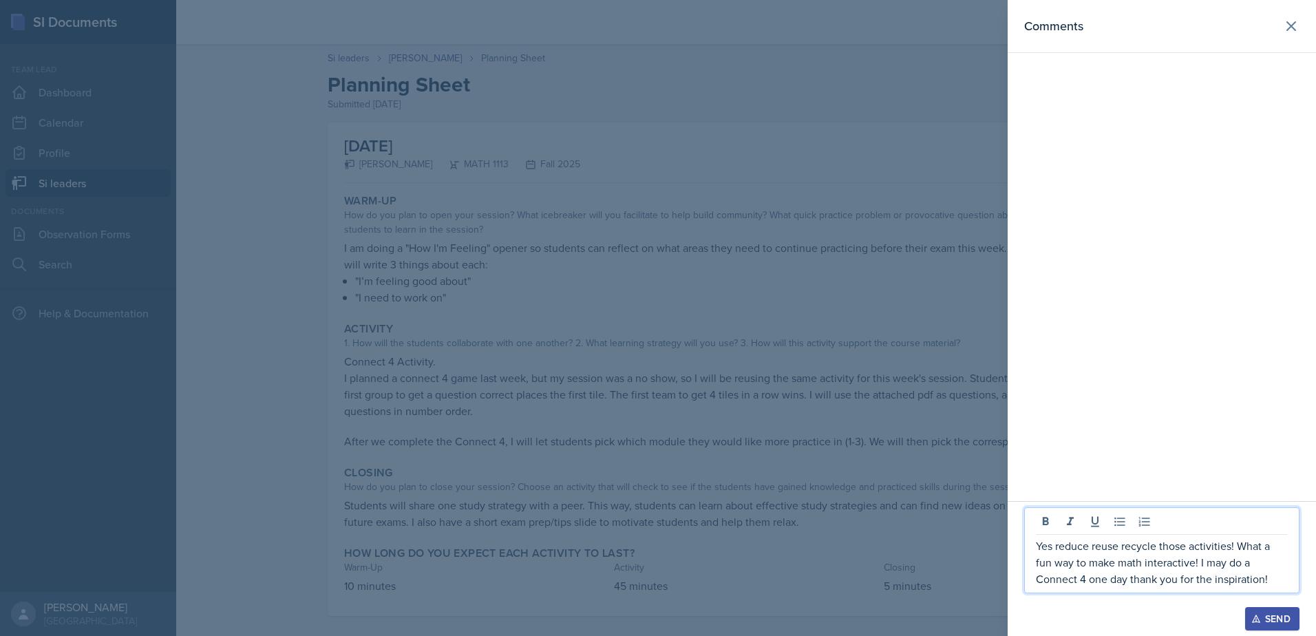
click at [1206, 561] on p "Yes reduce reuse recycle those activities! What a fun way to make math interact…" at bounding box center [1162, 563] width 252 height 50
click at [1199, 567] on p "Yes reduce reuse recycle those activities! What a fun way to make math interact…" at bounding box center [1162, 563] width 252 height 50
click at [729, 490] on div at bounding box center [658, 318] width 1316 height 636
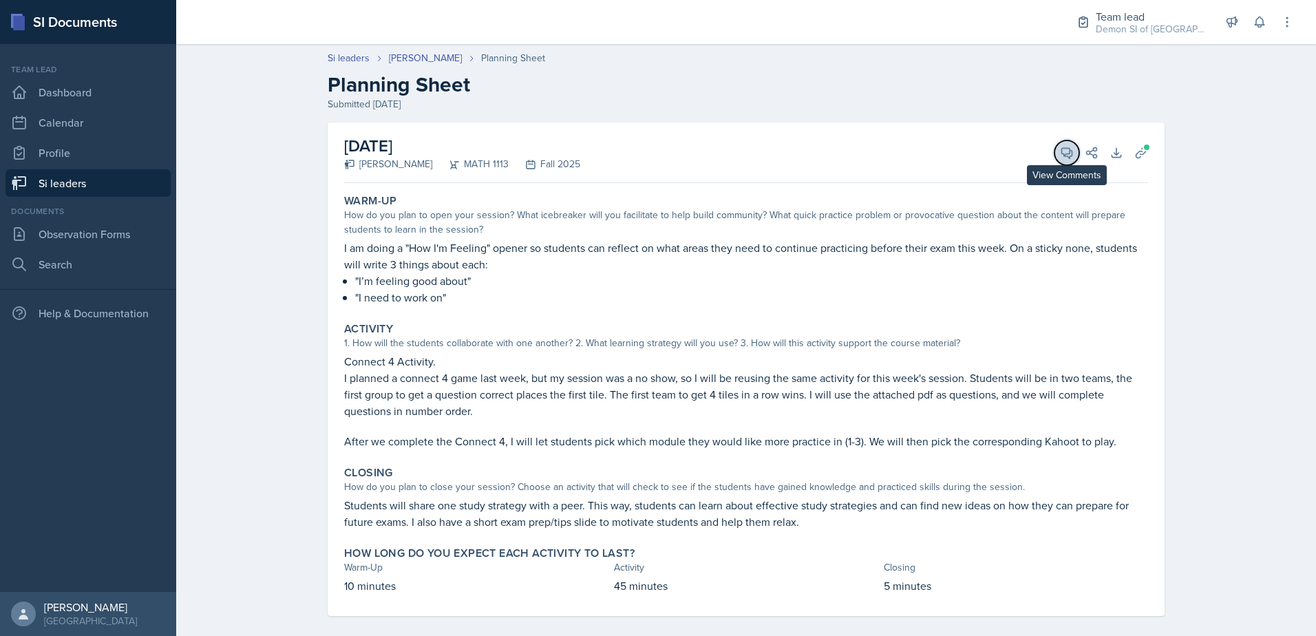
click at [1068, 143] on button "View Comments" at bounding box center [1067, 152] width 25 height 25
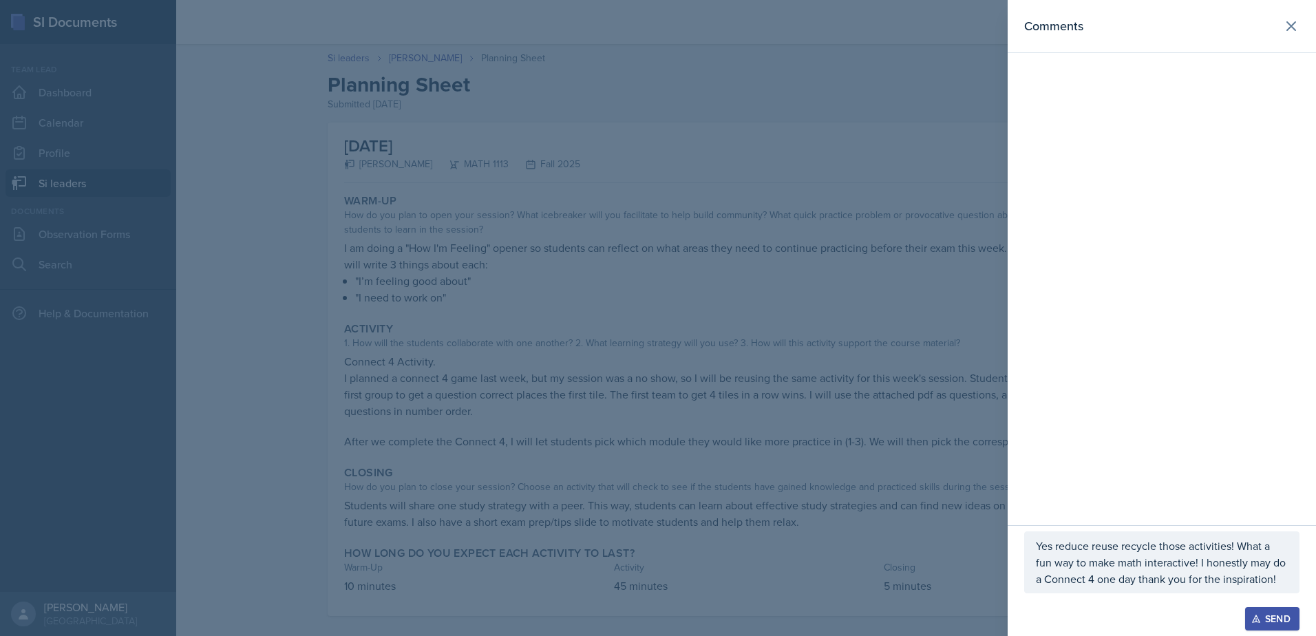
click at [1199, 566] on p "Yes reduce reuse recycle those activities! What a fun way to make math interact…" at bounding box center [1162, 563] width 252 height 50
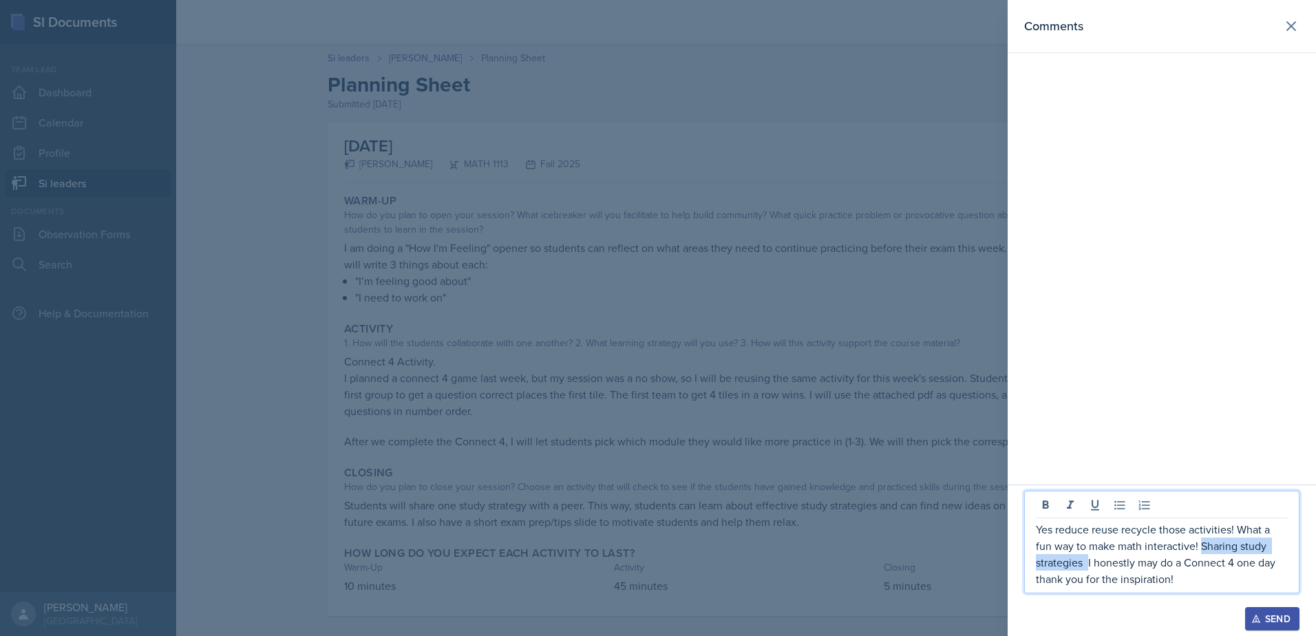
drag, startPoint x: 1200, startPoint y: 542, endPoint x: 1089, endPoint y: 567, distance: 114.4
click at [1089, 567] on p "Yes reduce reuse recycle those activities! What a fun way to make math interact…" at bounding box center [1162, 554] width 252 height 66
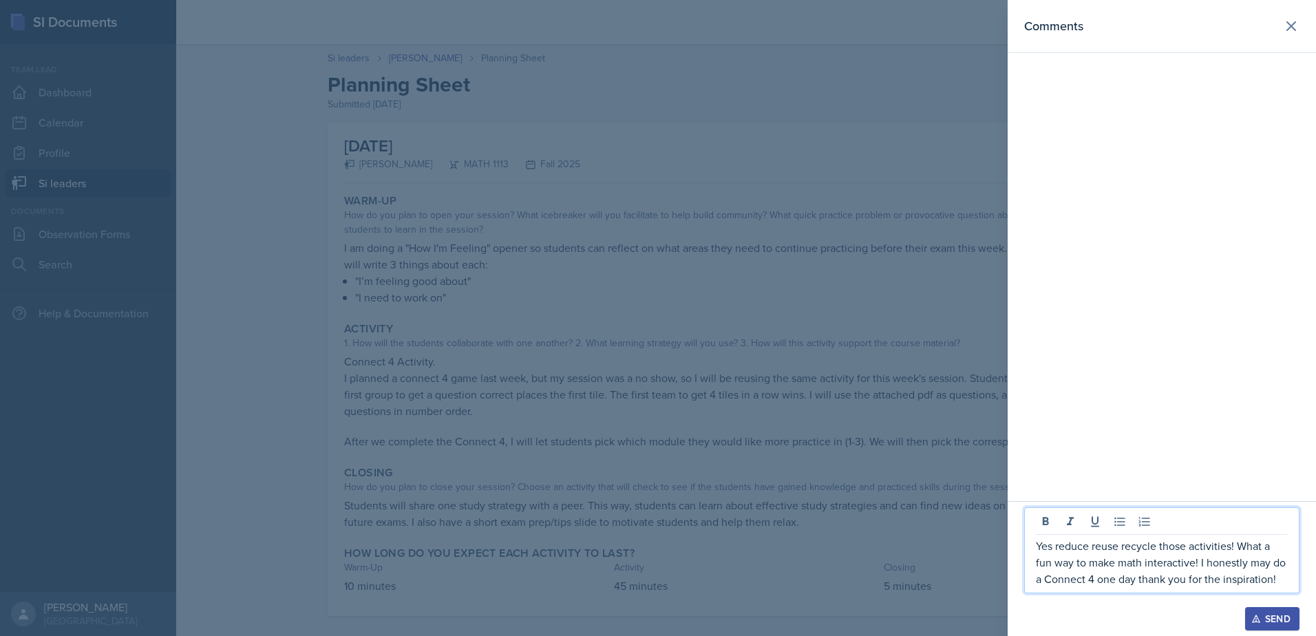
click at [1281, 580] on p "Yes reduce reuse recycle those activities! What a fun way to make math interact…" at bounding box center [1162, 563] width 252 height 50
click at [1233, 581] on p "Yes reduce reuse recycle those activities! What a fun way to make math interact…" at bounding box center [1162, 554] width 252 height 66
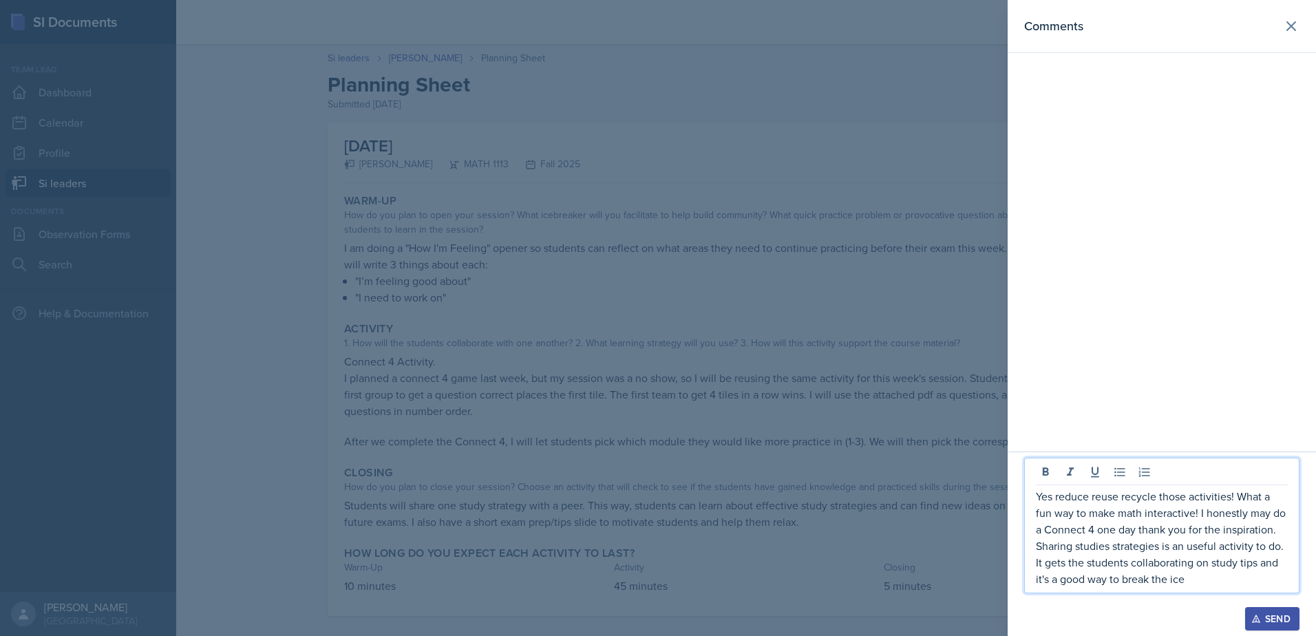
click at [1204, 587] on p "Yes reduce reuse recycle those activities! What a fun way to make math interact…" at bounding box center [1162, 537] width 252 height 99
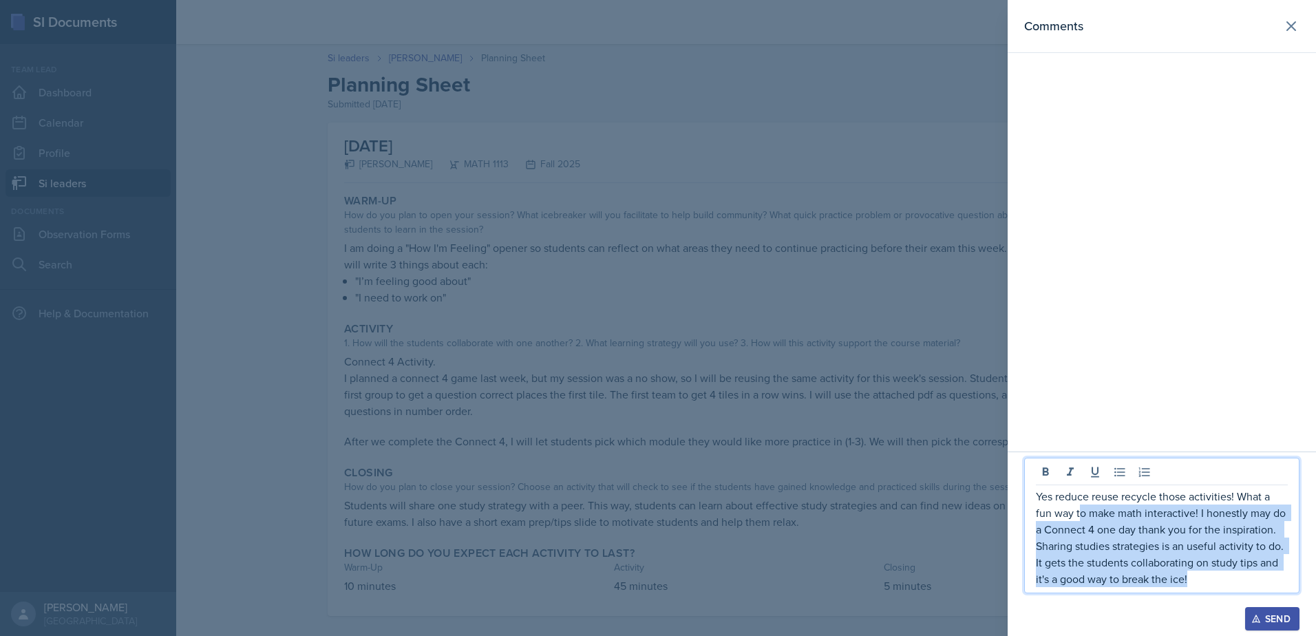
drag, startPoint x: 1216, startPoint y: 584, endPoint x: 1081, endPoint y: 509, distance: 154.4
click at [1081, 507] on p "Yes reduce reuse recycle those activities! What a fun way to make math interact…" at bounding box center [1162, 537] width 252 height 99
click at [1151, 566] on p "Yes reduce reuse recycle those activities! What a fun way to make math interact…" at bounding box center [1162, 537] width 252 height 99
click at [1212, 579] on p "Yes reduce reuse recycle those activities! What a fun way to make math interact…" at bounding box center [1162, 537] width 252 height 99
drag, startPoint x: 1184, startPoint y: 587, endPoint x: 1029, endPoint y: 492, distance: 182.3
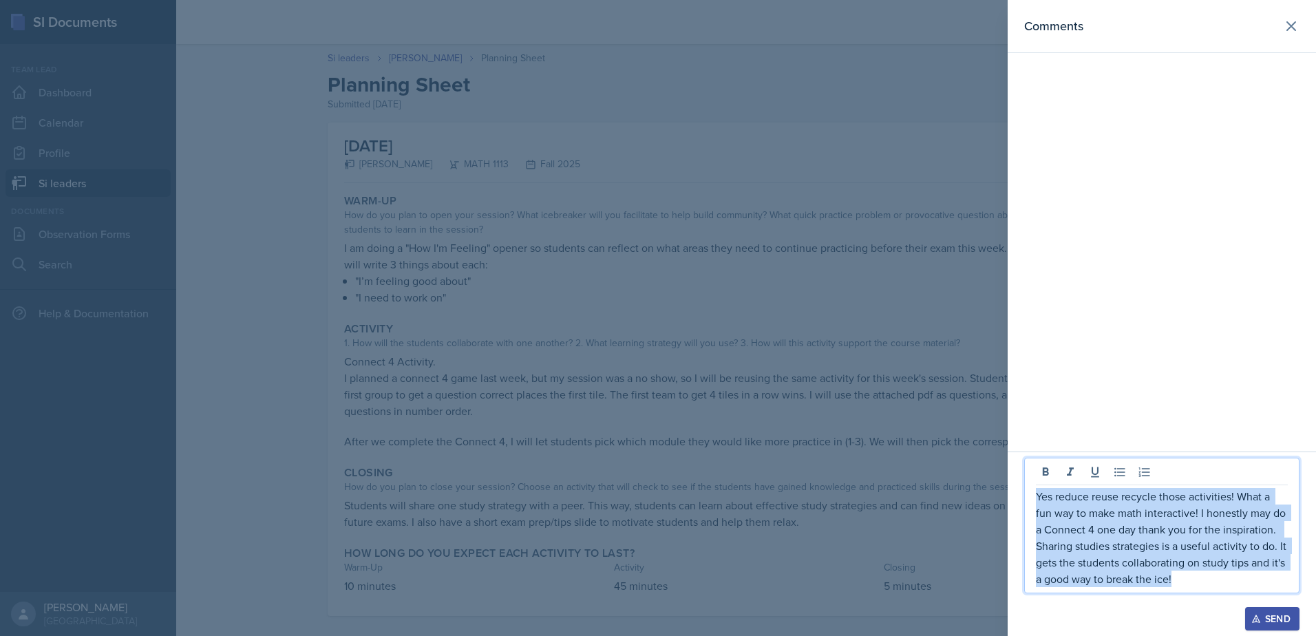
click at [1029, 492] on div "Yes reduce reuse recycle those activities! What a fun way to make math interact…" at bounding box center [1162, 526] width 275 height 136
copy p "Yes reduce reuse recycle those activities! What a fun way to make math interact…"
click at [1164, 547] on p "Yes reduce reuse recycle those activities! What a fun way to make math interact…" at bounding box center [1162, 537] width 252 height 99
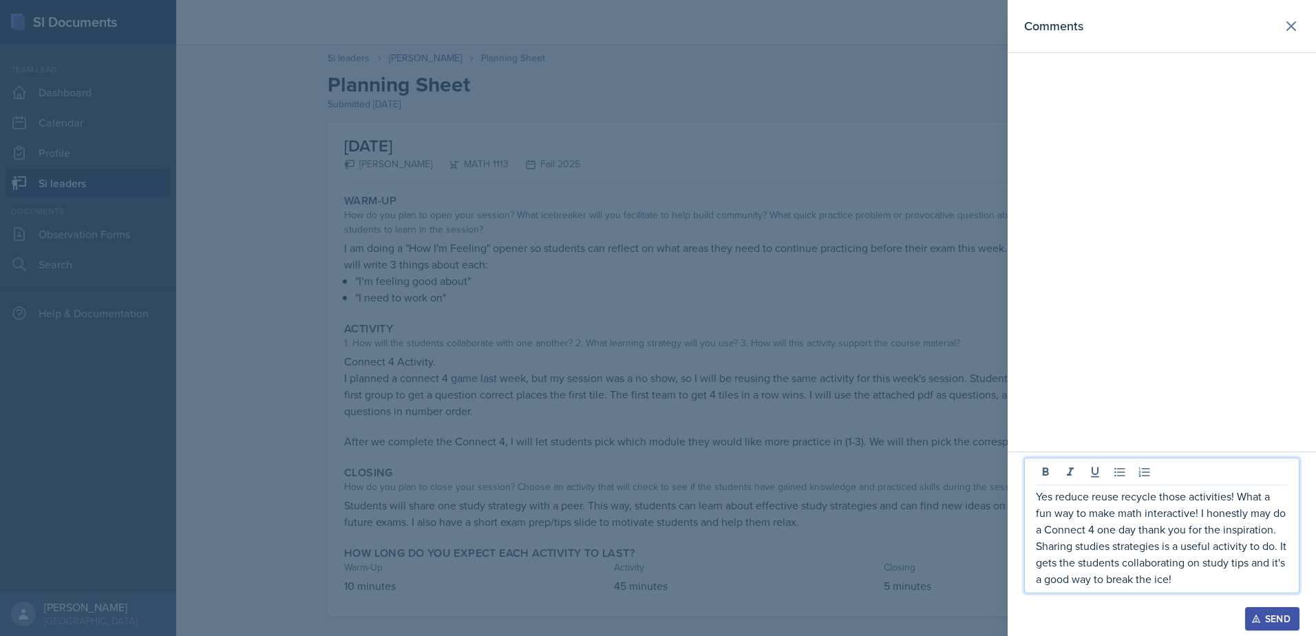
click at [1268, 617] on div "Send" at bounding box center [1272, 618] width 36 height 11
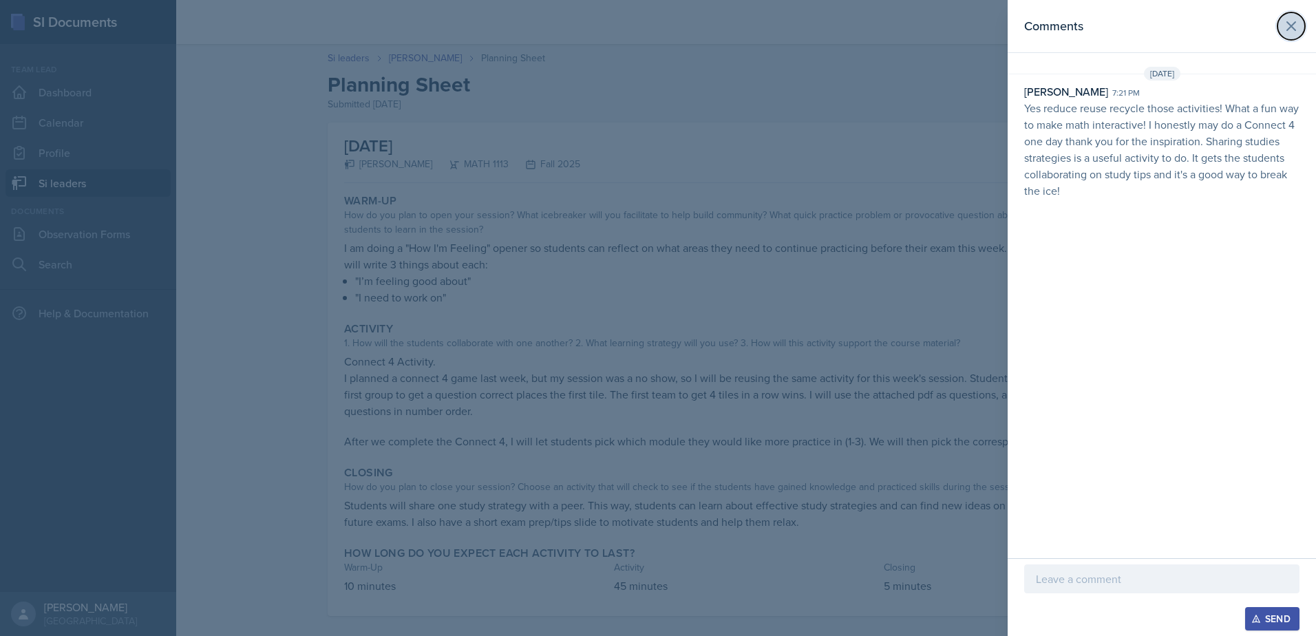
click at [1285, 31] on icon at bounding box center [1291, 26] width 17 height 17
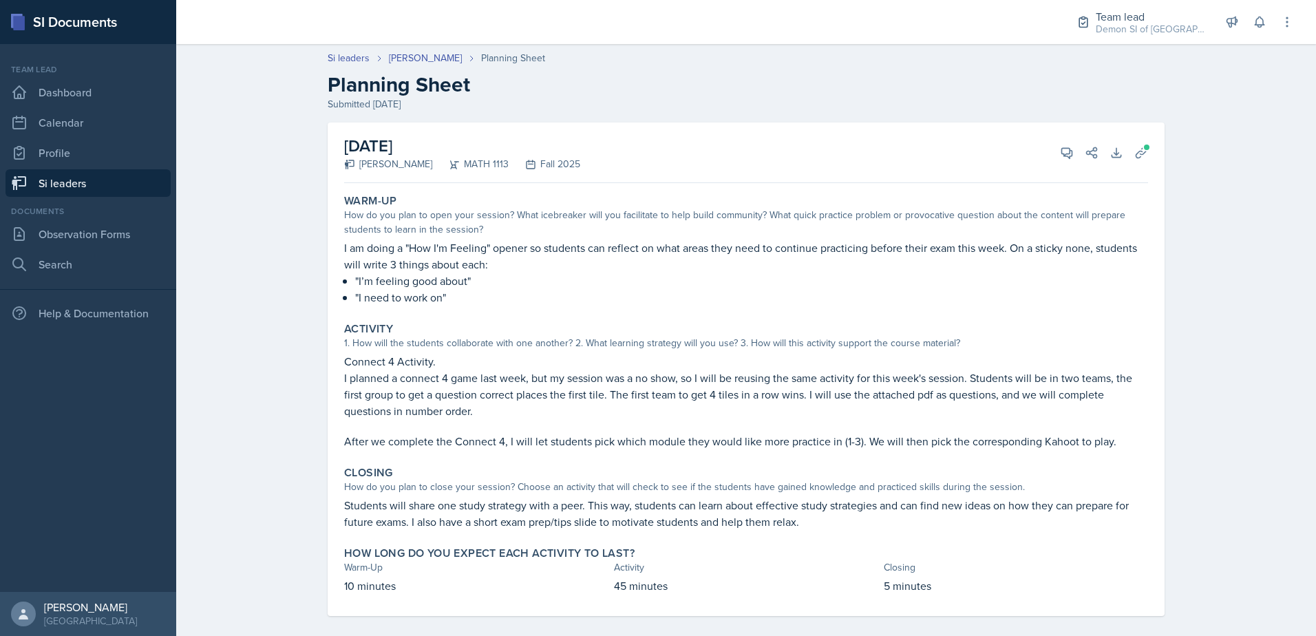
click at [173, 176] on nav "Team lead Dashboard Calendar Profile Si leaders Documents Observation Forms Sea…" at bounding box center [88, 318] width 176 height 548
click at [165, 178] on link "Si leaders" at bounding box center [88, 183] width 165 height 28
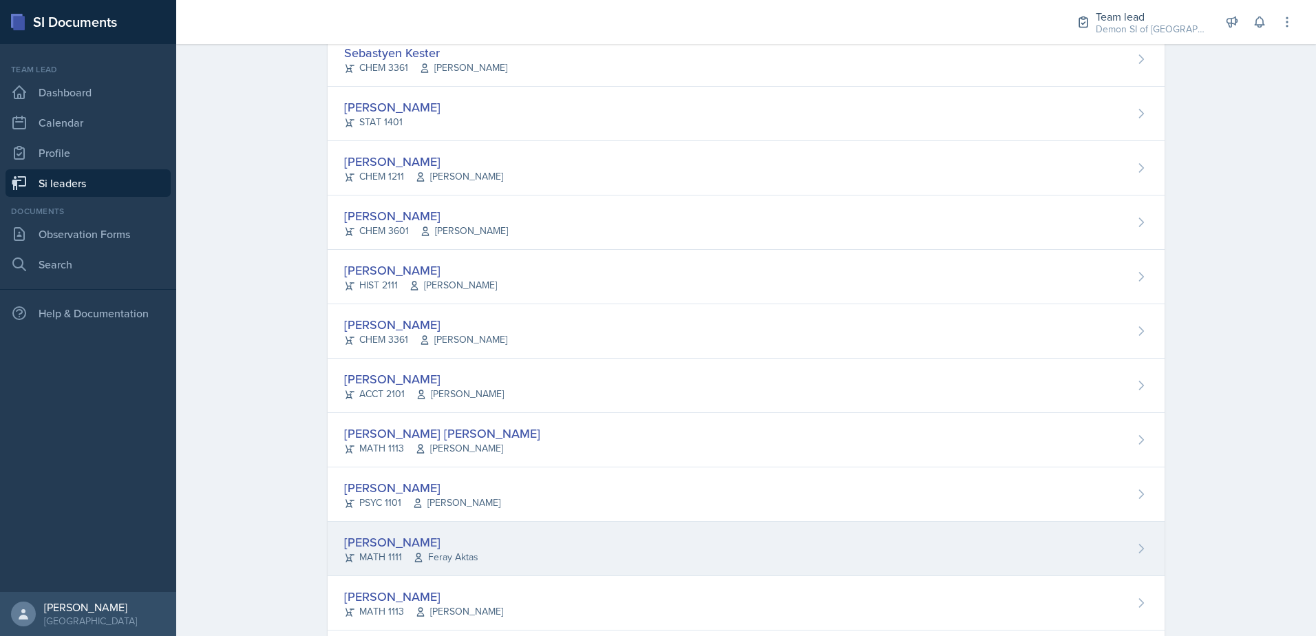
scroll to position [935, 0]
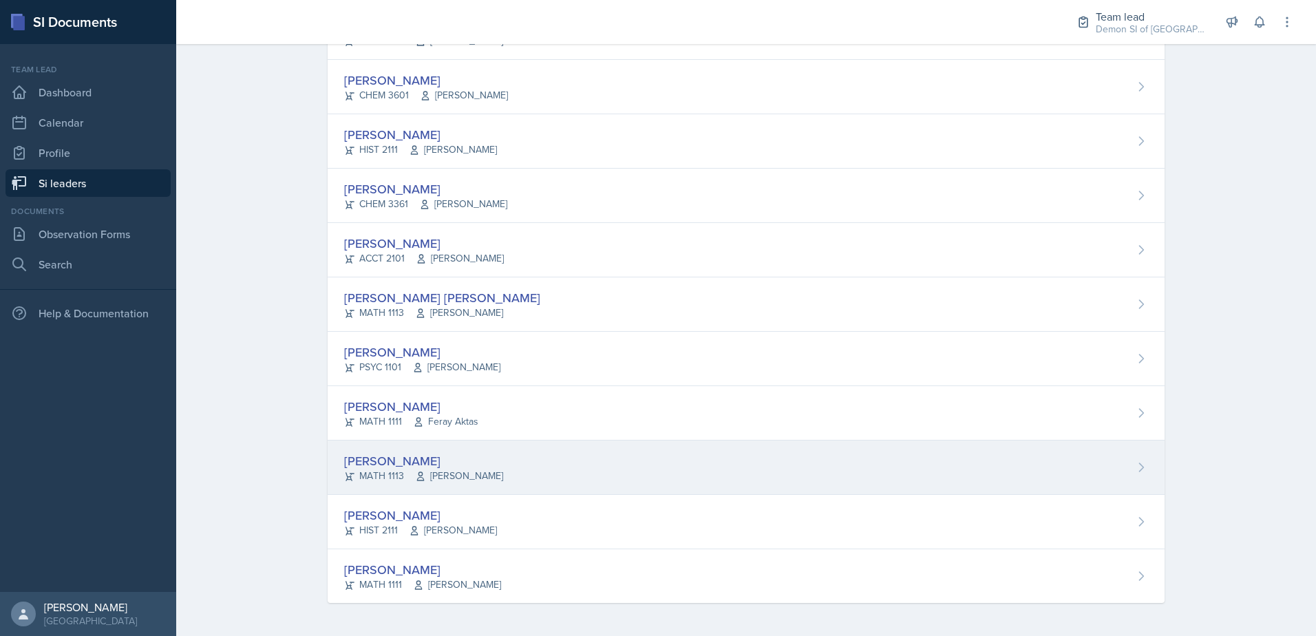
click at [384, 454] on div "[PERSON_NAME]" at bounding box center [423, 461] width 159 height 19
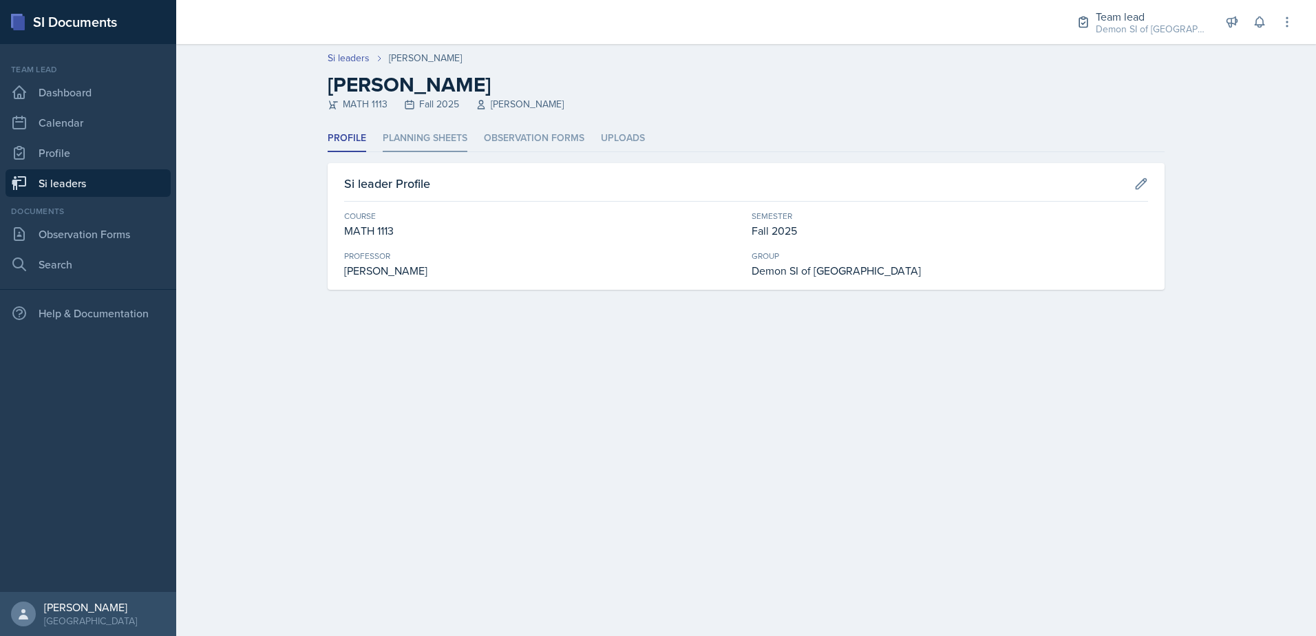
click at [438, 139] on li "Planning Sheets" at bounding box center [425, 138] width 85 height 27
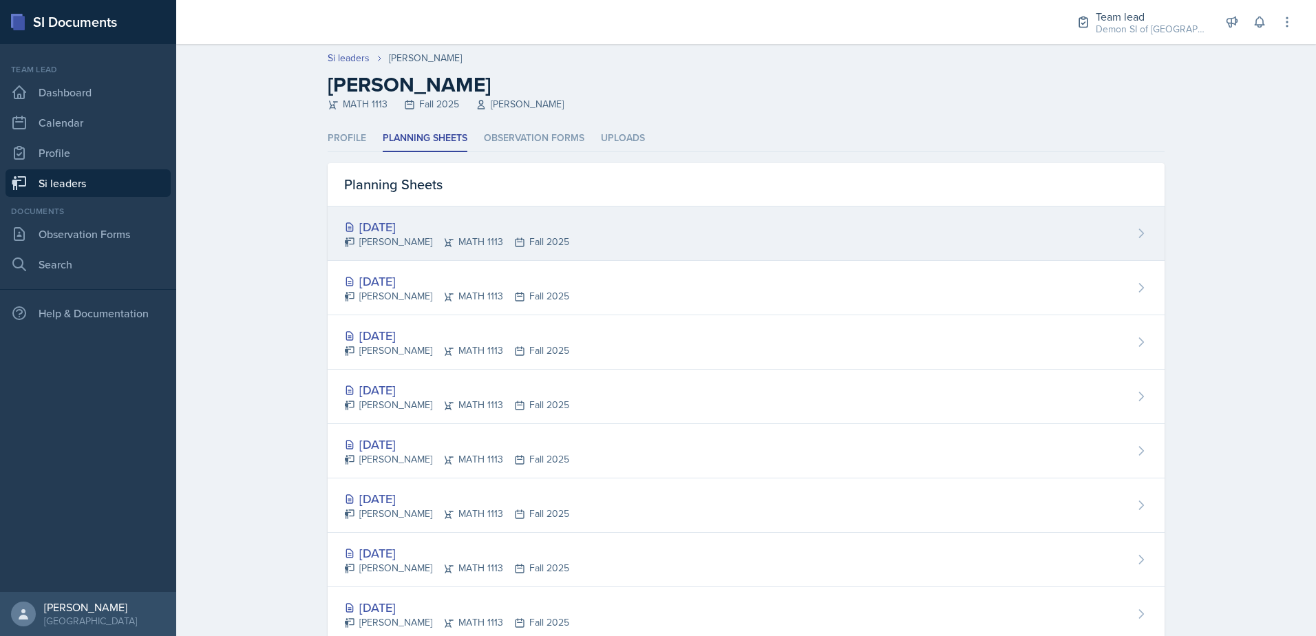
click at [460, 225] on div "[DATE]" at bounding box center [456, 227] width 225 height 19
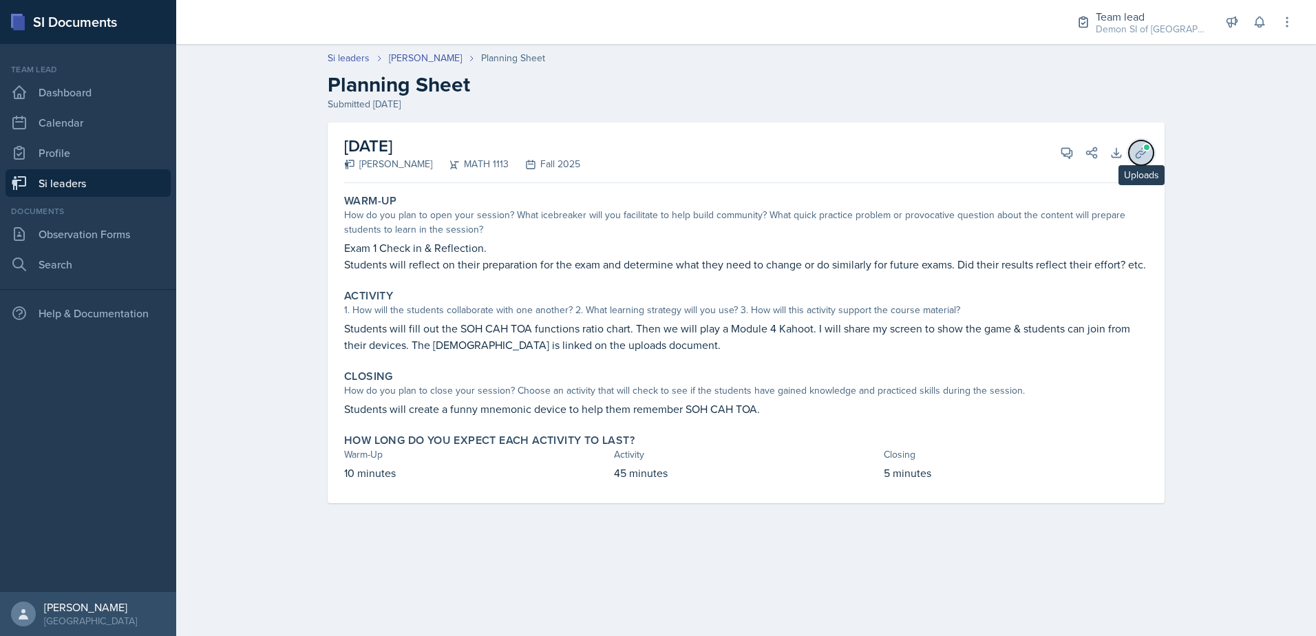
click at [1140, 158] on icon at bounding box center [1141, 152] width 10 height 10
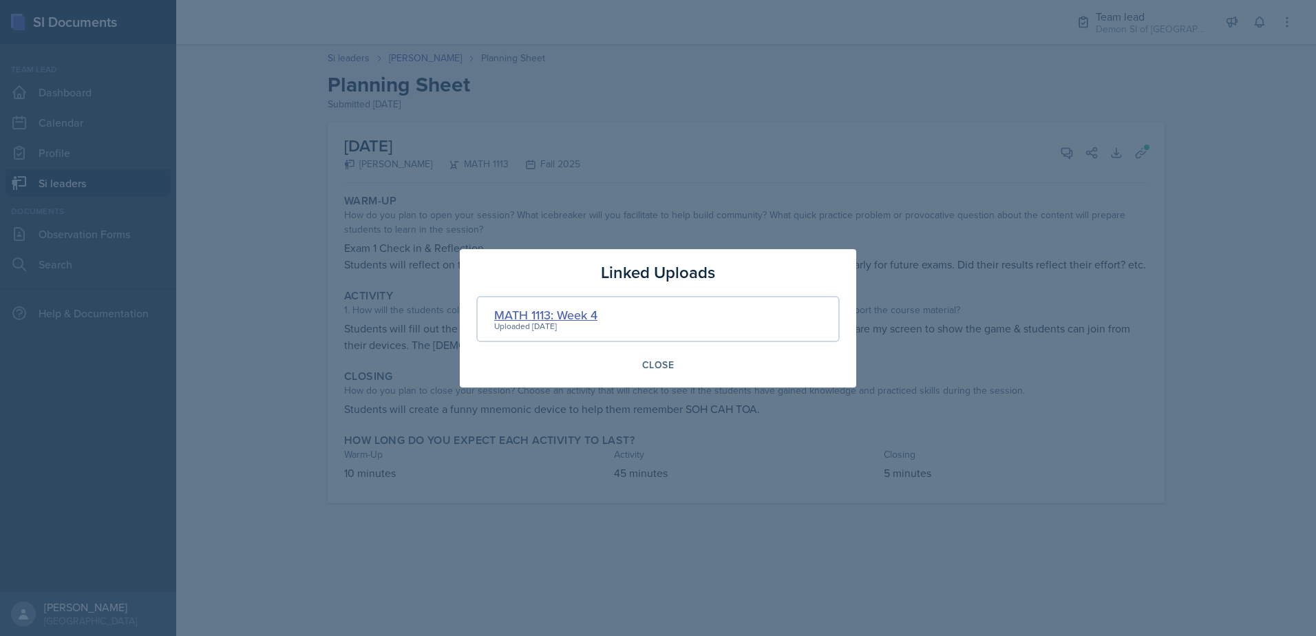
click at [578, 313] on div "MATH 1113: Week 4" at bounding box center [545, 315] width 103 height 19
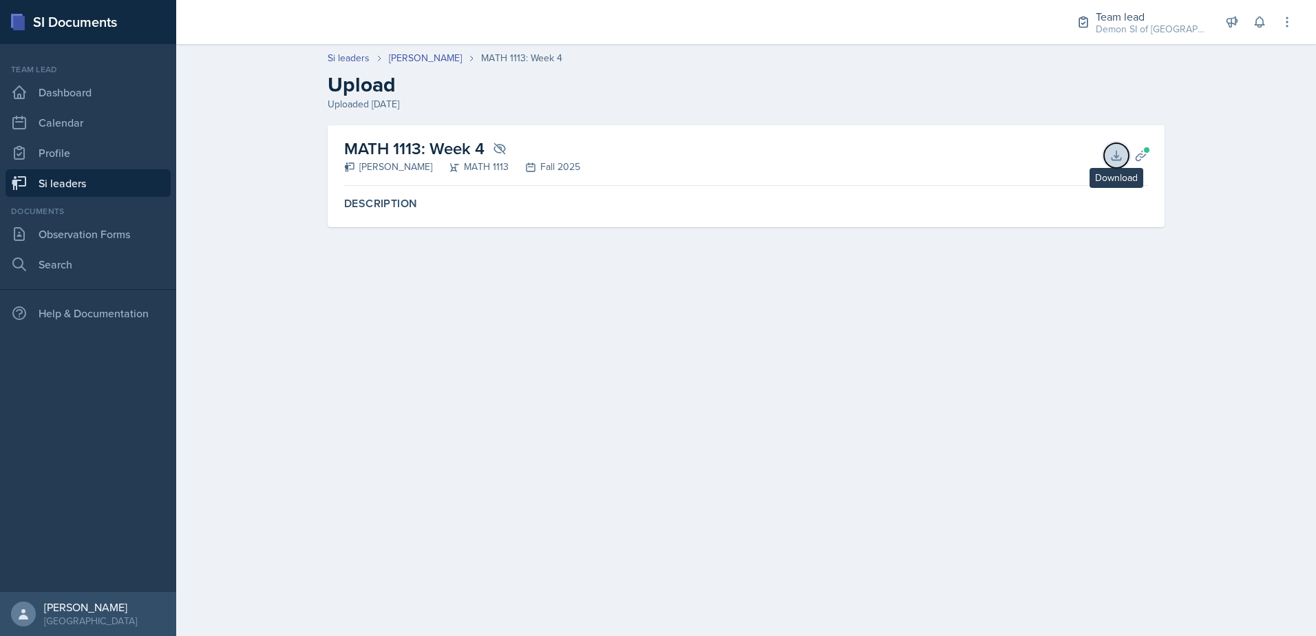
click at [1115, 154] on icon at bounding box center [1117, 156] width 14 height 14
click at [397, 50] on header "Si leaders [PERSON_NAME] MATH 1113: Week 4 Upload Uploaded [DATE]" at bounding box center [746, 81] width 1140 height 88
click at [402, 58] on link "[PERSON_NAME]" at bounding box center [425, 58] width 73 height 14
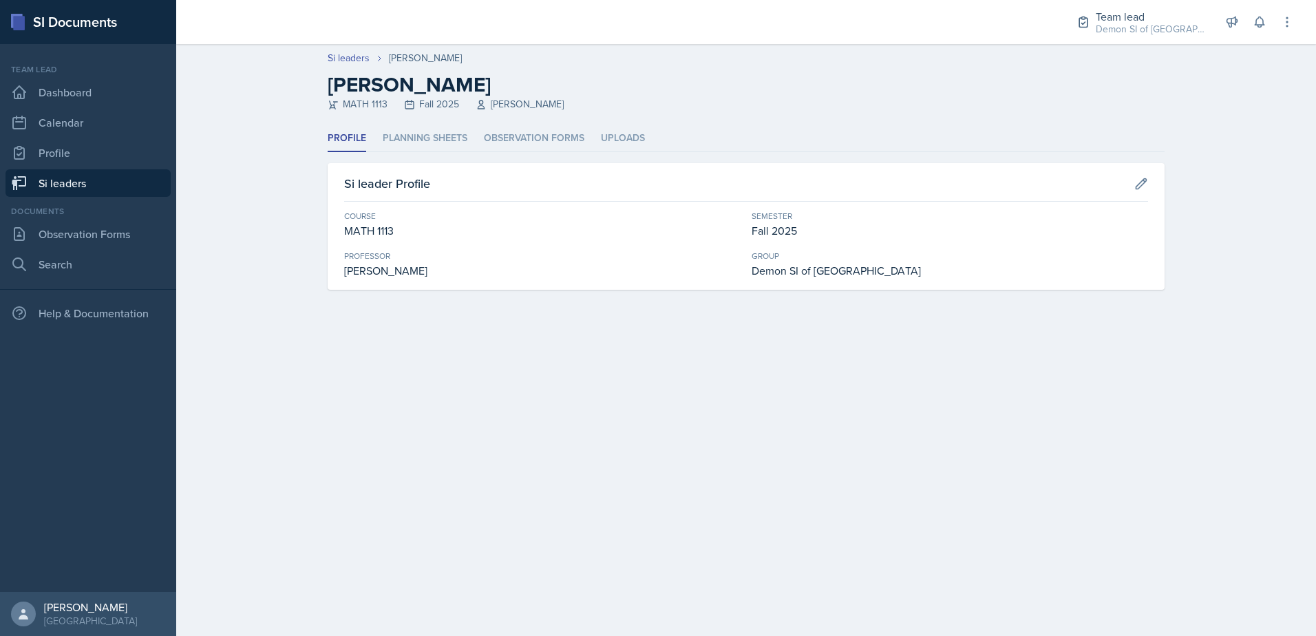
drag, startPoint x: 463, startPoint y: 137, endPoint x: 474, endPoint y: 129, distance: 13.4
click at [474, 129] on ul "Profile Planning Sheets Observation Forms Uploads" at bounding box center [746, 138] width 837 height 27
drag, startPoint x: 474, startPoint y: 129, endPoint x: 432, endPoint y: 145, distance: 44.2
click at [432, 145] on li "Planning Sheets" at bounding box center [425, 138] width 85 height 27
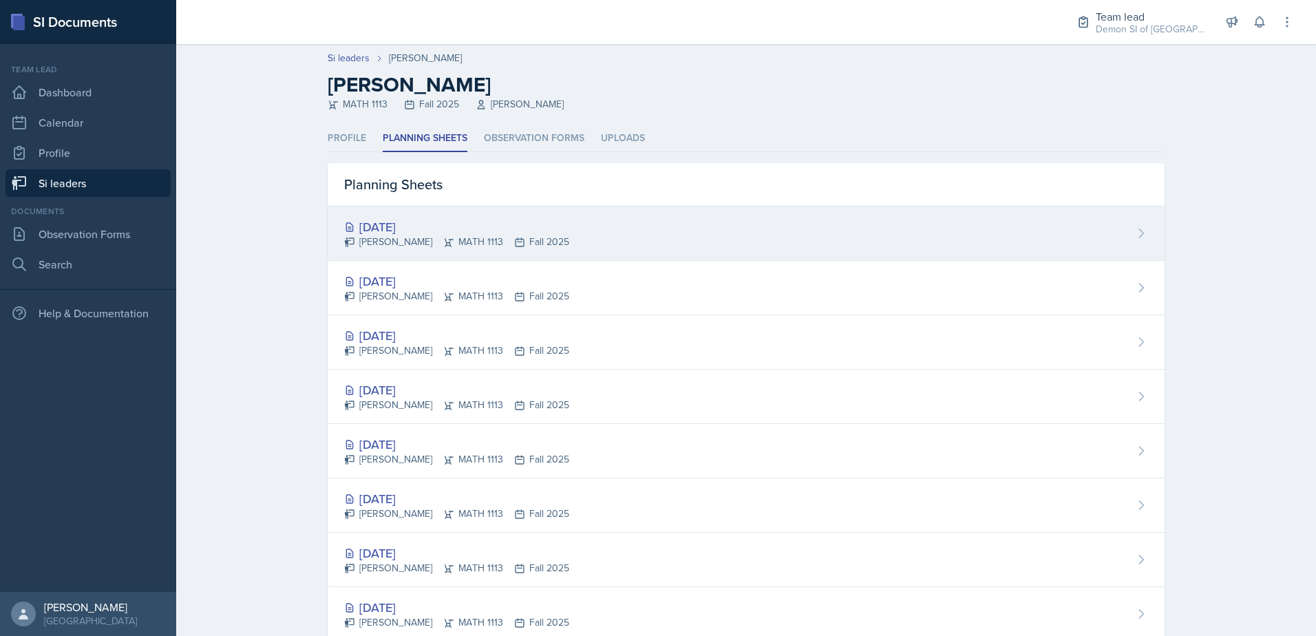
click at [384, 223] on div "[DATE]" at bounding box center [456, 227] width 225 height 19
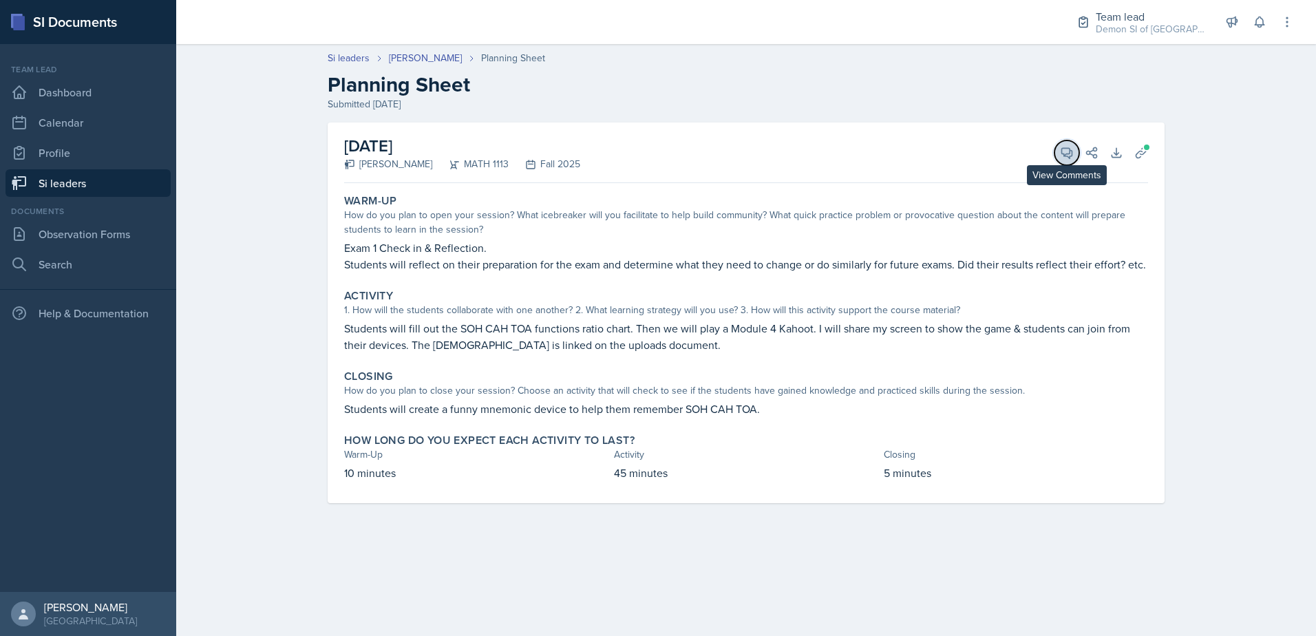
click at [1063, 160] on button "View Comments" at bounding box center [1067, 152] width 25 height 25
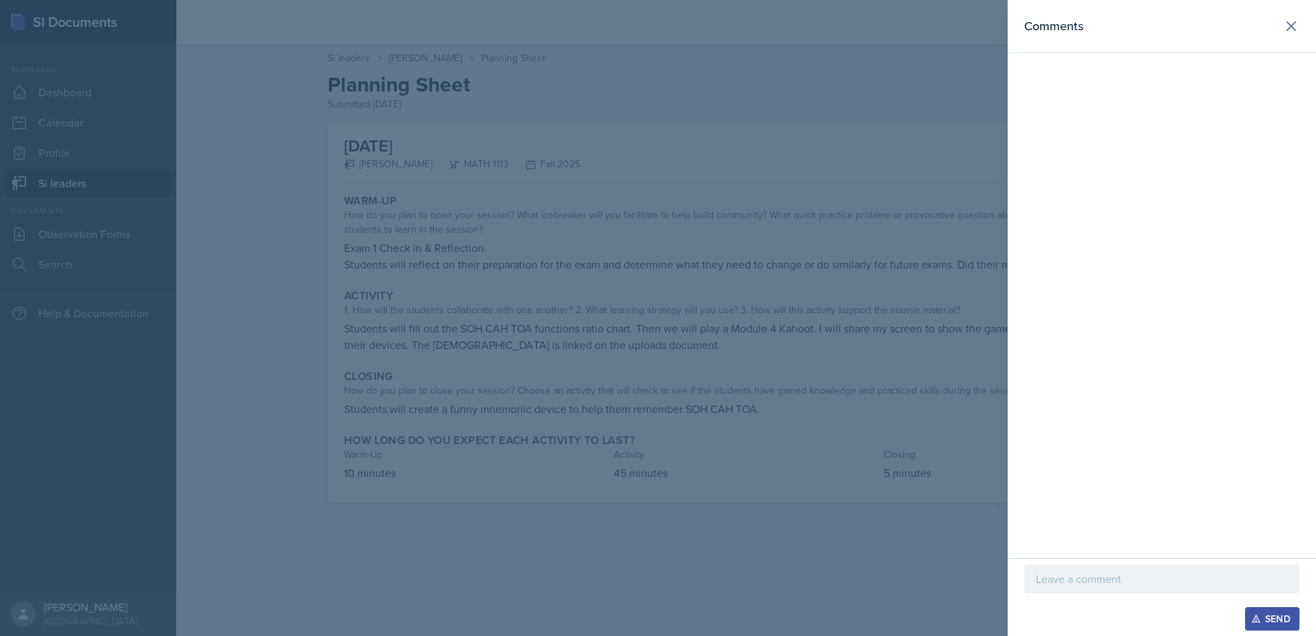
click at [1081, 578] on p at bounding box center [1162, 579] width 252 height 17
click at [788, 300] on div at bounding box center [658, 318] width 1316 height 636
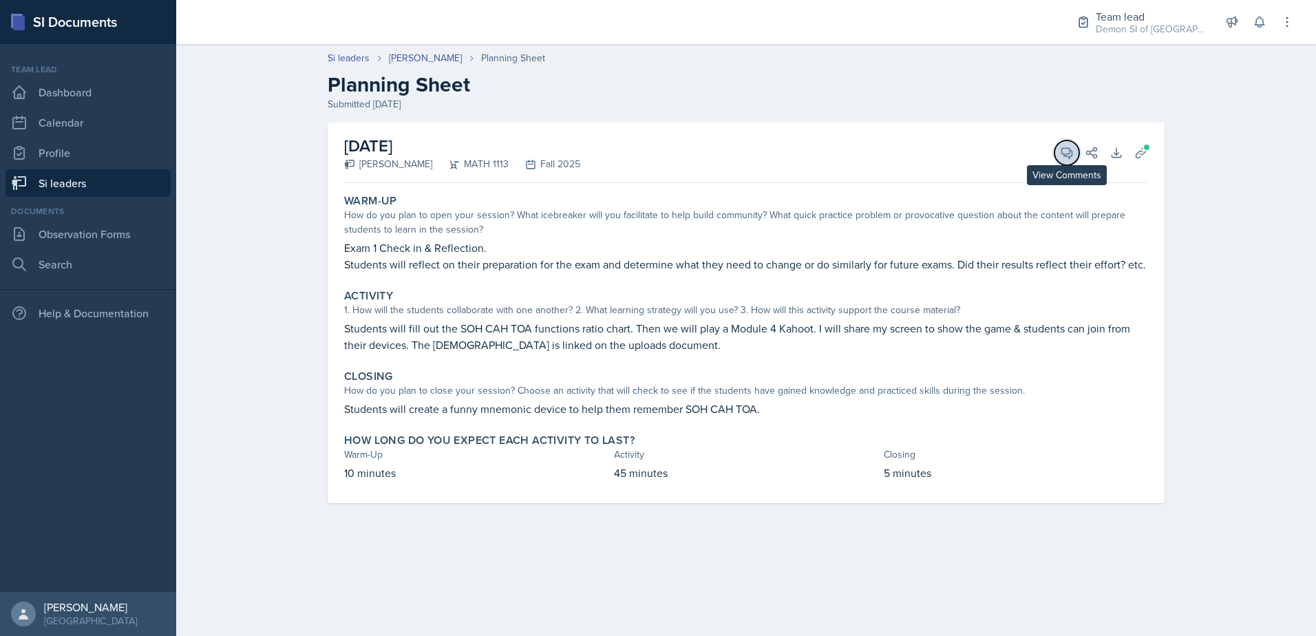
click at [1070, 149] on span at bounding box center [1072, 148] width 7 height 7
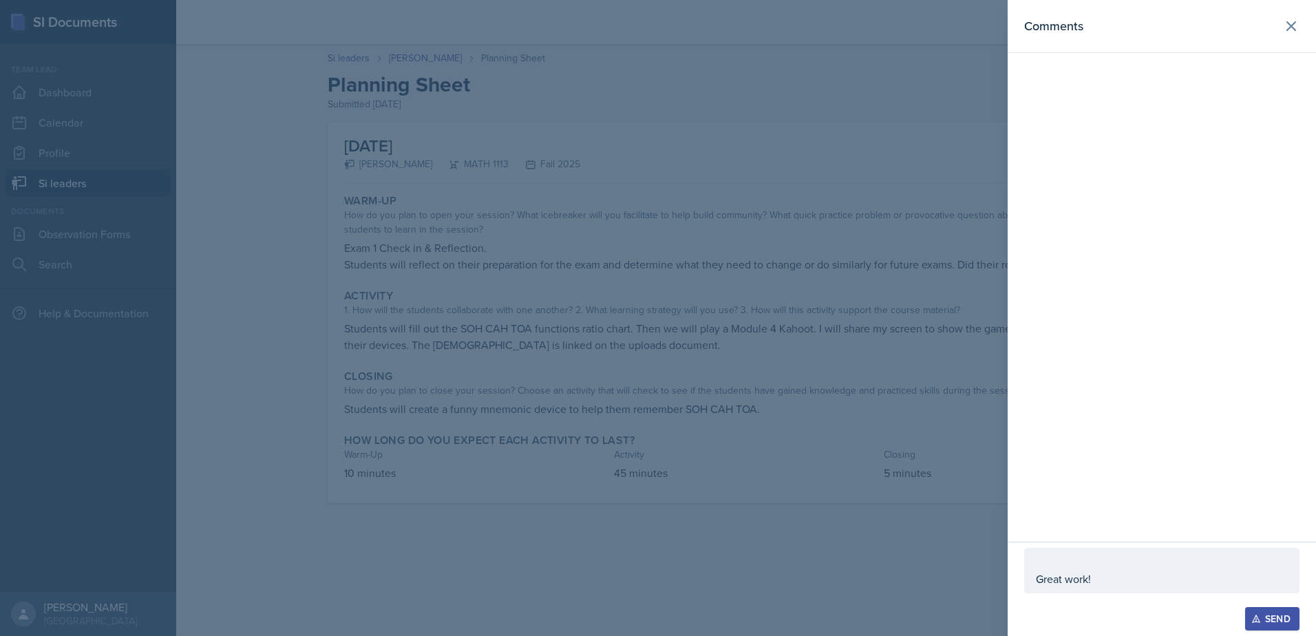
click at [1038, 571] on p "Great work!" at bounding box center [1162, 579] width 252 height 17
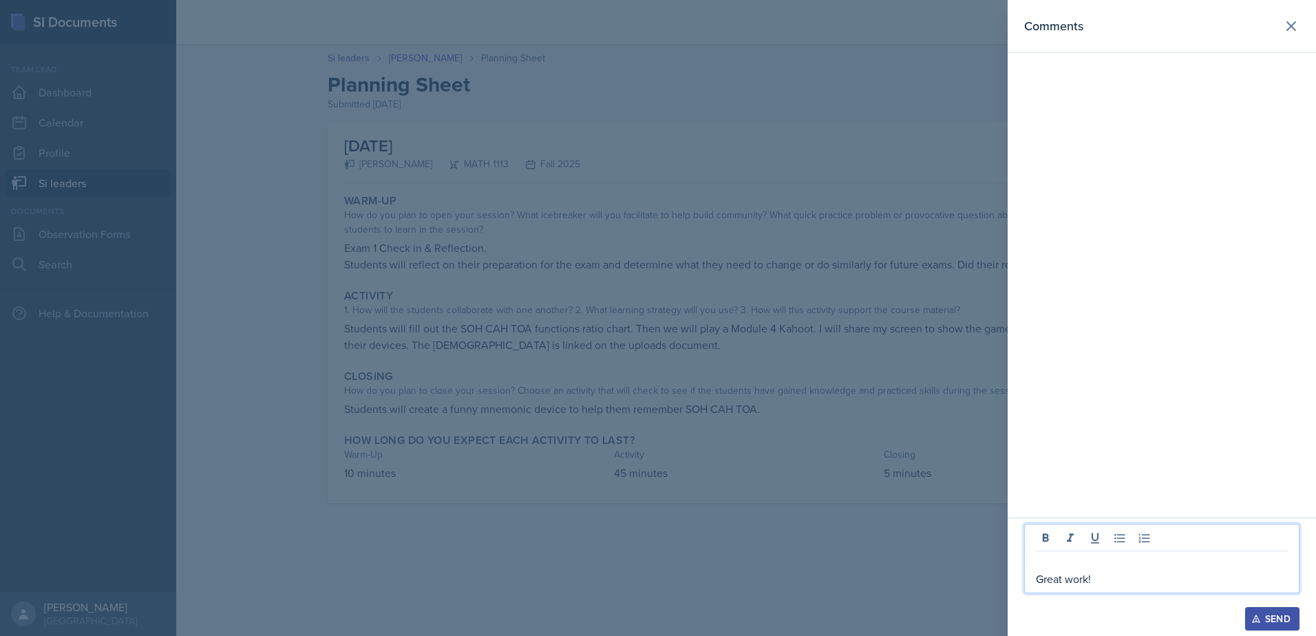
click at [1040, 567] on p at bounding box center [1162, 562] width 252 height 17
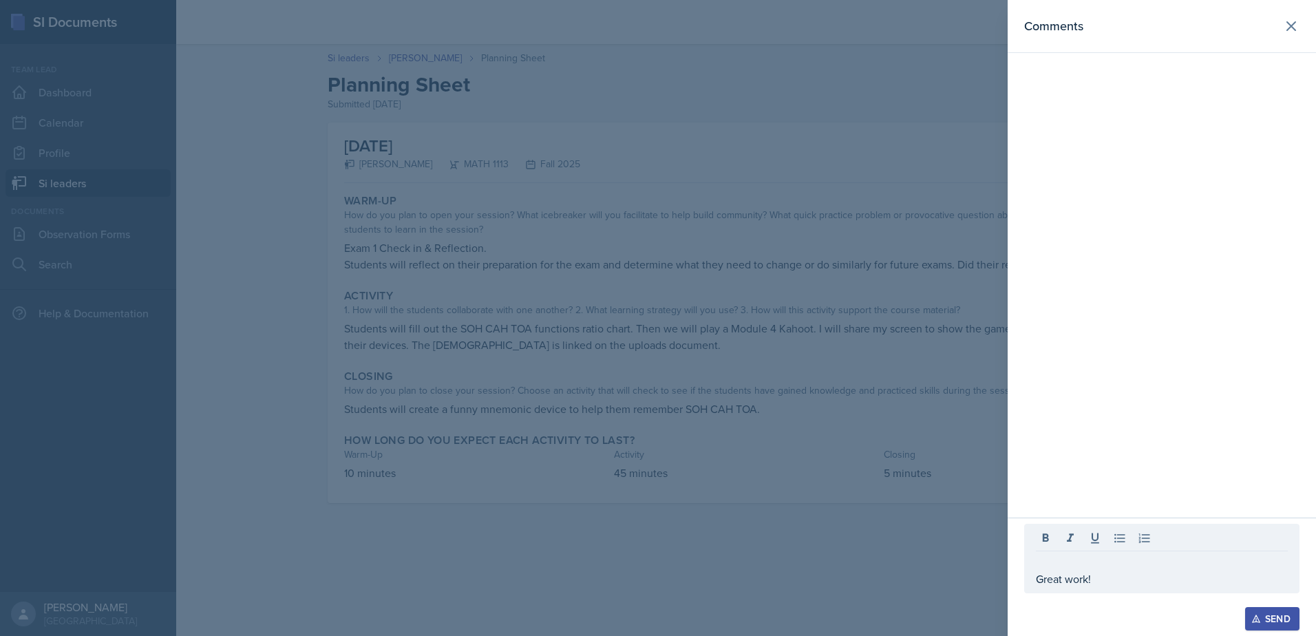
drag, startPoint x: 1035, startPoint y: 579, endPoint x: 1168, endPoint y: 570, distance: 133.9
click at [1168, 570] on div "Great work!" at bounding box center [1162, 559] width 275 height 70
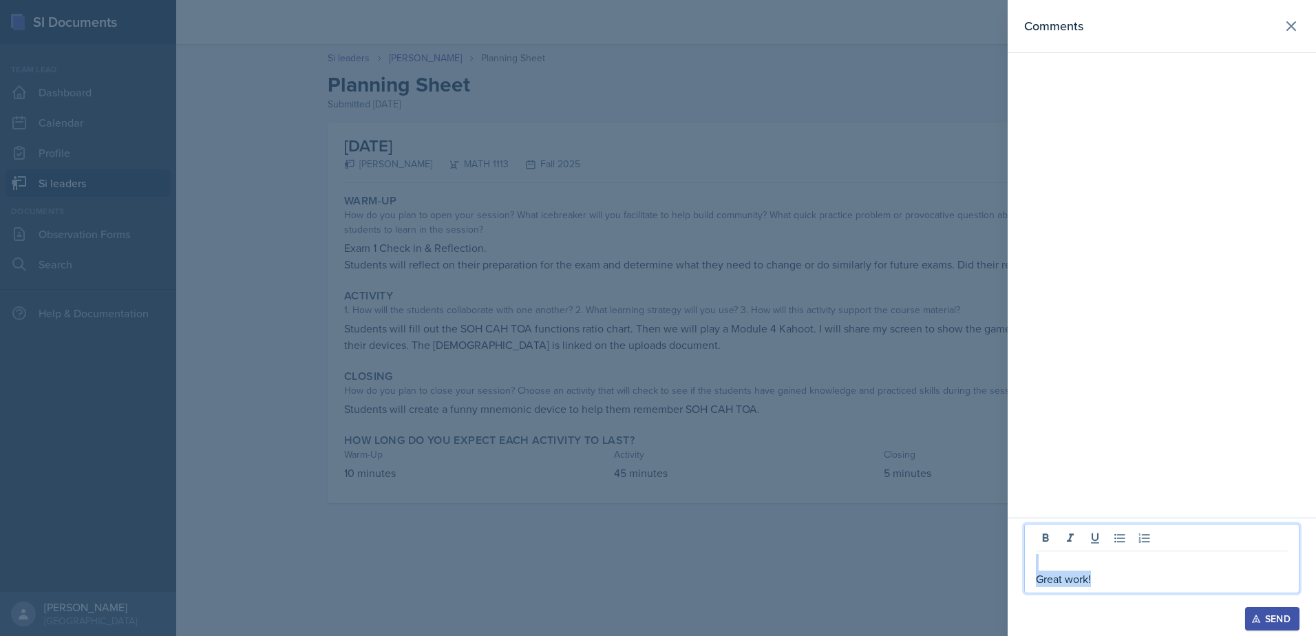
drag, startPoint x: 1136, startPoint y: 581, endPoint x: 990, endPoint y: 569, distance: 146.4
click at [990, 569] on div "Comments Great work! Send" at bounding box center [658, 318] width 1316 height 636
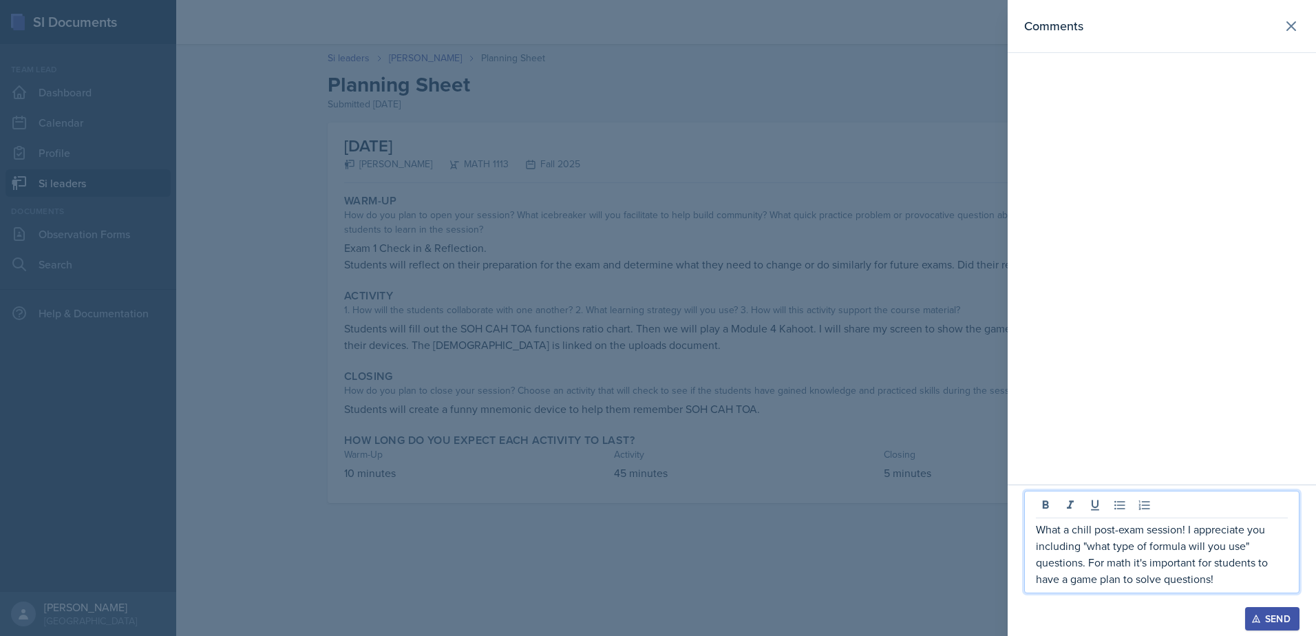
click at [1219, 582] on p "What a chill post-exam session! I appreciate you including "what type of formul…" at bounding box center [1162, 554] width 252 height 66
click at [1220, 582] on p "What a chill post-exam session! I appreciate you including "what type of formul…" at bounding box center [1162, 554] width 252 height 66
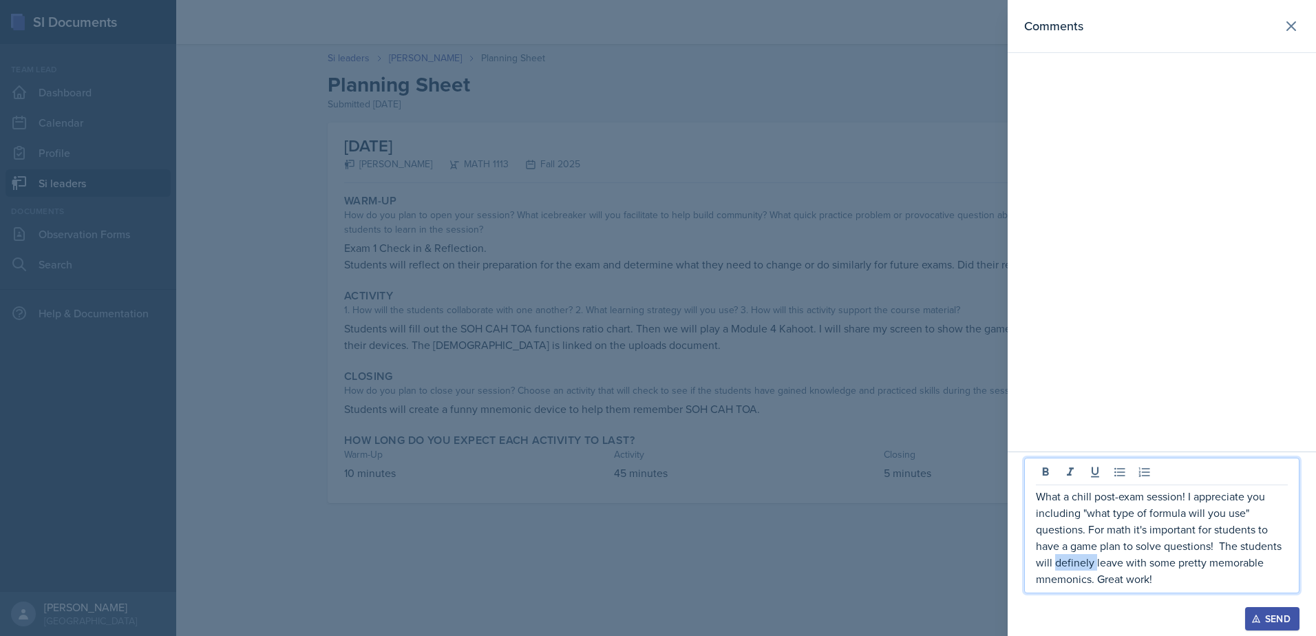
click at [1073, 565] on p "What a chill post-exam session! I appreciate you including "what type of formul…" at bounding box center [1162, 537] width 252 height 99
click at [1206, 565] on p "What a chill post-exam session! I appreciate you including "what type of formul…" at bounding box center [1162, 537] width 252 height 99
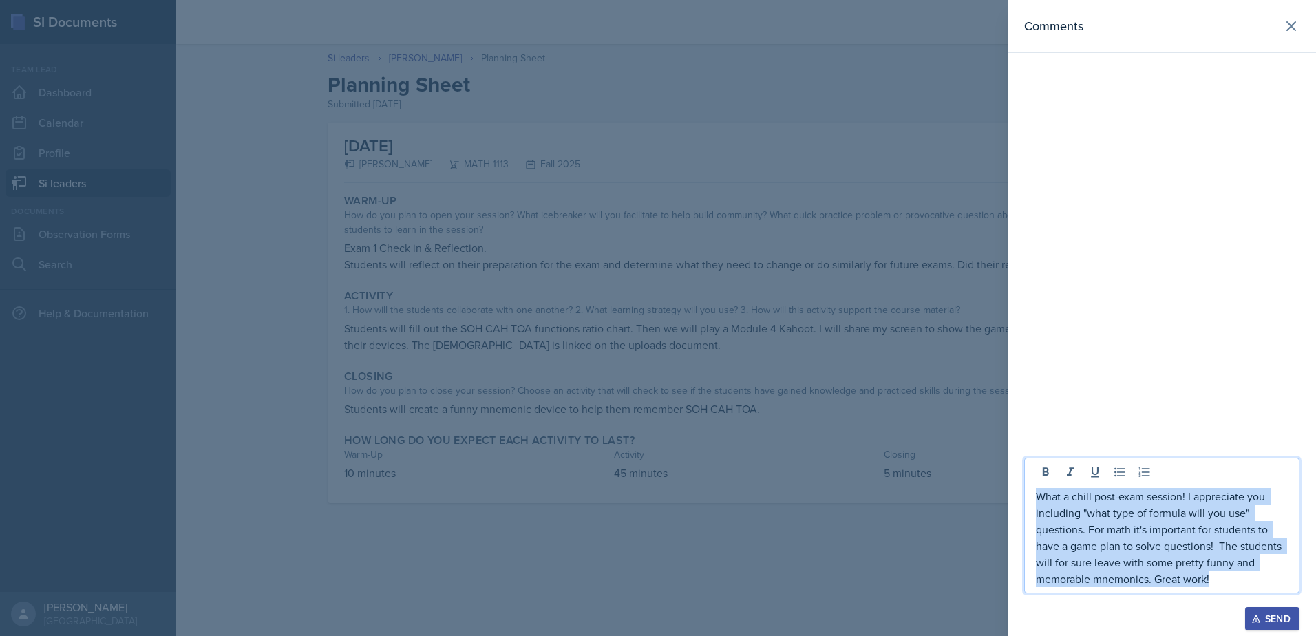
drag, startPoint x: 1225, startPoint y: 582, endPoint x: 1031, endPoint y: 491, distance: 214.7
click at [1031, 491] on div "What a chill post-exam session! I appreciate you including "what type of formul…" at bounding box center [1162, 526] width 275 height 136
copy p "What a chill post-exam session! I appreciate you including "what type of formul…"
click at [1268, 628] on button "Send" at bounding box center [1273, 618] width 54 height 23
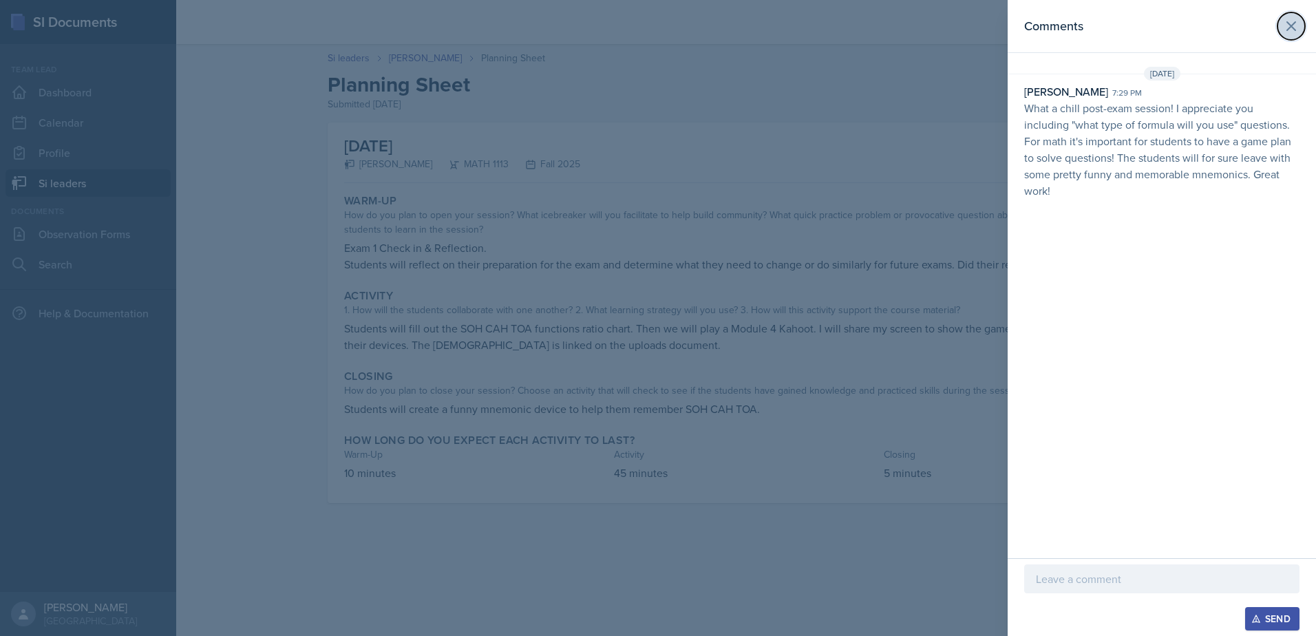
click at [1294, 30] on icon at bounding box center [1291, 26] width 17 height 17
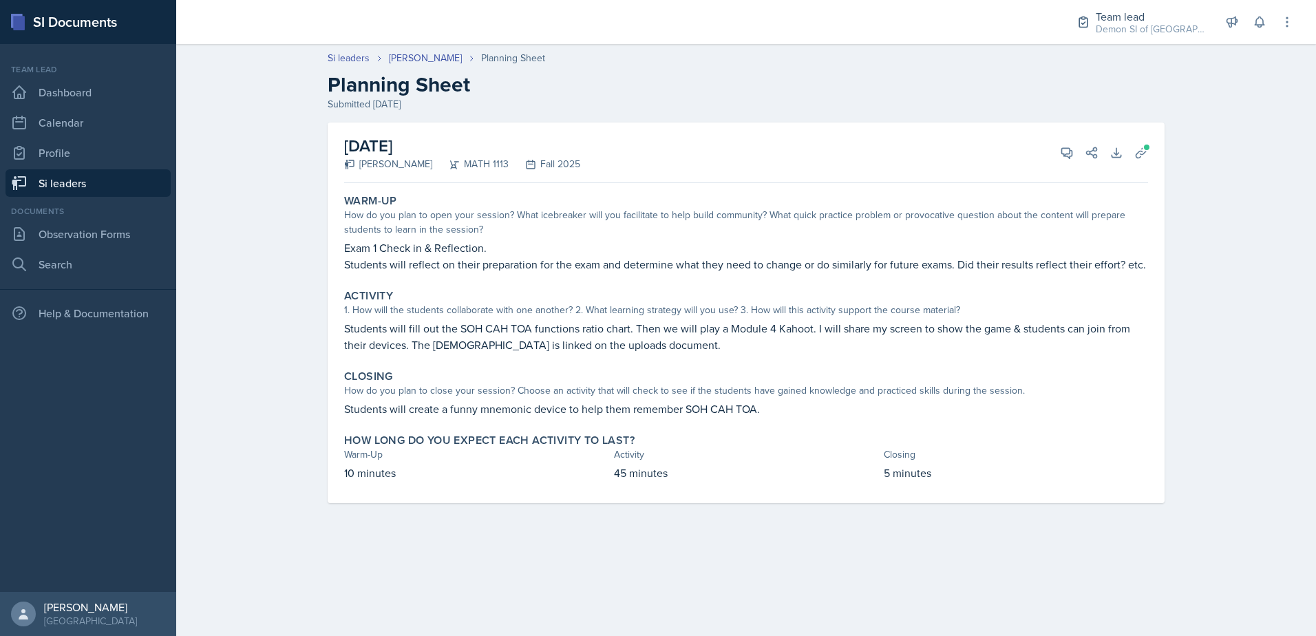
click at [122, 177] on link "Si leaders" at bounding box center [88, 183] width 165 height 28
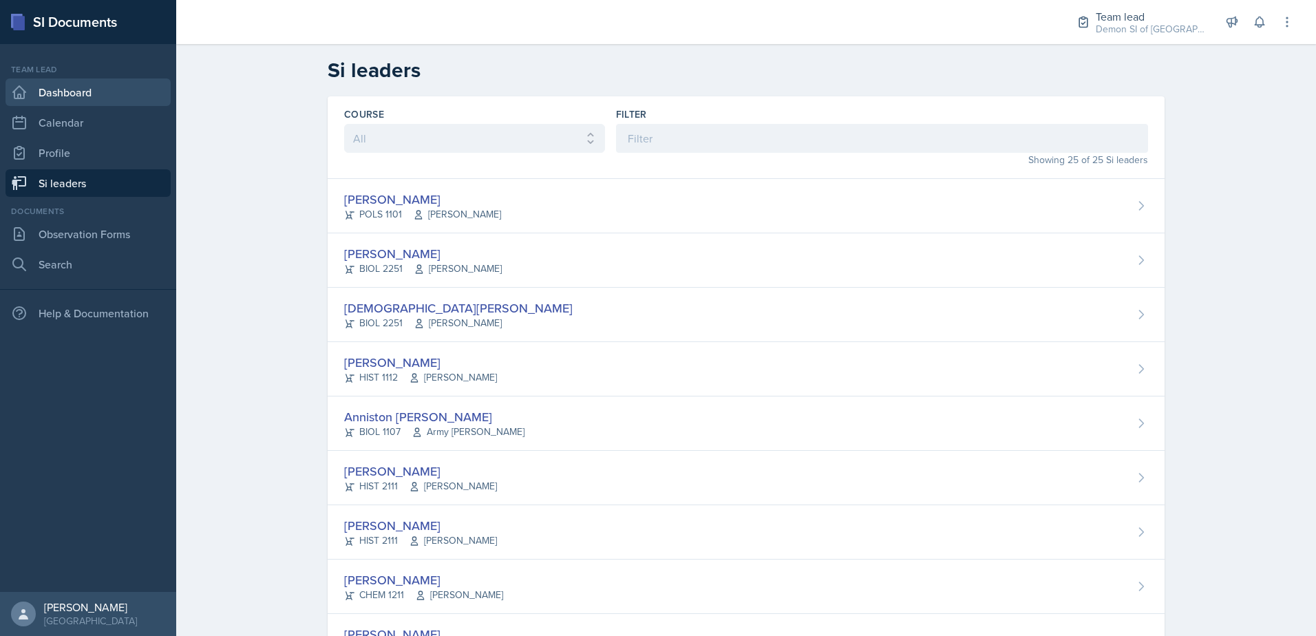
click at [81, 87] on link "Dashboard" at bounding box center [88, 92] width 165 height 28
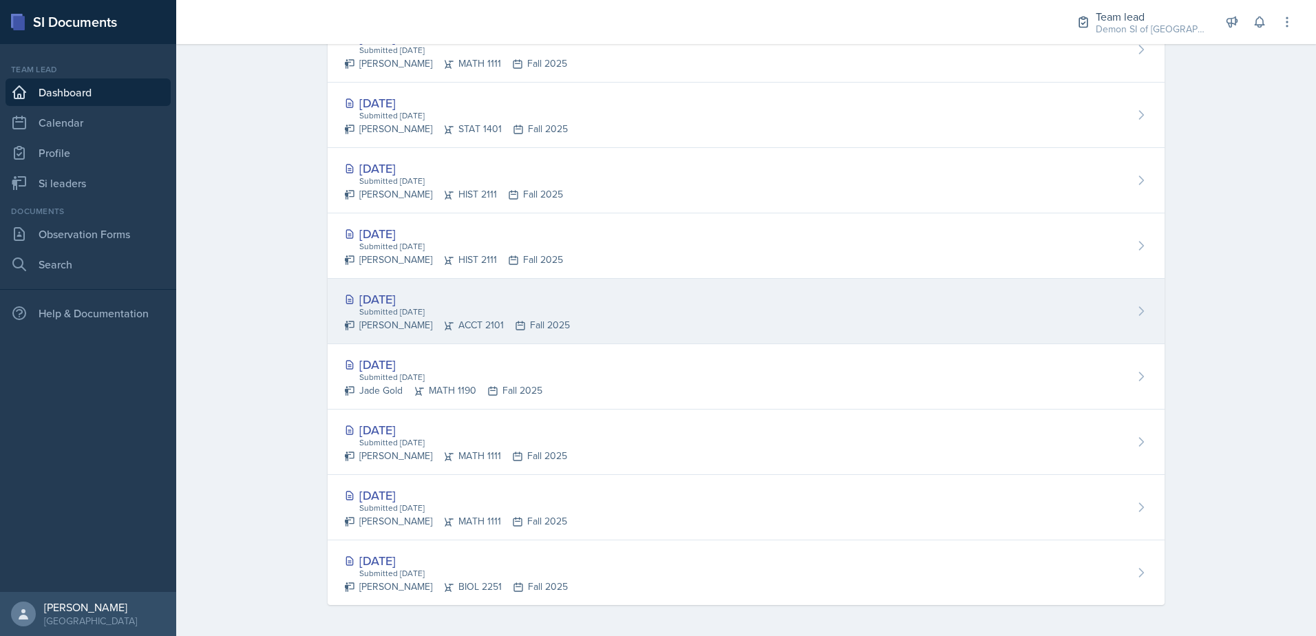
scroll to position [560, 0]
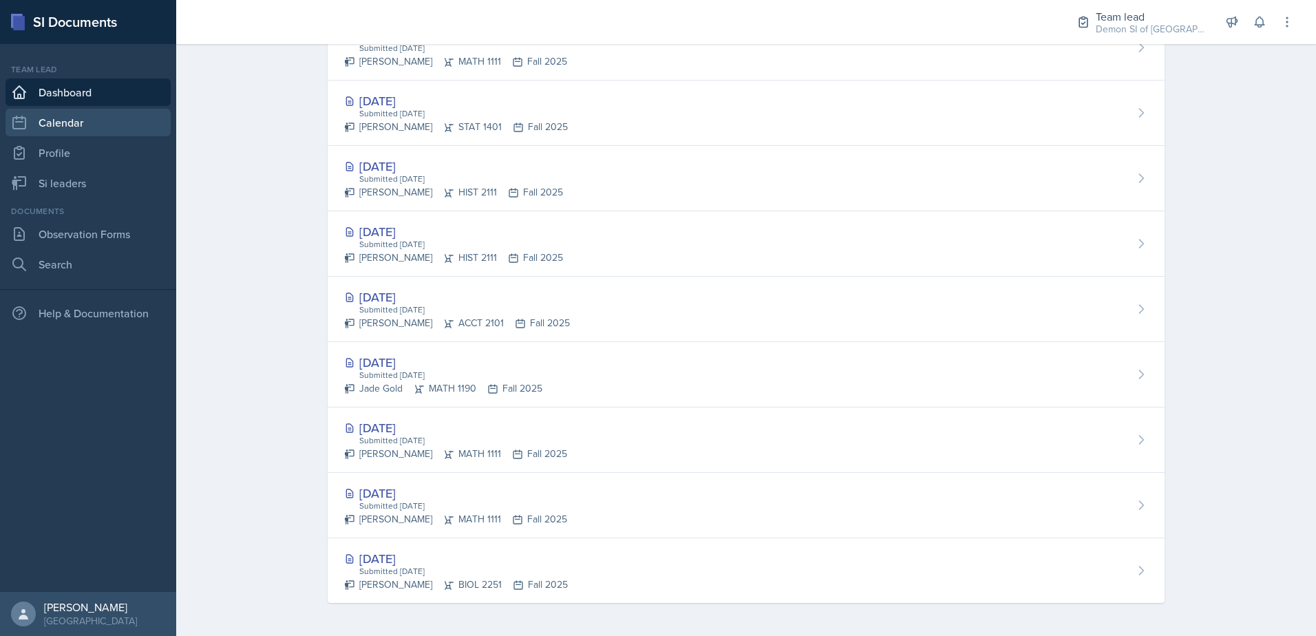
click at [67, 125] on link "Calendar" at bounding box center [88, 123] width 165 height 28
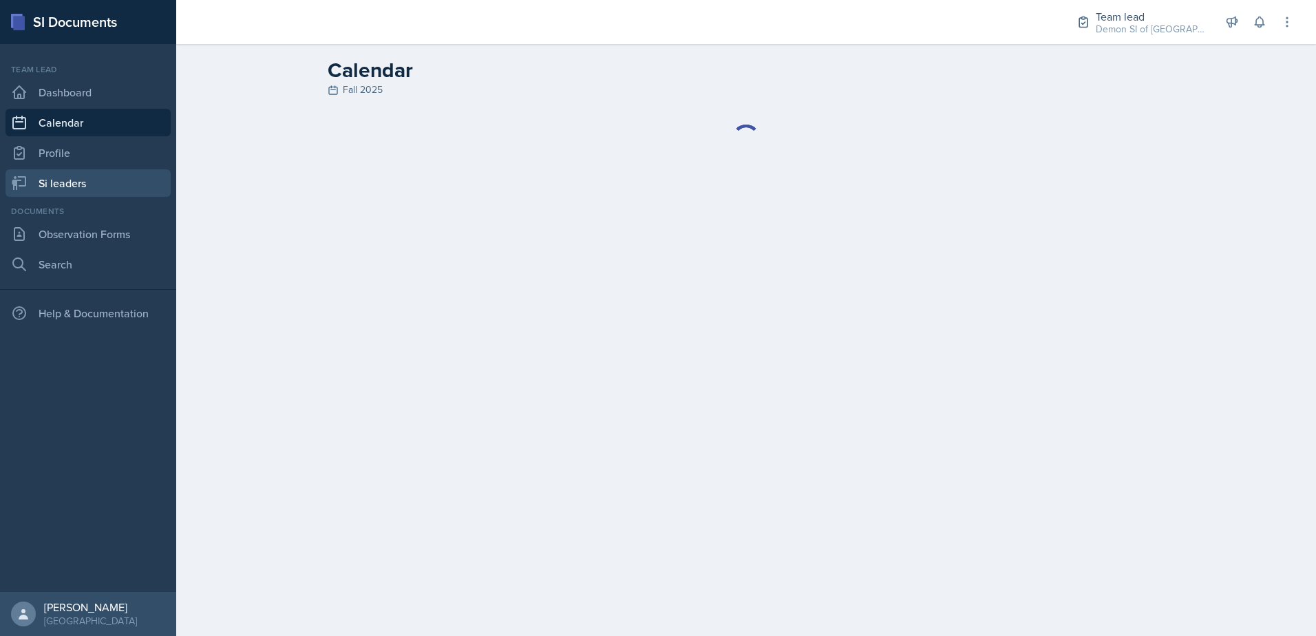
click at [100, 189] on link "Si leaders" at bounding box center [88, 183] width 165 height 28
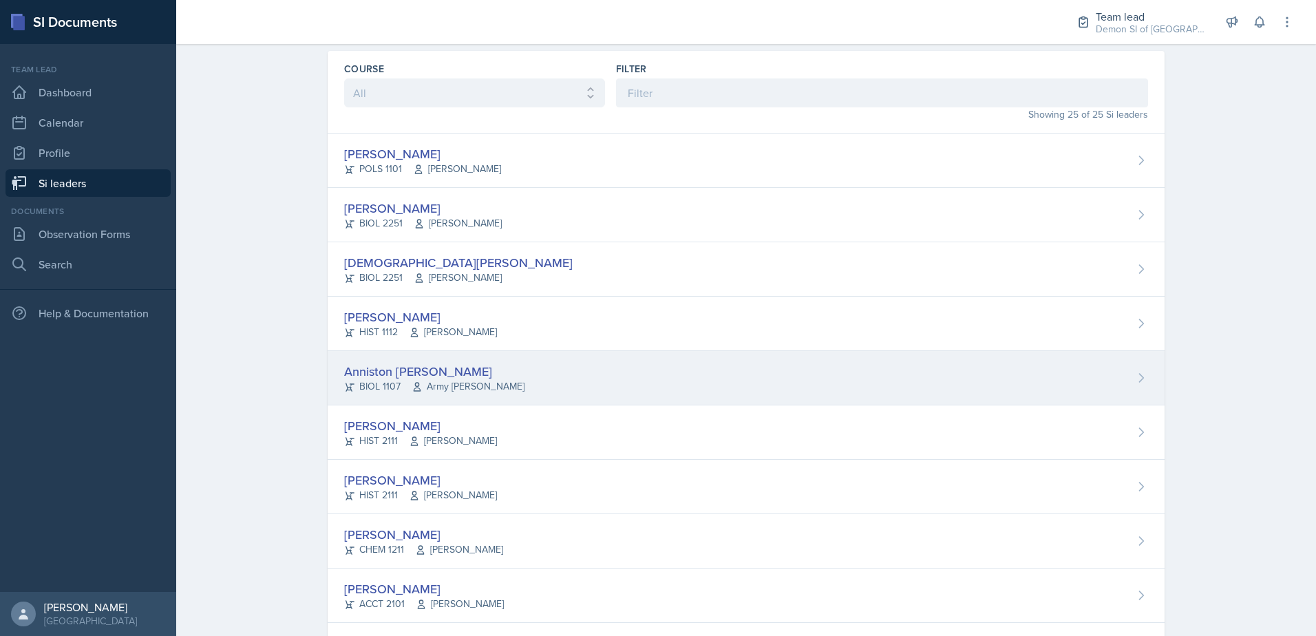
scroll to position [69, 0]
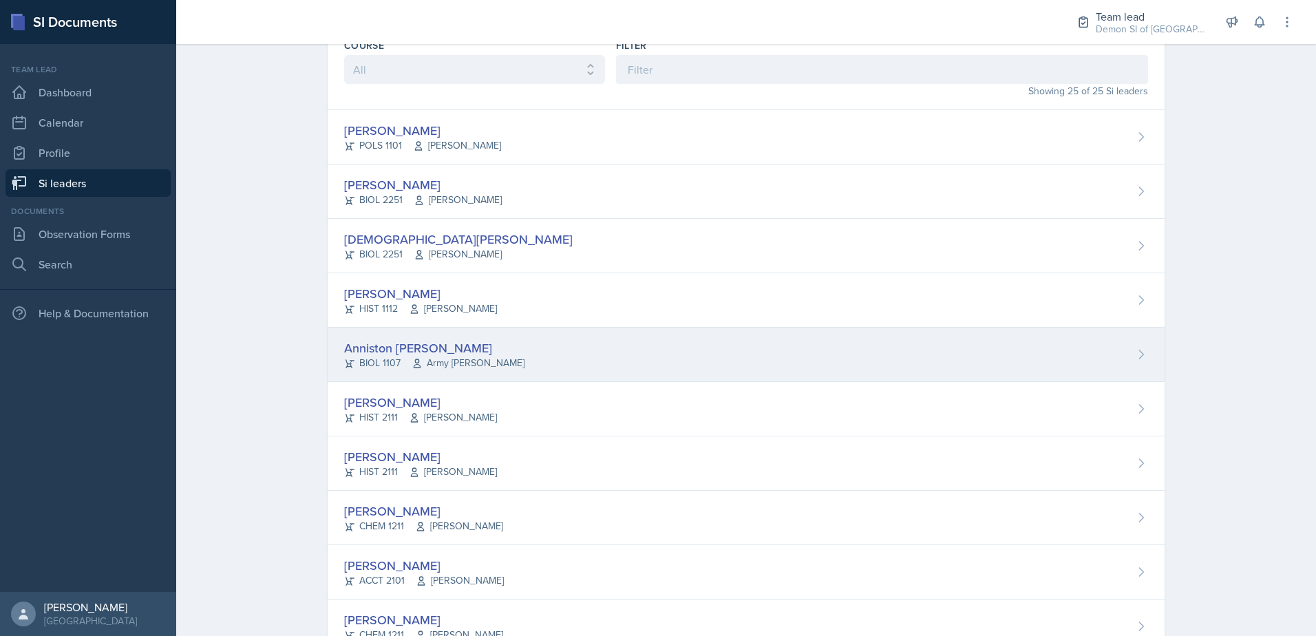
click at [417, 353] on div "Anniston [PERSON_NAME]" at bounding box center [434, 348] width 180 height 19
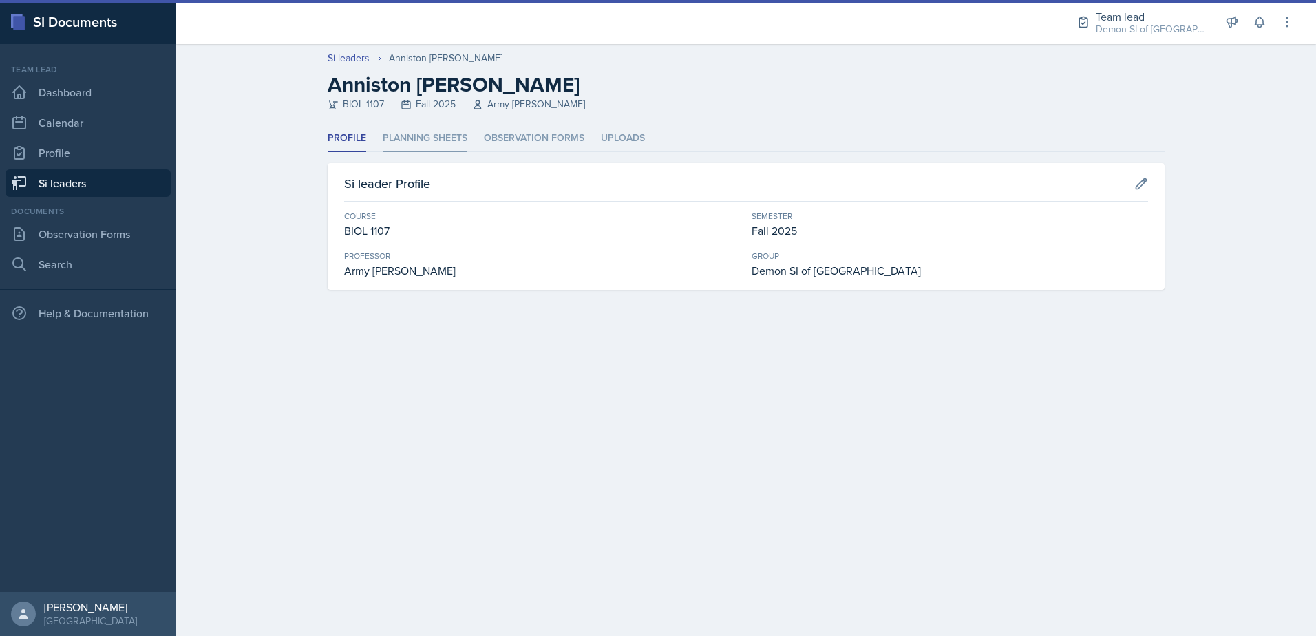
click at [430, 129] on li "Planning Sheets" at bounding box center [425, 138] width 85 height 27
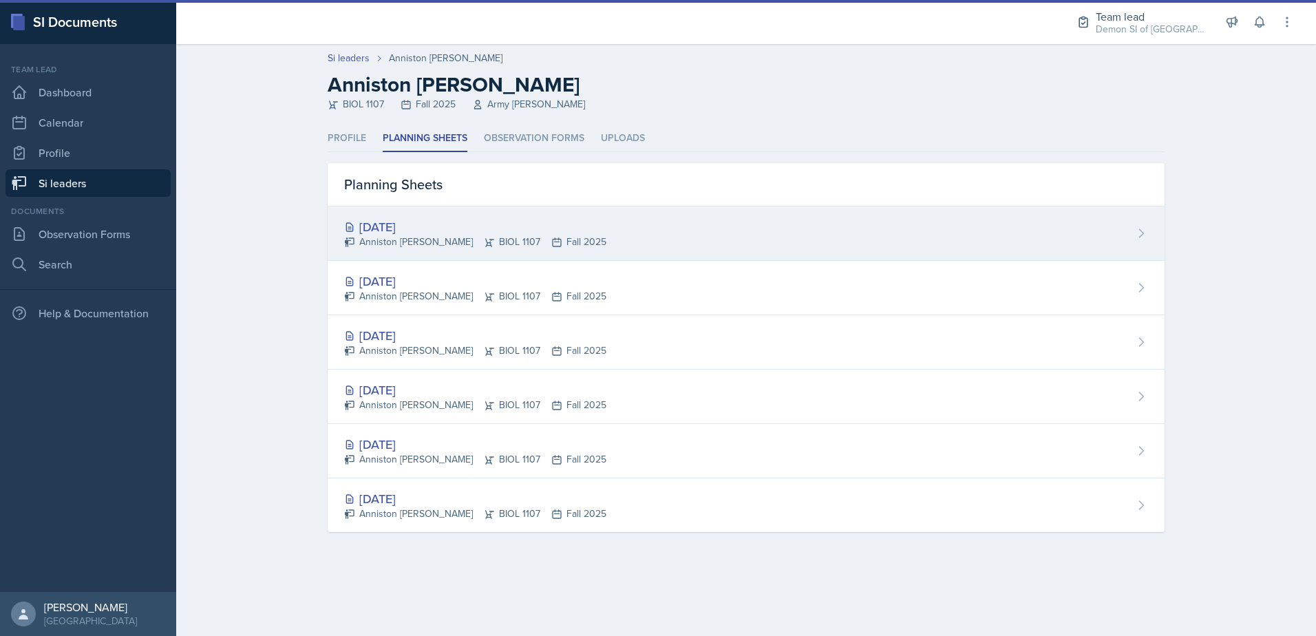
click at [408, 229] on div "[DATE]" at bounding box center [475, 227] width 262 height 19
